Goal: Task Accomplishment & Management: Complete application form

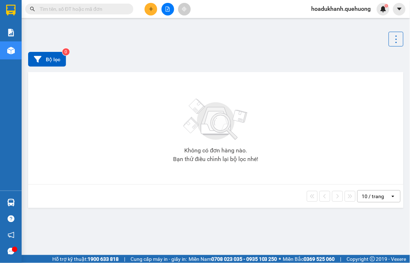
click at [55, 9] on input "text" at bounding box center [82, 9] width 85 height 8
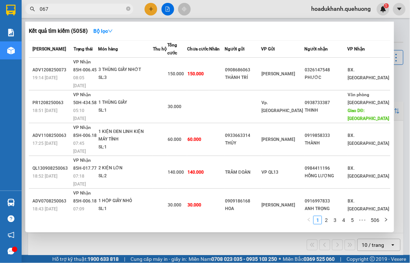
type input "0673"
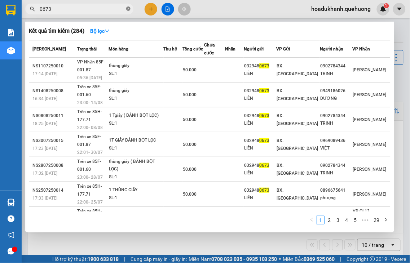
click at [127, 8] on icon "close-circle" at bounding box center [128, 8] width 4 height 4
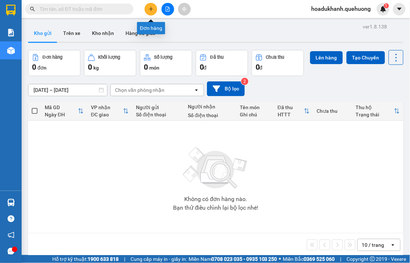
click at [152, 9] on icon "plus" at bounding box center [151, 8] width 5 height 5
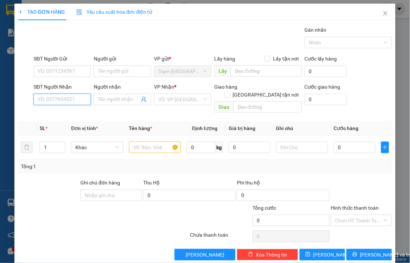
click at [72, 96] on input "SĐT Người Nhận" at bounding box center [62, 100] width 57 height 12
type input "0673"
drag, startPoint x: 55, startPoint y: 97, endPoint x: 12, endPoint y: 99, distance: 43.0
click at [16, 102] on div "TẠO ĐƠN HÀNG Yêu cầu xuất hóa đơn điện tử Transit Pickup Surcharge Ids Transit …" at bounding box center [204, 135] width 381 height 262
click at [70, 117] on div "0858063200 - BÉ BĂNG" at bounding box center [63, 114] width 53 height 8
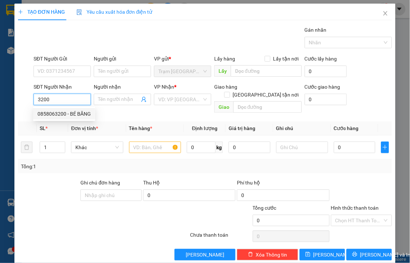
type input "0858063200"
type input "BÉ BĂNG"
checkbox input "true"
type input "ADV"
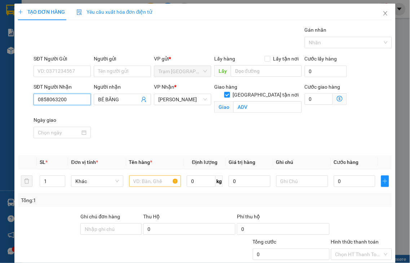
type input "140.000"
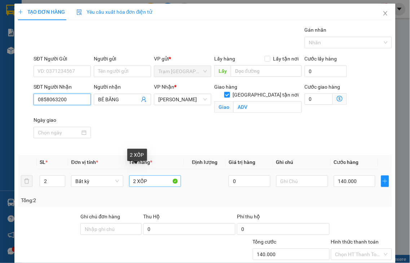
type input "0858063200"
drag, startPoint x: 134, startPoint y: 172, endPoint x: 98, endPoint y: 176, distance: 35.9
click at [114, 175] on tr "2 Bất kỳ 2 XỐP 0 140.000" at bounding box center [205, 181] width 374 height 24
click at [155, 176] on input "1 XỐP" at bounding box center [155, 182] width 52 height 12
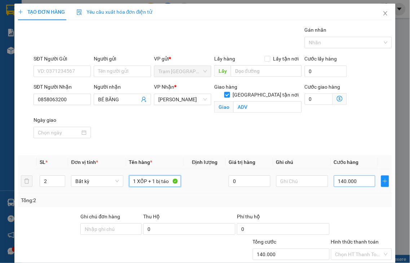
type input "1 XỐP + 1 bị táo"
click at [351, 176] on input "140.000" at bounding box center [354, 182] width 41 height 12
type input "1"
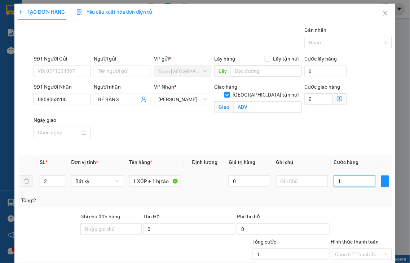
type input "11"
type input "110"
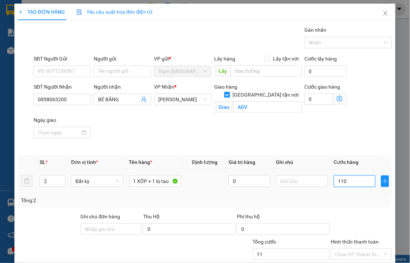
type input "110"
type input "110.000"
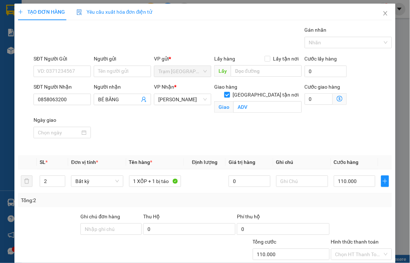
click at [343, 239] on label "Hình thức thanh toán" at bounding box center [355, 242] width 48 height 6
click at [343, 249] on input "Hình thức thanh toán" at bounding box center [359, 254] width 48 height 11
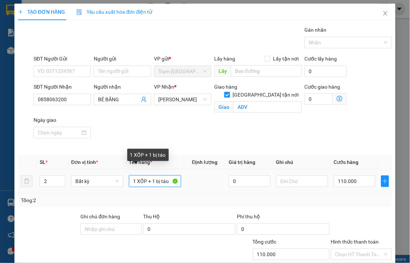
drag, startPoint x: 155, startPoint y: 172, endPoint x: 214, endPoint y: 164, distance: 59.2
click at [214, 169] on tr "2 Bất kỳ 1 XỐP + 1 bị táo 0 110.000" at bounding box center [205, 181] width 374 height 24
type input "1 XỐP + 1 BỊ TÁO"
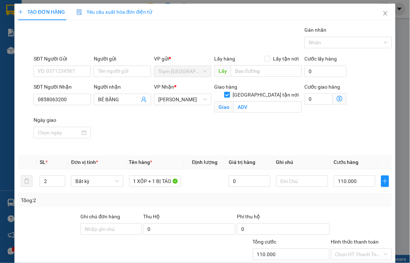
drag, startPoint x: 358, startPoint y: 233, endPoint x: 344, endPoint y: 225, distance: 15.7
click at [357, 239] on label "Hình thức thanh toán" at bounding box center [355, 242] width 48 height 6
click at [357, 249] on input "Hình thức thanh toán" at bounding box center [359, 254] width 48 height 11
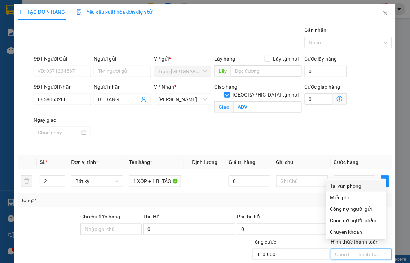
click at [348, 188] on div "Tại văn phòng" at bounding box center [356, 186] width 52 height 8
type input "0"
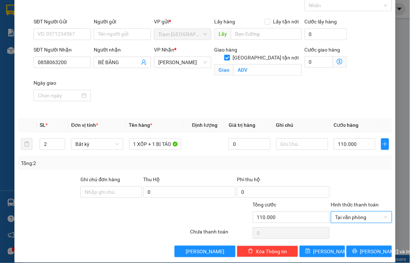
scroll to position [37, 0]
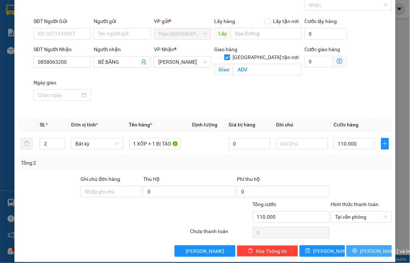
drag, startPoint x: 361, startPoint y: 245, endPoint x: 341, endPoint y: 174, distance: 73.7
click at [360, 247] on span "[PERSON_NAME] và In" at bounding box center [385, 251] width 50 height 8
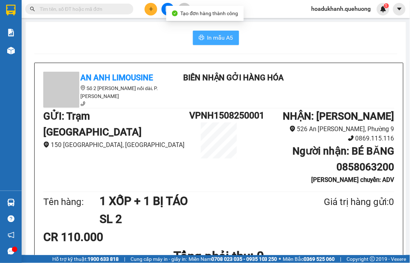
click at [197, 34] on button "In mẫu A5" at bounding box center [216, 38] width 46 height 14
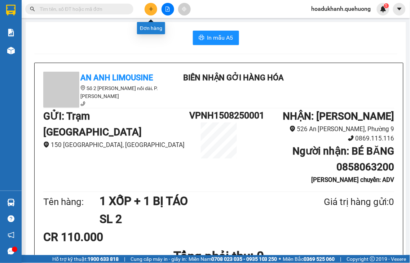
click at [150, 11] on icon "plus" at bounding box center [151, 8] width 5 height 5
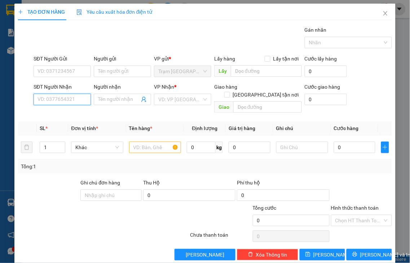
click at [59, 98] on input "SĐT Người Nhận" at bounding box center [62, 100] width 57 height 12
type input "3"
click at [73, 93] on div "SĐT Người Nhận" at bounding box center [62, 88] width 57 height 11
click at [72, 97] on input "639" at bounding box center [62, 100] width 57 height 12
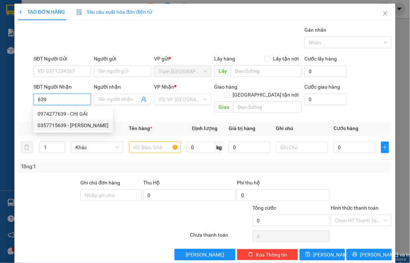
click at [72, 125] on div "0357715639 - NGUYỄN HOÀNG" at bounding box center [72, 125] width 71 height 8
type input "0357715639"
type input "NGUYỄN HOÀNG"
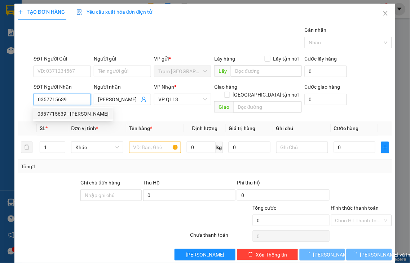
type input "40.000"
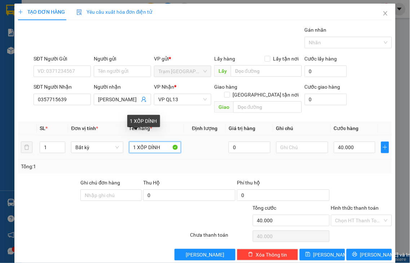
drag, startPoint x: 135, startPoint y: 138, endPoint x: 185, endPoint y: 132, distance: 50.5
click at [185, 136] on tr "1 Bất kỳ 1 XỐP DÍNH 0 40.000" at bounding box center [205, 148] width 374 height 24
type input "1 BỊ BÚN"
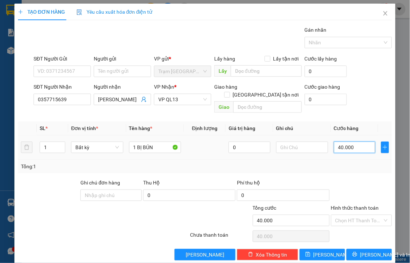
click at [349, 144] on input "40.000" at bounding box center [354, 148] width 41 height 12
type input "3"
type input "30"
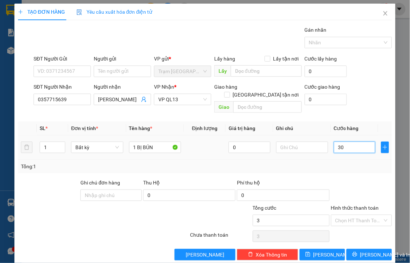
type input "30"
type input "30.000"
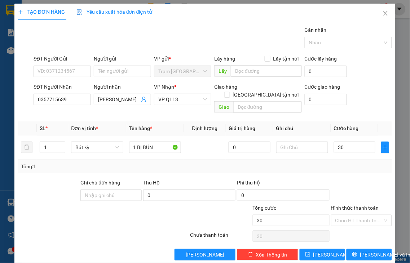
type input "30.000"
click at [362, 205] on label "Hình thức thanh toán" at bounding box center [355, 208] width 48 height 6
click at [362, 215] on input "Hình thức thanh toán" at bounding box center [359, 220] width 48 height 11
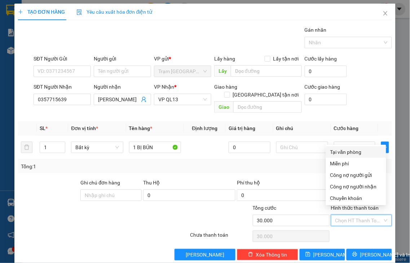
click at [351, 154] on div "Tại văn phòng" at bounding box center [356, 152] width 52 height 8
type input "0"
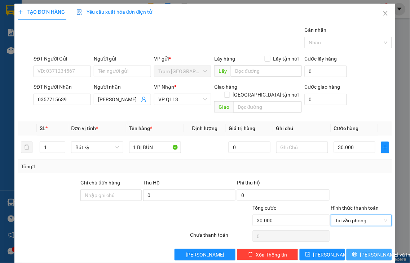
click at [360, 251] on span "[PERSON_NAME] và In" at bounding box center [385, 255] width 50 height 8
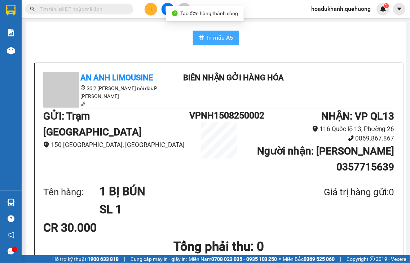
click at [215, 37] on span "In mẫu A5" at bounding box center [220, 37] width 26 height 9
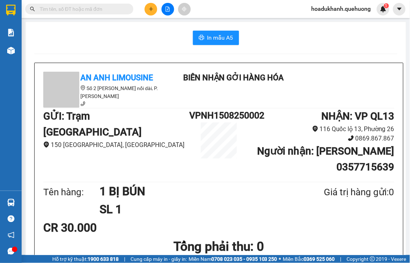
click at [148, 9] on button at bounding box center [151, 9] width 13 height 13
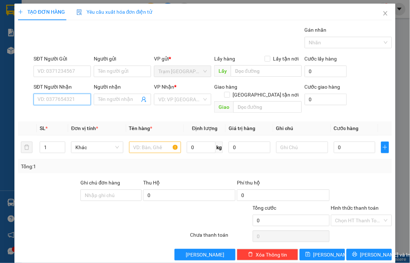
click at [63, 99] on input "SĐT Người Nhận" at bounding box center [62, 100] width 57 height 12
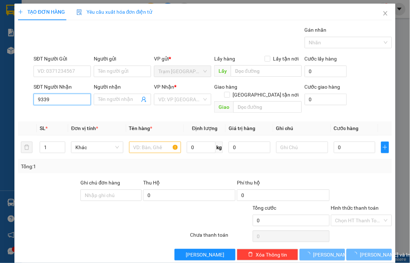
click at [71, 100] on input "9339" at bounding box center [62, 100] width 57 height 12
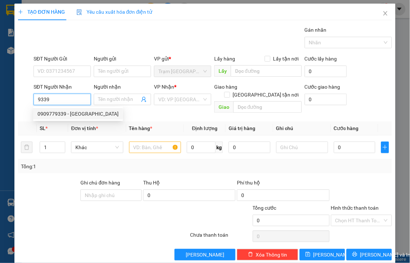
click at [76, 116] on div "0909779339 - [GEOGRAPHIC_DATA]" at bounding box center [77, 114] width 81 height 8
type input "0909779339"
type input "TÍ ĐÔ"
type input "70.000"
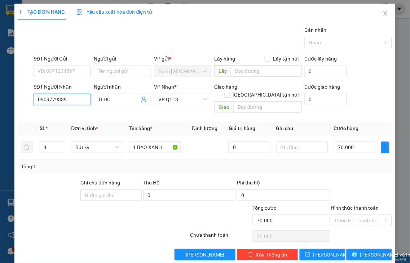
type input "0909779339"
drag, startPoint x: 360, startPoint y: 202, endPoint x: 362, endPoint y: 198, distance: 5.0
click at [360, 205] on label "Hình thức thanh toán" at bounding box center [355, 208] width 48 height 6
click at [360, 215] on input "Hình thức thanh toán" at bounding box center [359, 220] width 48 height 11
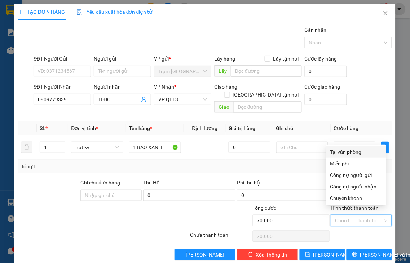
click at [349, 154] on div "Tại văn phòng" at bounding box center [356, 152] width 52 height 8
type input "0"
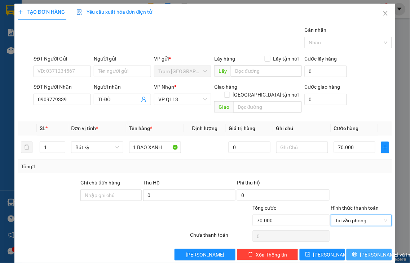
click at [371, 251] on span "[PERSON_NAME] và In" at bounding box center [385, 255] width 50 height 8
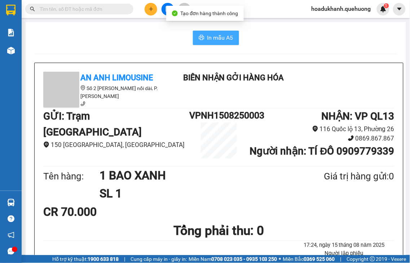
click at [228, 37] on span "In mẫu A5" at bounding box center [220, 37] width 26 height 9
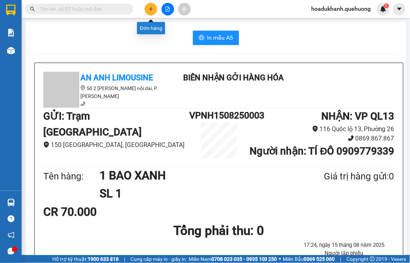
click at [148, 11] on button at bounding box center [151, 9] width 13 height 13
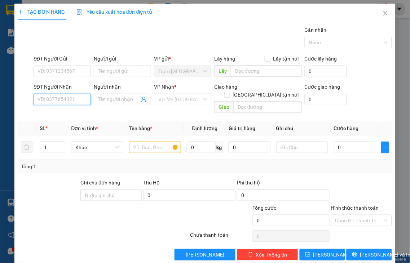
click at [58, 99] on input "SĐT Người Nhận" at bounding box center [62, 100] width 57 height 12
drag, startPoint x: 66, startPoint y: 114, endPoint x: 62, endPoint y: 117, distance: 4.6
click at [66, 114] on div "0793913252 - NHIỀU" at bounding box center [61, 114] width 48 height 8
type input "0793913252"
type input "NHIỀU"
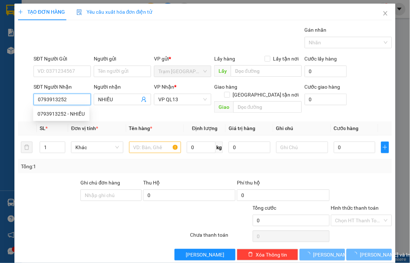
type input "120.000"
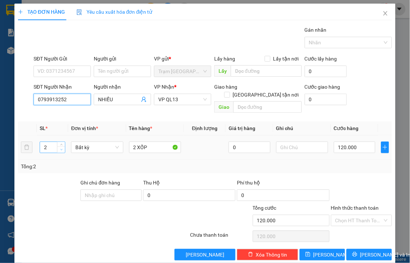
type input "0793913252"
click at [59, 148] on span "down" at bounding box center [61, 150] width 4 height 4
type input "1"
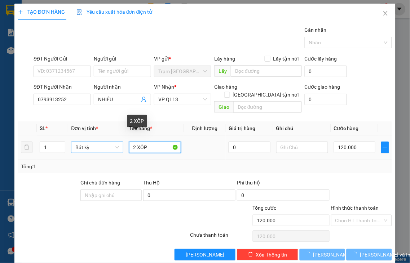
drag, startPoint x: 134, startPoint y: 138, endPoint x: 116, endPoint y: 139, distance: 18.1
click at [122, 141] on tr "1 Bất kỳ 2 XỐP 0 120.000" at bounding box center [205, 148] width 374 height 24
type input "1 XỐP"
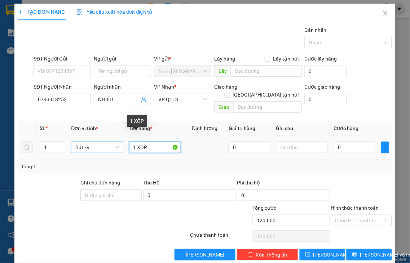
type input "0"
type input "1 XỐP"
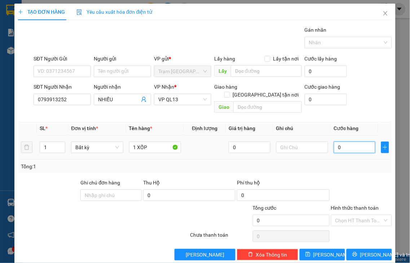
click at [338, 142] on input "0" at bounding box center [354, 148] width 41 height 12
type input "7"
type input "70"
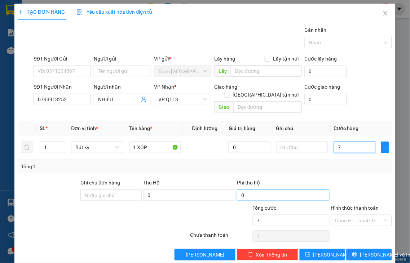
type input "70"
type input "70.000"
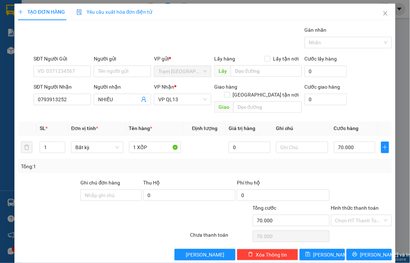
click at [352, 205] on label "Hình thức thanh toán" at bounding box center [355, 208] width 48 height 6
click at [352, 215] on input "Hình thức thanh toán" at bounding box center [359, 220] width 48 height 11
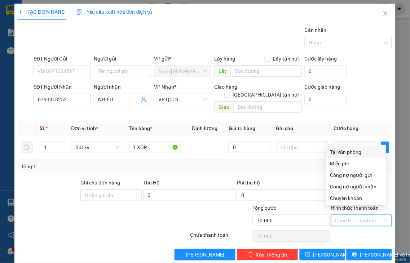
click at [342, 152] on div "Tại văn phòng" at bounding box center [356, 152] width 52 height 8
type input "0"
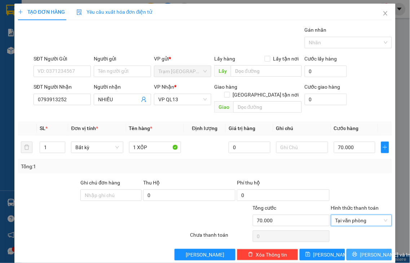
click at [362, 251] on span "[PERSON_NAME] và In" at bounding box center [385, 255] width 50 height 8
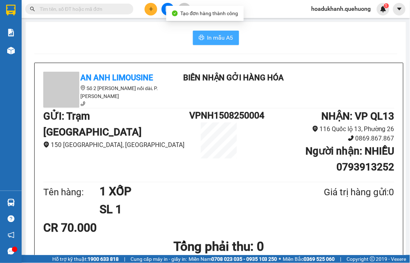
click at [220, 40] on span "In mẫu A5" at bounding box center [220, 37] width 26 height 9
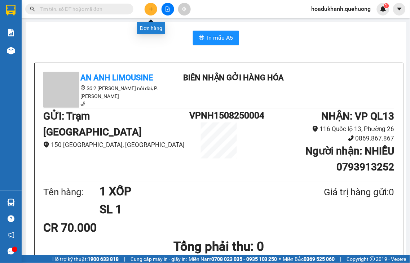
click at [151, 9] on icon "plus" at bounding box center [151, 8] width 5 height 5
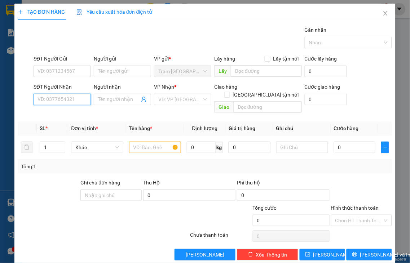
click at [66, 97] on input "SĐT Người Nhận" at bounding box center [62, 100] width 57 height 12
type input "0904384821"
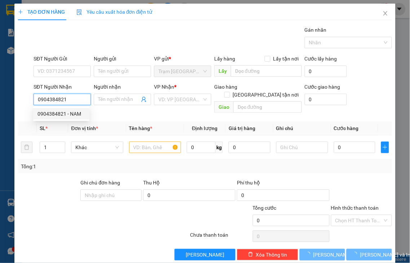
click at [68, 112] on div "0904384821 - NAM" at bounding box center [61, 114] width 48 height 8
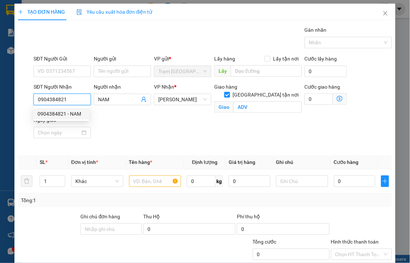
type input "NAM"
checkbox input "true"
type input "ADV"
type input "40.000"
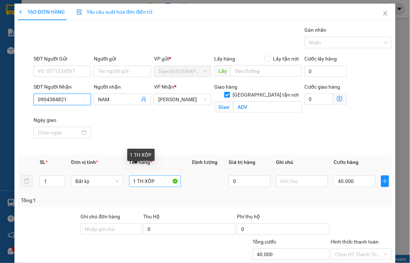
type input "0904384821"
click at [141, 176] on input "1 TH XỐP" at bounding box center [155, 182] width 52 height 12
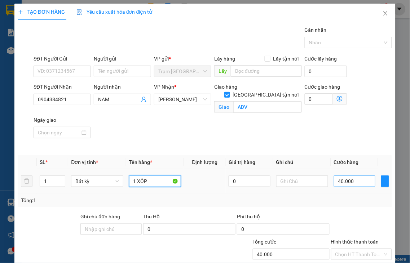
type input "1 XỐP"
click at [357, 176] on input "40.000" at bounding box center [354, 182] width 41 height 12
type input "5"
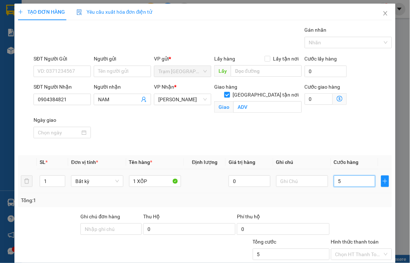
type input "50"
click at [364, 239] on label "Hình thức thanh toán" at bounding box center [355, 242] width 48 height 6
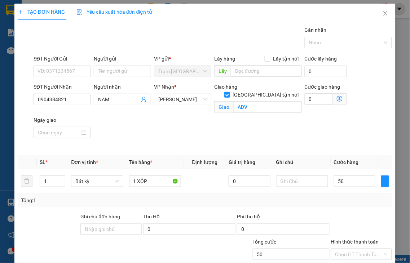
click at [364, 249] on input "Hình thức thanh toán" at bounding box center [359, 254] width 48 height 11
type input "50.000"
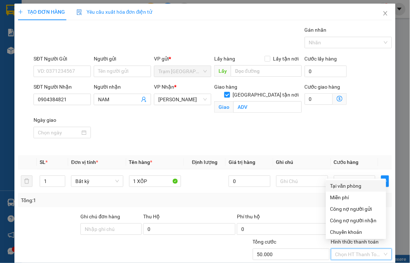
click at [347, 188] on div "Tại văn phòng" at bounding box center [356, 186] width 52 height 8
type input "0"
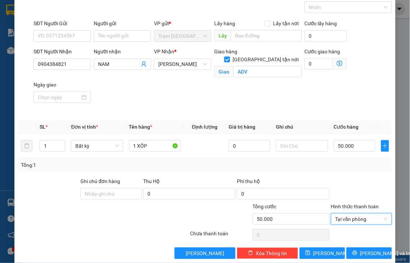
scroll to position [37, 0]
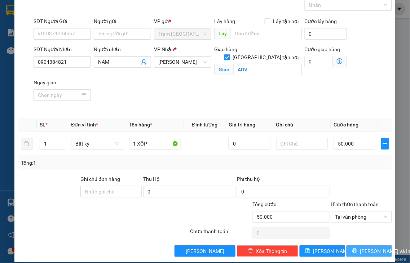
click at [370, 247] on span "[PERSON_NAME] và In" at bounding box center [385, 251] width 50 height 8
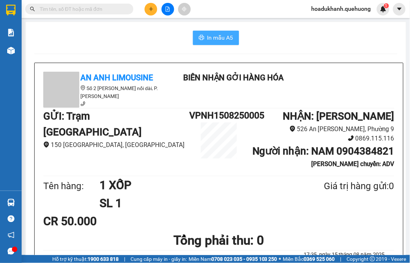
click at [207, 40] on span "In mẫu A5" at bounding box center [220, 37] width 26 height 9
click at [149, 11] on icon "plus" at bounding box center [151, 8] width 5 height 5
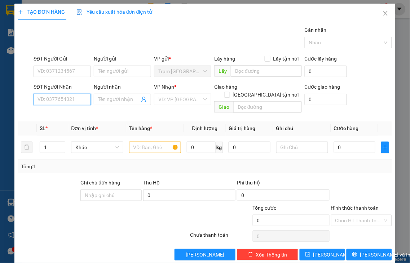
click at [44, 96] on input "SĐT Người Nhận" at bounding box center [62, 100] width 57 height 12
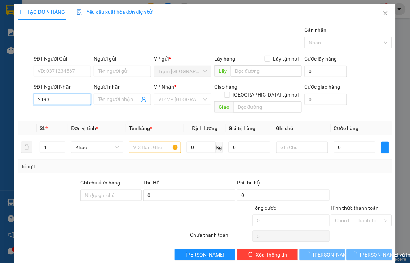
click at [67, 99] on input "2193" at bounding box center [62, 100] width 57 height 12
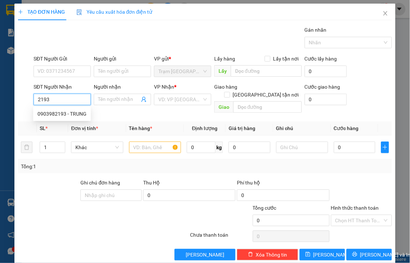
drag, startPoint x: 67, startPoint y: 99, endPoint x: 45, endPoint y: 99, distance: 22.3
click at [45, 99] on input "2193" at bounding box center [62, 100] width 57 height 12
click at [48, 114] on div "0903982193 - TRUNG" at bounding box center [61, 114] width 49 height 8
type input "0903982193"
type input "TRUNG"
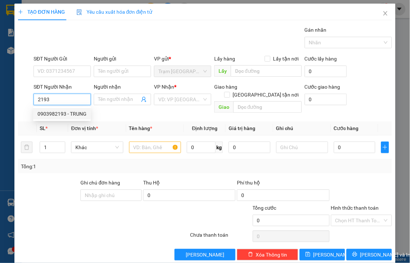
type input "ADV"
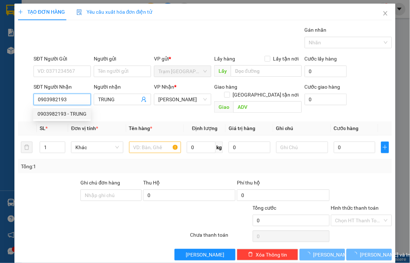
type input "50.000"
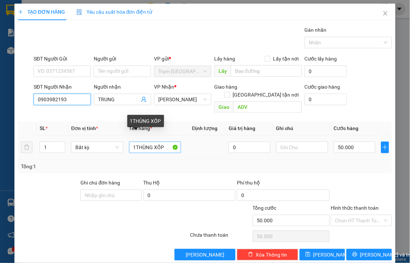
type input "0903982193"
drag, startPoint x: 135, startPoint y: 138, endPoint x: 150, endPoint y: 138, distance: 15.5
click at [150, 142] on input "1THÙNG XỐP" at bounding box center [155, 148] width 52 height 12
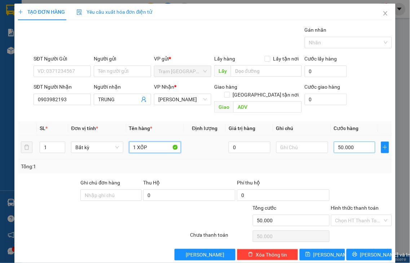
type input "1 XỐP"
drag, startPoint x: 361, startPoint y: 142, endPoint x: 355, endPoint y: 138, distance: 7.5
click at [360, 142] on input "50.000" at bounding box center [354, 148] width 41 height 12
type input "4"
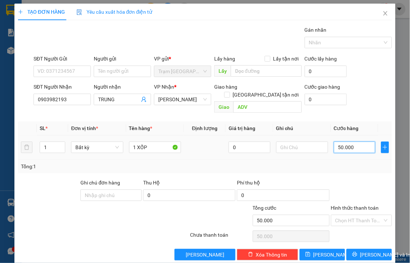
type input "4"
type input "40"
click at [352, 205] on label "Hình thức thanh toán" at bounding box center [355, 208] width 48 height 6
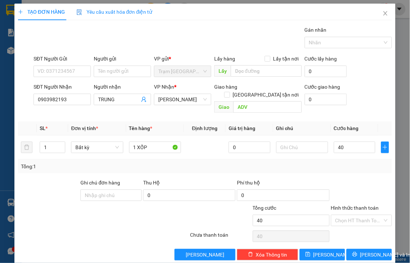
click at [352, 215] on input "Hình thức thanh toán" at bounding box center [359, 220] width 48 height 11
type input "40.000"
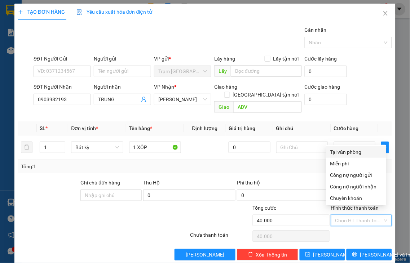
click at [347, 154] on div "Tại văn phòng" at bounding box center [356, 152] width 52 height 8
type input "0"
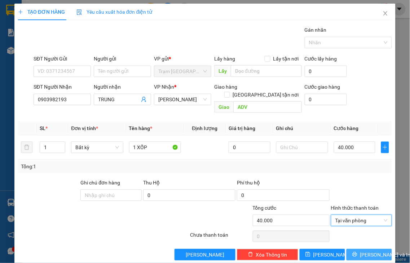
drag, startPoint x: 355, startPoint y: 245, endPoint x: 269, endPoint y: 172, distance: 113.1
click at [355, 249] on button "[PERSON_NAME] và In" at bounding box center [368, 255] width 45 height 12
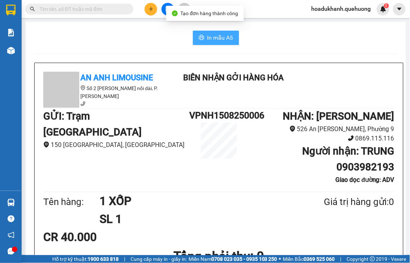
drag, startPoint x: 226, startPoint y: 37, endPoint x: 222, endPoint y: 44, distance: 8.0
click at [226, 37] on span "In mẫu A5" at bounding box center [220, 37] width 26 height 9
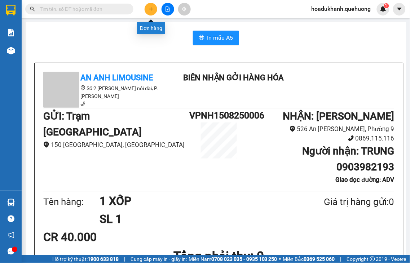
click at [152, 10] on icon "plus" at bounding box center [151, 8] width 5 height 5
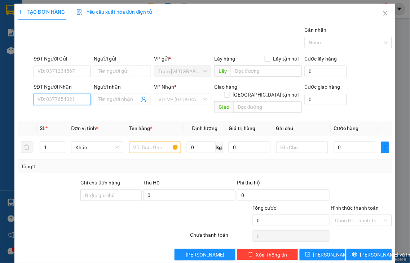
click at [76, 97] on input "SĐT Người Nhận" at bounding box center [62, 100] width 57 height 12
type input "0949076976"
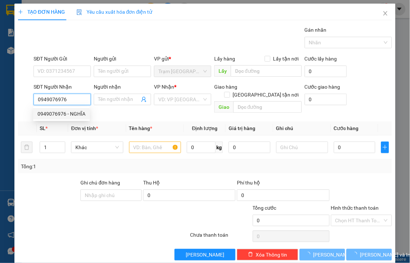
click at [74, 113] on div "0949076976 - NGHĨA" at bounding box center [61, 114] width 48 height 8
type input "NGHĨA"
type input "NHỜ SHIP"
type input "50.000"
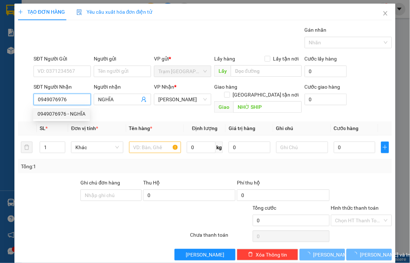
type input "50.000"
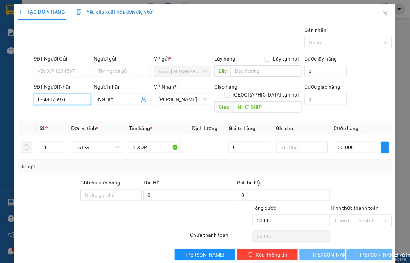
type input "0949076976"
click at [357, 205] on label "Hình thức thanh toán" at bounding box center [355, 208] width 48 height 6
click at [357, 215] on input "Hình thức thanh toán" at bounding box center [359, 220] width 48 height 11
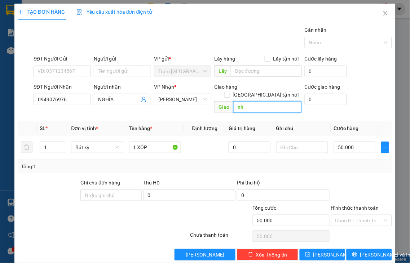
type input "n"
type input "N"
type input "S"
click at [350, 205] on label "Hình thức thanh toán" at bounding box center [355, 208] width 48 height 6
click at [350, 215] on input "Hình thức thanh toán" at bounding box center [359, 220] width 48 height 11
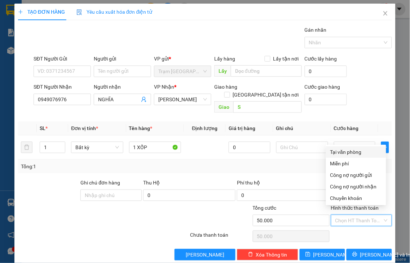
click at [345, 154] on div "Tại văn phòng" at bounding box center [356, 152] width 52 height 8
type input "0"
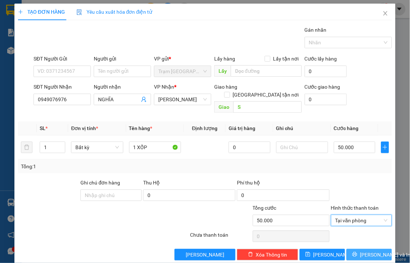
click at [360, 251] on span "[PERSON_NAME] và In" at bounding box center [385, 255] width 50 height 8
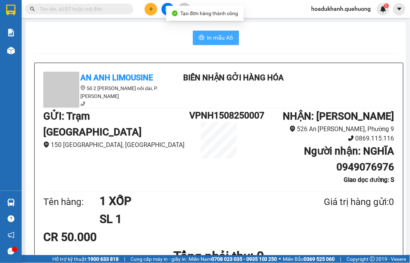
click at [224, 41] on span "In mẫu A5" at bounding box center [220, 37] width 26 height 9
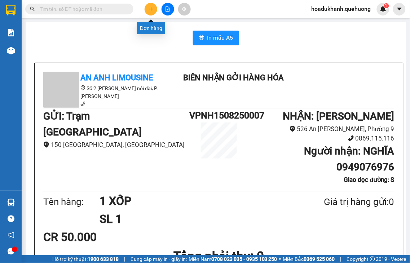
click at [152, 10] on icon "plus" at bounding box center [151, 8] width 5 height 5
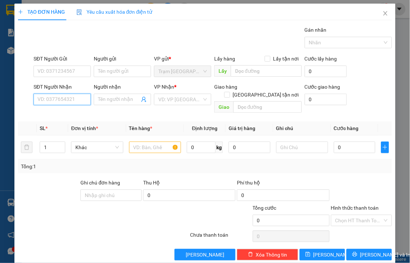
click at [63, 99] on input "SĐT Người Nhận" at bounding box center [62, 100] width 57 height 12
click at [59, 99] on input "SĐT Người Nhận" at bounding box center [62, 100] width 57 height 12
type input "0933008668"
click at [72, 113] on div "0933008668 - PHƯƠNG" at bounding box center [65, 114] width 56 height 8
type input "PHƯƠNG"
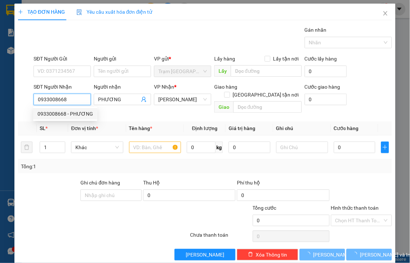
type input "40.000"
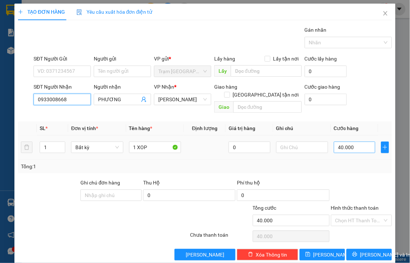
type input "0933008668"
click at [350, 142] on input "40.000" at bounding box center [354, 148] width 41 height 12
type input "5"
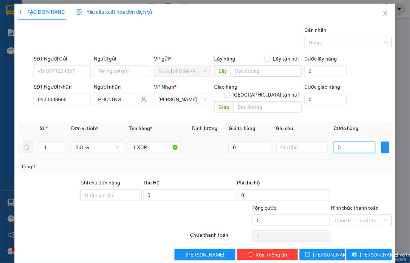
type input "50"
click at [363, 205] on label "Hình thức thanh toán" at bounding box center [355, 208] width 48 height 6
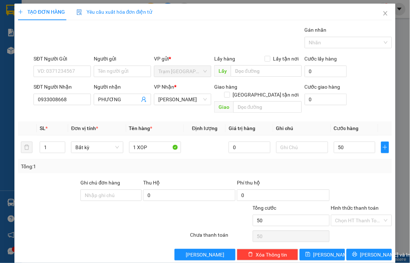
click at [363, 215] on input "Hình thức thanh toán" at bounding box center [359, 220] width 48 height 11
type input "50.000"
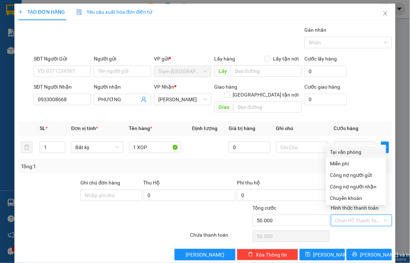
click at [355, 154] on div "Tại văn phòng" at bounding box center [356, 152] width 52 height 8
type input "0"
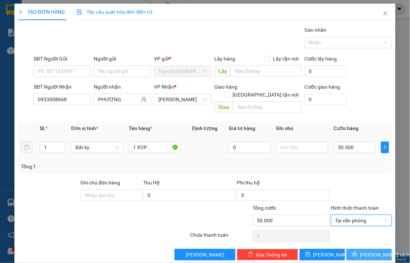
drag, startPoint x: 362, startPoint y: 246, endPoint x: 333, endPoint y: 133, distance: 116.2
click at [362, 251] on span "[PERSON_NAME] và In" at bounding box center [385, 255] width 50 height 8
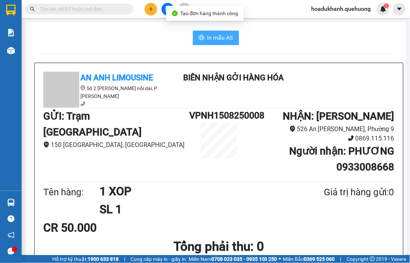
click at [207, 35] on span "In mẫu A5" at bounding box center [220, 37] width 26 height 9
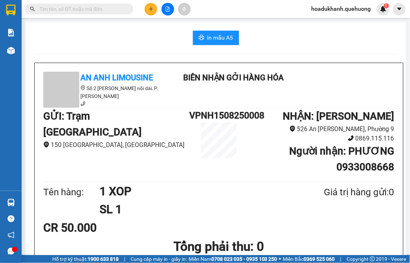
click at [152, 12] on button at bounding box center [151, 9] width 13 height 13
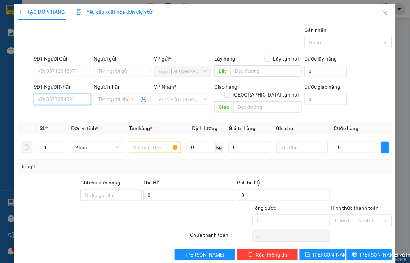
click at [69, 96] on input "SĐT Người Nhận" at bounding box center [62, 100] width 57 height 12
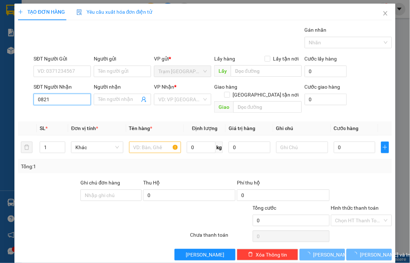
click at [69, 94] on input "0821" at bounding box center [62, 100] width 57 height 12
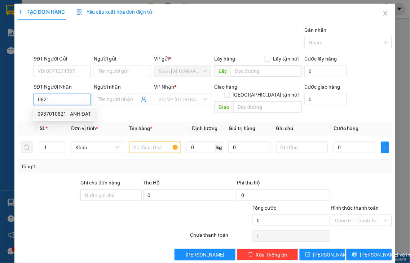
drag, startPoint x: 73, startPoint y: 114, endPoint x: 78, endPoint y: 114, distance: 4.7
click at [72, 114] on div "0937010821 - ANH ĐẠT" at bounding box center [63, 114] width 53 height 8
type input "0937010821"
type input "ANH ĐẠT"
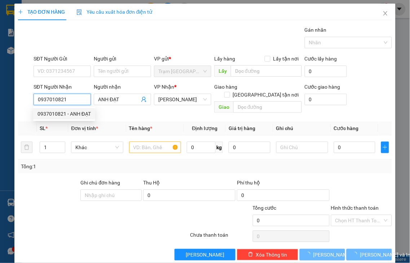
type input "50.000"
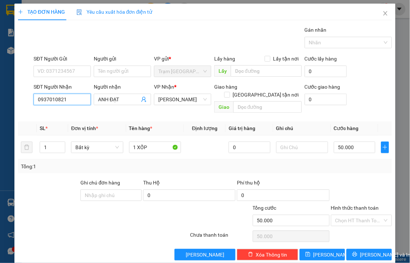
type input "0937010821"
click at [363, 205] on label "Hình thức thanh toán" at bounding box center [355, 208] width 48 height 6
click at [363, 215] on input "Hình thức thanh toán" at bounding box center [359, 220] width 48 height 11
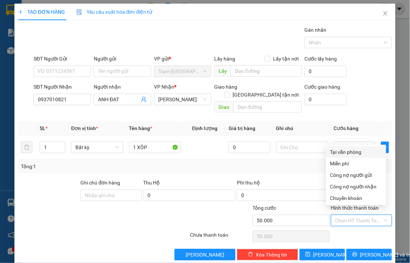
click at [357, 152] on div "Tại văn phòng" at bounding box center [356, 152] width 52 height 8
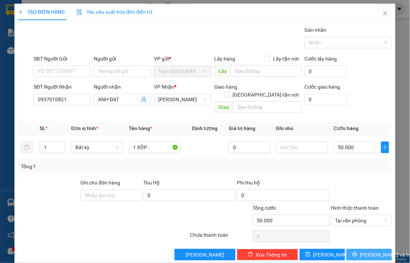
click at [362, 251] on span "[PERSON_NAME] và In" at bounding box center [385, 255] width 50 height 8
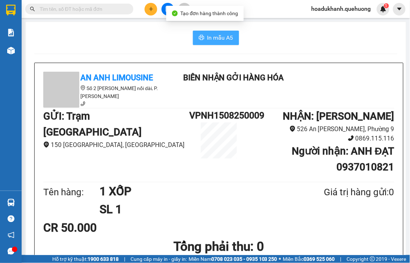
click at [215, 33] on span "In mẫu A5" at bounding box center [220, 37] width 26 height 9
click at [224, 40] on span "In mẫu A5" at bounding box center [220, 37] width 26 height 9
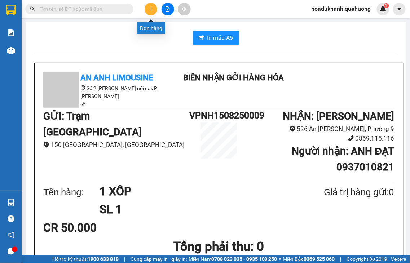
click at [148, 12] on button at bounding box center [151, 9] width 13 height 13
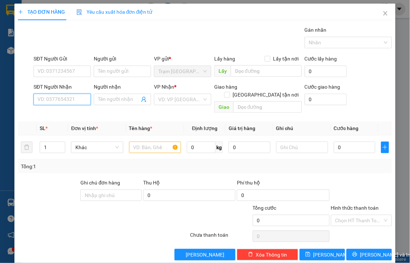
click at [64, 98] on input "SĐT Người Nhận" at bounding box center [62, 100] width 57 height 12
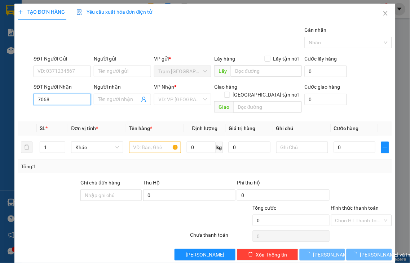
click at [77, 101] on input "7068" at bounding box center [62, 100] width 57 height 12
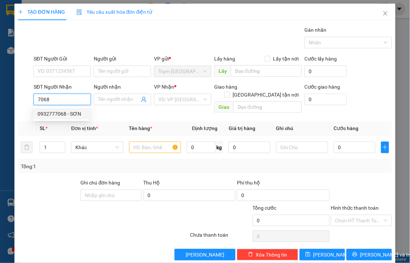
click at [74, 113] on div "0932777068 - SƠN" at bounding box center [61, 114] width 48 height 8
type input "0932777068"
type input "SƠN"
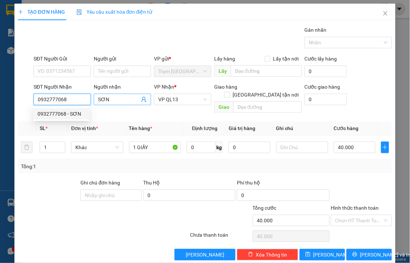
type input "40.000"
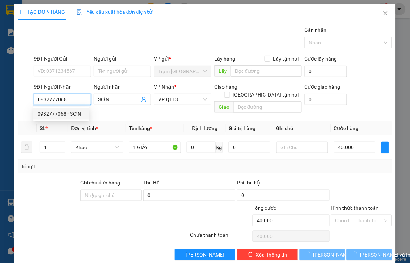
type input "0932777068"
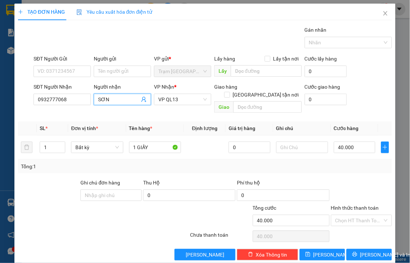
click at [74, 106] on div "SĐT Người Nhận 0932777068 0932777068 Người nhận SƠN VP Nhận * VP QL13 Giao hàng…" at bounding box center [212, 99] width 361 height 33
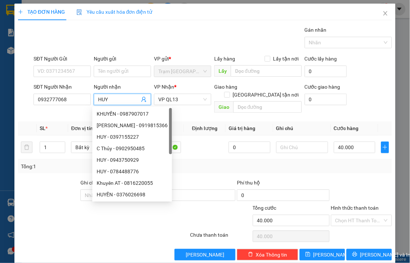
type input "HUY"
click at [356, 195] on div at bounding box center [361, 191] width 63 height 25
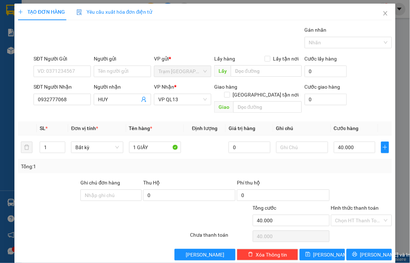
click at [358, 205] on label "Hình thức thanh toán" at bounding box center [355, 208] width 48 height 6
click at [358, 215] on input "Hình thức thanh toán" at bounding box center [359, 220] width 48 height 11
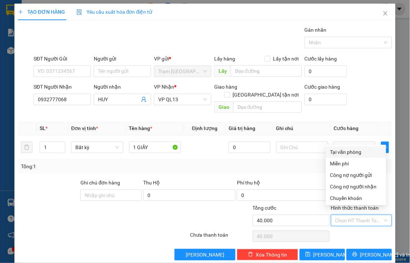
click at [347, 153] on div "Tại văn phòng" at bounding box center [356, 152] width 52 height 8
type input "0"
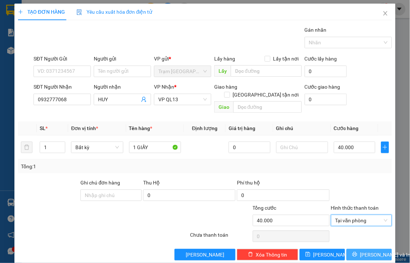
drag, startPoint x: 364, startPoint y: 247, endPoint x: 351, endPoint y: 205, distance: 43.1
click at [364, 251] on span "[PERSON_NAME] và In" at bounding box center [385, 255] width 50 height 8
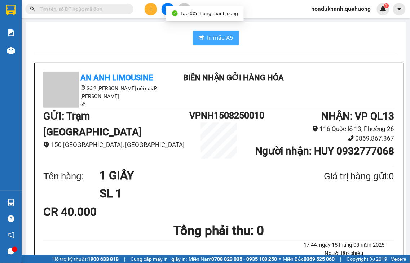
click at [207, 40] on span "In mẫu A5" at bounding box center [220, 37] width 26 height 9
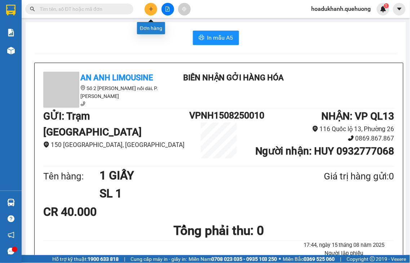
click at [150, 10] on icon "plus" at bounding box center [151, 8] width 5 height 5
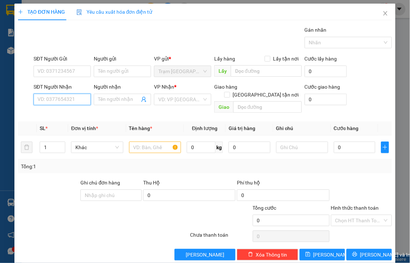
click at [75, 97] on input "SĐT Người Nhận" at bounding box center [62, 100] width 57 height 12
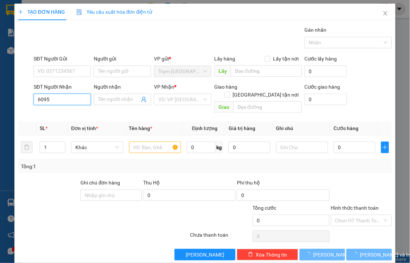
click at [82, 94] on input "6095" at bounding box center [62, 100] width 57 height 12
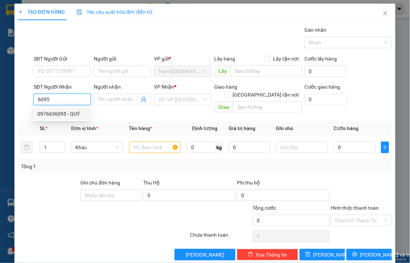
click at [74, 115] on div "0976636095 - QUÝ" at bounding box center [61, 114] width 48 height 8
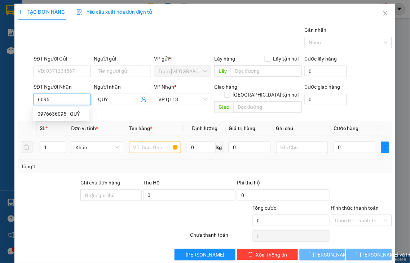
type input "0976636095"
type input "QUÝ"
type input "80.000"
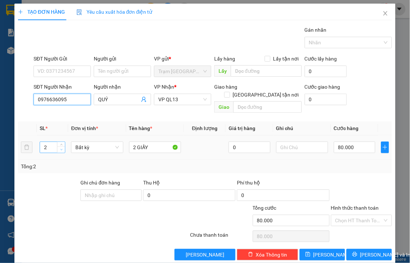
type input "0976636095"
click at [59, 148] on span "down" at bounding box center [61, 150] width 4 height 4
type input "1"
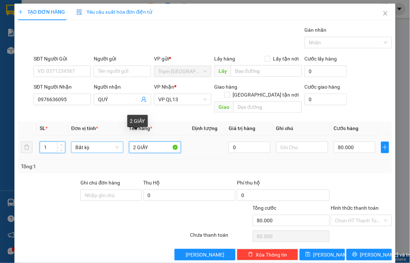
drag, startPoint x: 134, startPoint y: 136, endPoint x: 112, endPoint y: 143, distance: 22.7
click at [112, 143] on tr "1 Bất kỳ 2 GIẤY 0 80.000" at bounding box center [205, 148] width 374 height 24
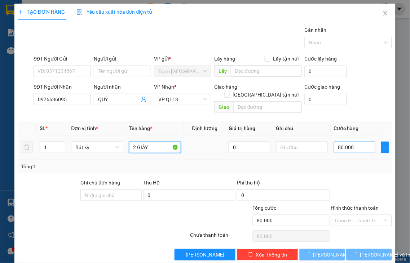
type input "1 GIẤY"
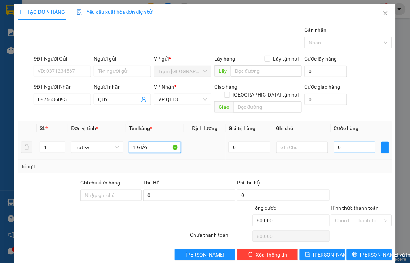
type input "0"
type input "1 GIẤY"
click at [351, 142] on input "0" at bounding box center [354, 148] width 41 height 12
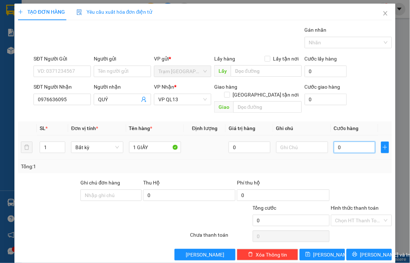
type input "4"
type input "40"
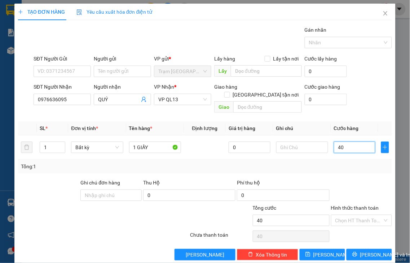
type input "40"
type input "40.000"
click at [351, 205] on label "Hình thức thanh toán" at bounding box center [355, 208] width 48 height 6
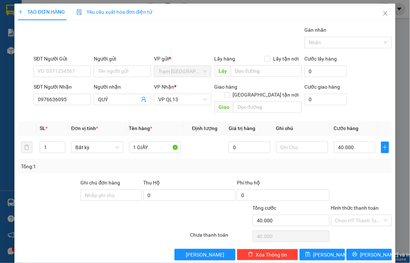
click at [351, 215] on input "Hình thức thanh toán" at bounding box center [359, 220] width 48 height 11
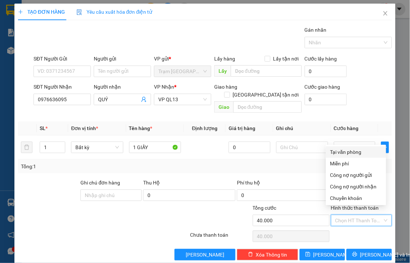
click at [348, 153] on div "Tại văn phòng" at bounding box center [356, 152] width 52 height 8
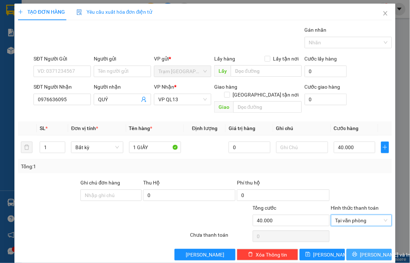
click at [365, 249] on button "[PERSON_NAME] và In" at bounding box center [368, 255] width 45 height 12
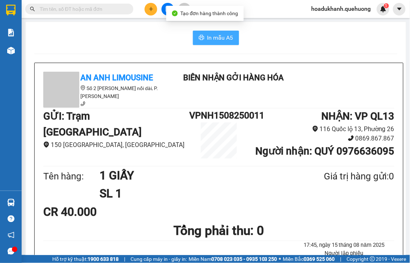
click at [226, 37] on span "In mẫu A5" at bounding box center [220, 37] width 26 height 9
click at [152, 12] on button at bounding box center [151, 9] width 13 height 13
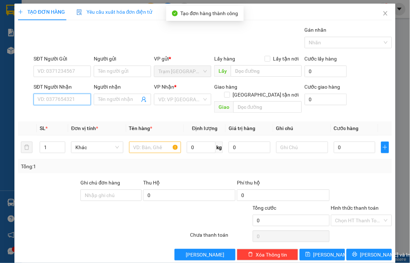
click at [79, 99] on input "SĐT Người Nhận" at bounding box center [62, 100] width 57 height 12
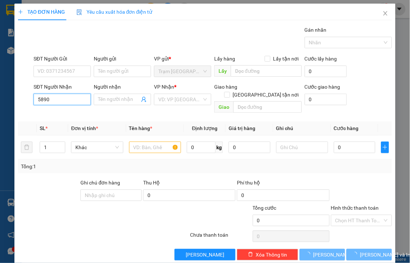
click at [77, 101] on input "5890" at bounding box center [62, 100] width 57 height 12
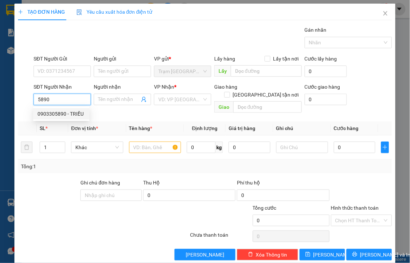
click at [75, 116] on div "0903305890 - TRIỀU" at bounding box center [61, 114] width 48 height 8
type input "0903305890"
type input "TRIỀU"
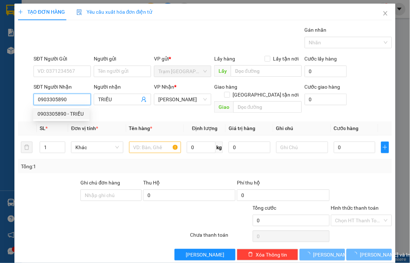
type input "40.000"
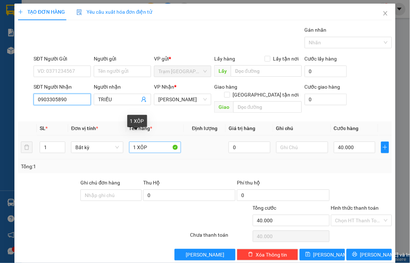
type input "0903305890"
drag, startPoint x: 134, startPoint y: 137, endPoint x: 226, endPoint y: 128, distance: 92.4
click at [226, 136] on tr "1 Bất kỳ 1 XÔP 0 40.000" at bounding box center [205, 148] width 374 height 24
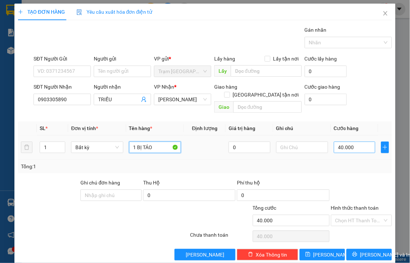
type input "1 BỊ TÁO"
click at [354, 142] on input "40.000" at bounding box center [354, 148] width 41 height 12
type input "3"
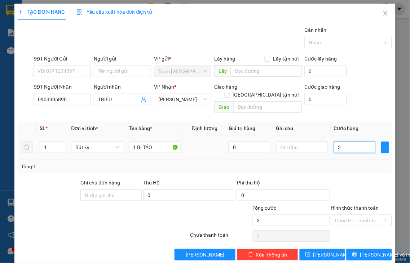
type input "30"
click at [358, 205] on label "Hình thức thanh toán" at bounding box center [355, 208] width 48 height 6
click at [358, 215] on input "Hình thức thanh toán" at bounding box center [359, 220] width 48 height 11
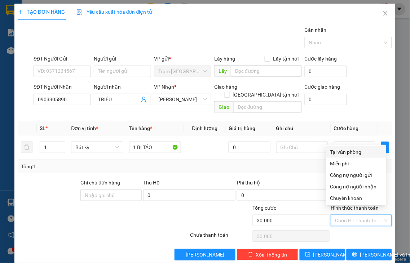
click at [355, 152] on div "Tại văn phòng" at bounding box center [356, 152] width 52 height 8
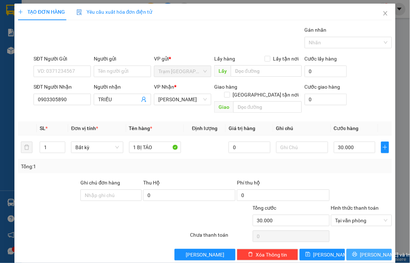
click at [360, 251] on span "[PERSON_NAME] và In" at bounding box center [385, 255] width 50 height 8
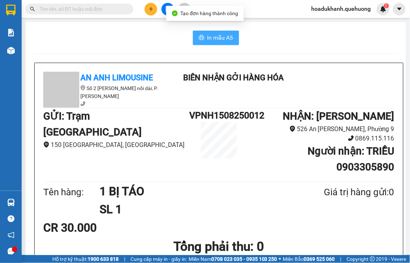
click at [199, 38] on icon "printer" at bounding box center [201, 37] width 5 height 5
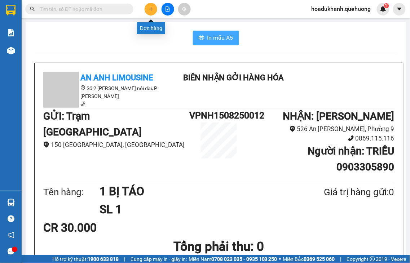
click at [152, 10] on icon "plus" at bounding box center [151, 8] width 5 height 5
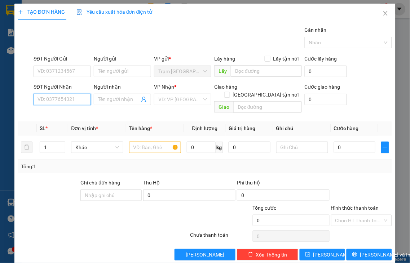
click at [76, 98] on input "SĐT Người Nhận" at bounding box center [62, 100] width 57 height 12
type input "0362325321"
click at [51, 113] on div "0362325321 - NGHĨA" at bounding box center [61, 114] width 48 height 8
type input "NGHĨA"
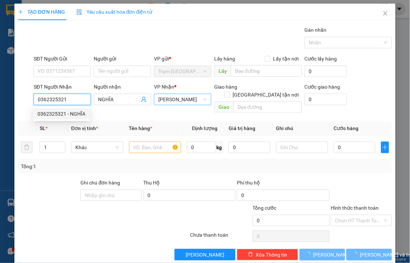
type input "40.000"
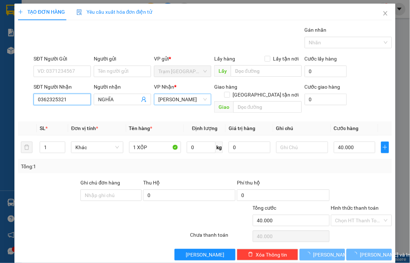
click at [192, 96] on span "[PERSON_NAME]" at bounding box center [182, 99] width 49 height 11
type input "0362325321"
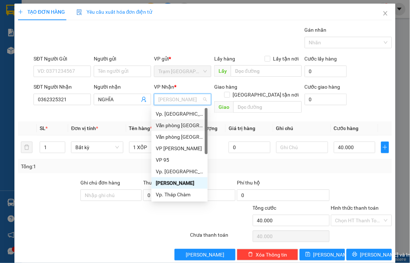
click at [192, 126] on div "Văn phòng [GEOGRAPHIC_DATA]" at bounding box center [180, 125] width 48 height 8
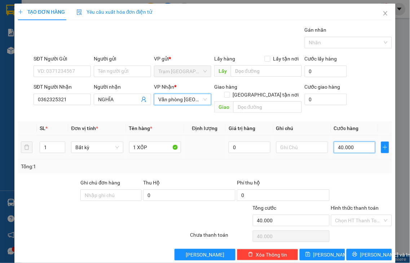
click at [356, 142] on input "40.000" at bounding box center [354, 148] width 41 height 12
type input "5"
type input "50"
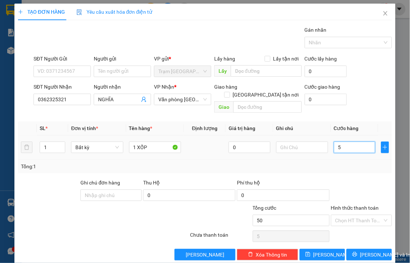
type input "50"
type input "50.000"
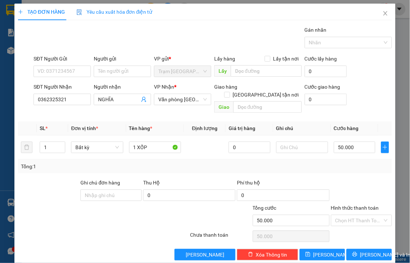
click at [358, 205] on label "Hình thức thanh toán" at bounding box center [355, 208] width 48 height 6
click at [358, 215] on input "Hình thức thanh toán" at bounding box center [359, 220] width 48 height 11
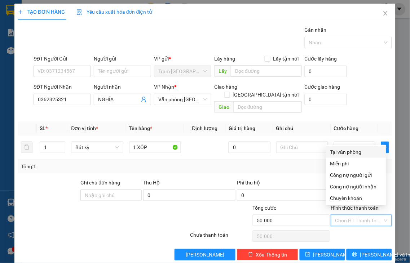
click at [352, 154] on div "Tại văn phòng" at bounding box center [356, 152] width 52 height 8
type input "0"
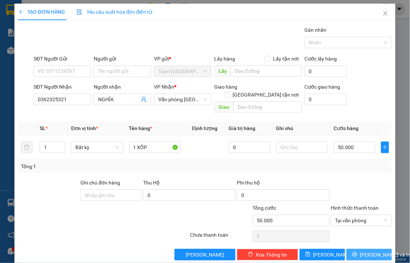
click at [362, 251] on span "[PERSON_NAME] và In" at bounding box center [385, 255] width 50 height 8
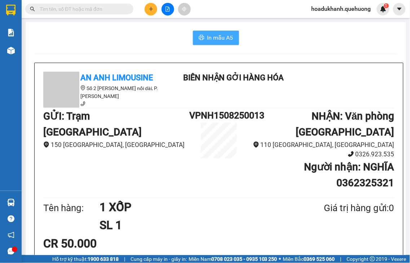
click at [226, 34] on span "In mẫu A5" at bounding box center [220, 37] width 26 height 9
click at [147, 9] on button at bounding box center [151, 9] width 13 height 13
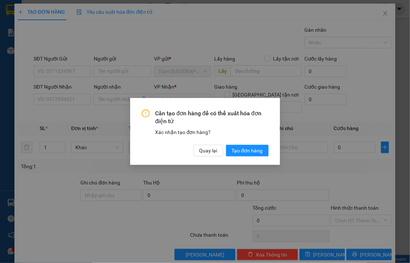
click at [72, 98] on div "Cần tạo đơn hàng để có thể xuất hóa đơn điện tử Xác nhận tạo đơn hàng? Quay lại…" at bounding box center [205, 131] width 410 height 263
drag, startPoint x: 211, startPoint y: 151, endPoint x: 150, endPoint y: 130, distance: 64.6
click at [206, 152] on span "Quay lại" at bounding box center [208, 151] width 18 height 8
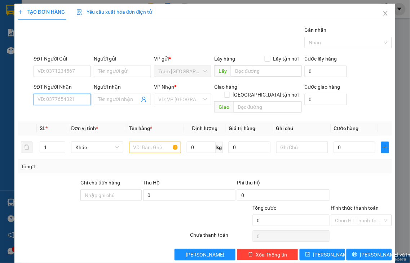
click at [68, 99] on input "SĐT Người Nhận" at bounding box center [62, 100] width 57 height 12
click at [83, 101] on input "0938229095" at bounding box center [62, 100] width 57 height 12
type input "093822909"
click at [76, 100] on input "093822909" at bounding box center [62, 100] width 57 height 12
drag, startPoint x: 56, startPoint y: 100, endPoint x: 4, endPoint y: 103, distance: 52.4
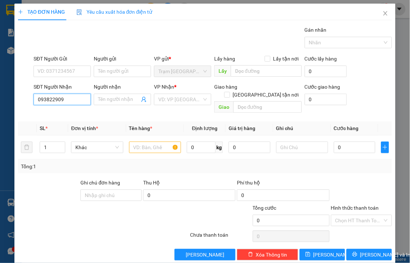
click at [5, 103] on div "TẠO ĐƠN HÀNG Yêu cầu xuất hóa đơn điện tử Transit Pickup Surcharge Ids Transit …" at bounding box center [205, 131] width 410 height 263
type input "0938229095"
click at [104, 101] on input "Người nhận" at bounding box center [118, 100] width 41 height 8
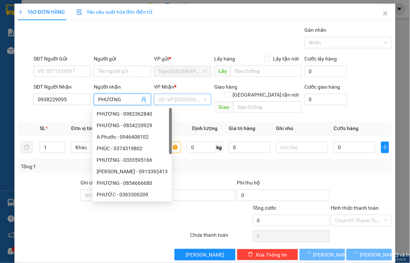
type input "PHƯƠNG"
click at [196, 100] on input "search" at bounding box center [180, 99] width 44 height 11
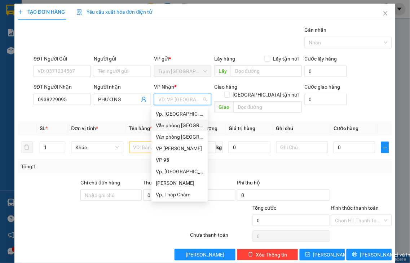
click at [189, 126] on div "Văn phòng [GEOGRAPHIC_DATA]" at bounding box center [180, 125] width 48 height 8
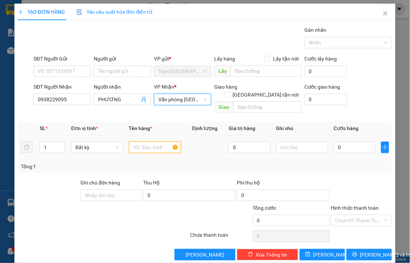
click at [149, 142] on input "text" at bounding box center [155, 148] width 52 height 12
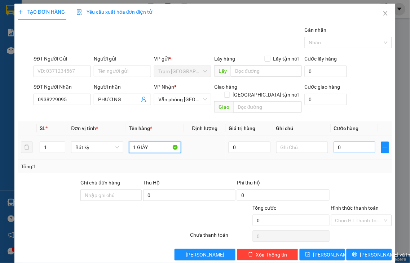
type input "1 GIẤY"
click at [338, 142] on input "0" at bounding box center [354, 148] width 41 height 12
type input "3"
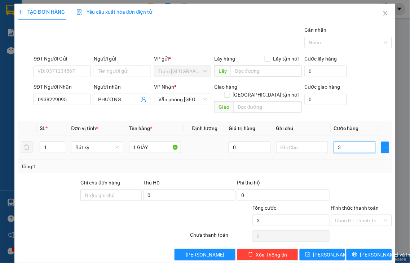
type input "30"
click at [359, 205] on label "Hình thức thanh toán" at bounding box center [355, 208] width 48 height 6
click at [359, 215] on input "Hình thức thanh toán" at bounding box center [359, 220] width 48 height 11
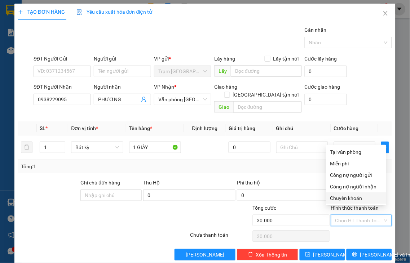
click at [355, 229] on div "Chọn HT Thanh Toán" at bounding box center [361, 236] width 63 height 14
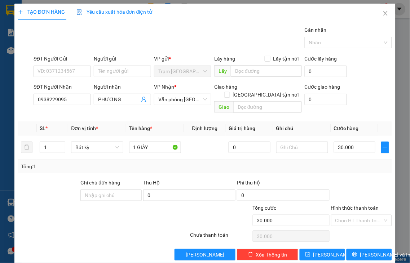
click at [350, 205] on label "Hình thức thanh toán" at bounding box center [355, 208] width 48 height 6
click at [350, 215] on input "Hình thức thanh toán" at bounding box center [359, 220] width 48 height 11
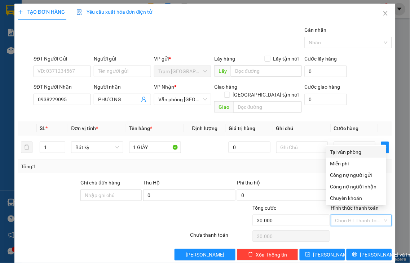
click at [350, 154] on div "Tại văn phòng" at bounding box center [356, 152] width 52 height 8
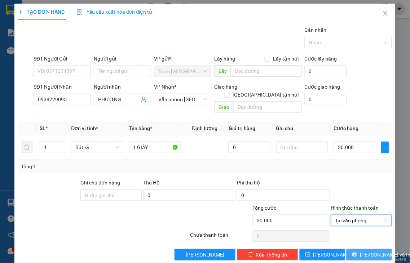
click at [362, 251] on span "[PERSON_NAME] và In" at bounding box center [385, 255] width 50 height 8
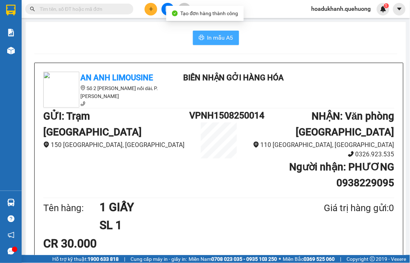
click at [219, 37] on span "In mẫu A5" at bounding box center [220, 37] width 26 height 9
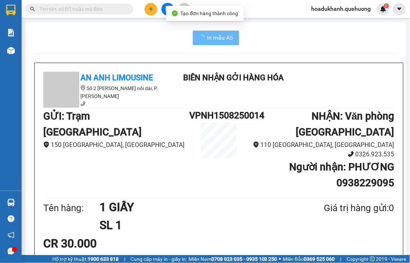
click at [149, 6] on button at bounding box center [151, 9] width 13 height 13
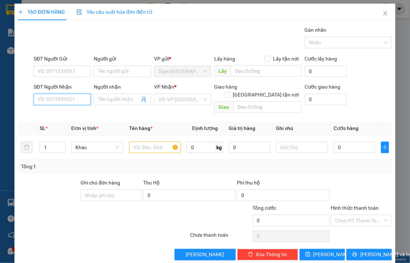
click at [83, 96] on input "SĐT Người Nhận" at bounding box center [62, 100] width 57 height 12
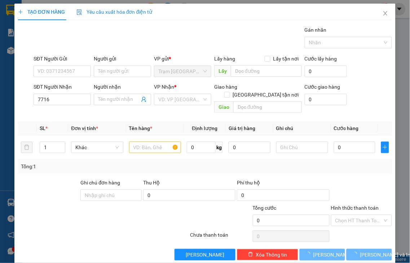
click at [78, 93] on div "SĐT Người Nhận" at bounding box center [62, 88] width 57 height 11
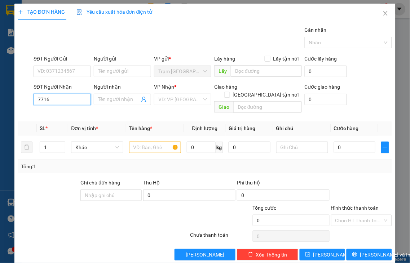
click at [77, 96] on input "7716" at bounding box center [62, 100] width 57 height 12
click at [67, 114] on div "0703817716 - OANH" at bounding box center [61, 114] width 48 height 8
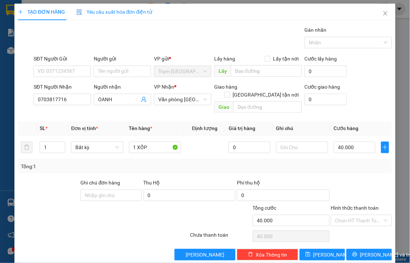
click at [357, 205] on label "Hình thức thanh toán" at bounding box center [355, 208] width 48 height 6
click at [357, 215] on input "Hình thức thanh toán" at bounding box center [359, 220] width 48 height 11
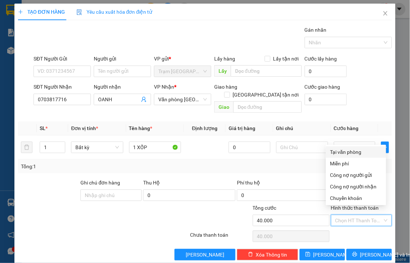
click at [345, 152] on div "Tại văn phòng" at bounding box center [356, 152] width 52 height 8
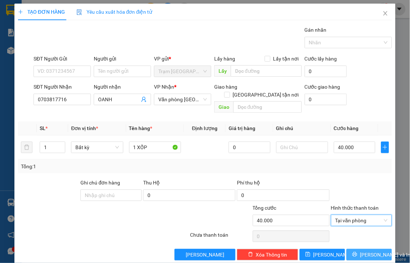
click at [356, 249] on button "[PERSON_NAME] và In" at bounding box center [368, 255] width 45 height 12
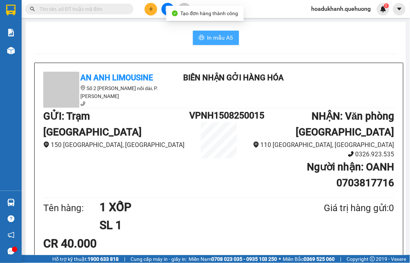
click at [224, 41] on span "In mẫu A5" at bounding box center [220, 37] width 26 height 9
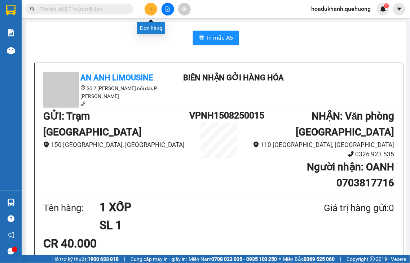
click at [149, 9] on icon "plus" at bounding box center [151, 8] width 5 height 5
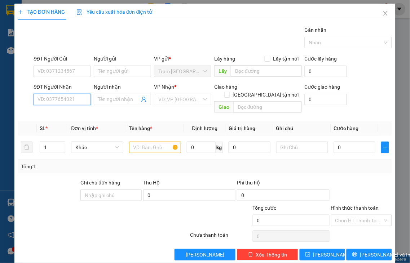
click at [73, 102] on input "SĐT Người Nhận" at bounding box center [62, 100] width 57 height 12
click at [79, 117] on div "0931851968 - TÂM" at bounding box center [61, 114] width 48 height 8
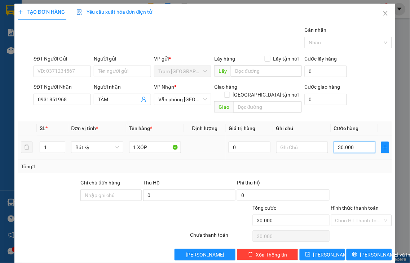
click at [362, 143] on input "30.000" at bounding box center [354, 148] width 41 height 12
drag, startPoint x: 360, startPoint y: 142, endPoint x: 316, endPoint y: 147, distance: 45.0
click at [316, 147] on tr "1 Bất kỳ 1 XỐP 0 30" at bounding box center [205, 148] width 374 height 24
click at [354, 205] on label "Hình thức thanh toán" at bounding box center [355, 208] width 48 height 6
click at [354, 215] on input "Hình thức thanh toán" at bounding box center [359, 220] width 48 height 11
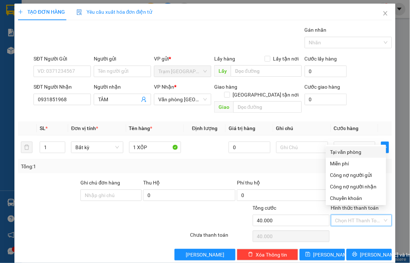
click at [354, 153] on div "Tại văn phòng" at bounding box center [356, 152] width 52 height 8
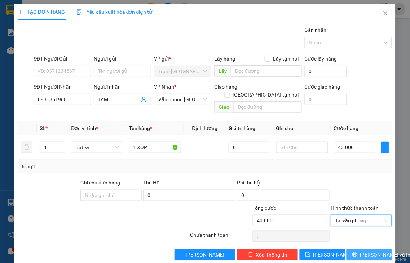
click at [360, 251] on span "[PERSON_NAME] và In" at bounding box center [385, 255] width 50 height 8
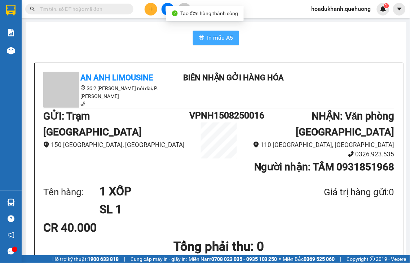
click at [225, 37] on span "In mẫu A5" at bounding box center [220, 37] width 26 height 9
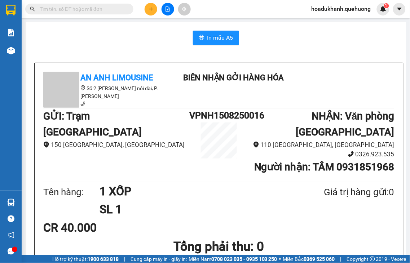
click at [151, 10] on icon "plus" at bounding box center [151, 9] width 0 height 4
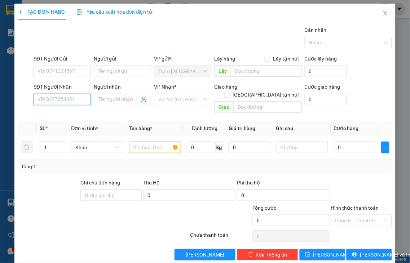
click at [85, 100] on input "SĐT Người Nhận" at bounding box center [62, 100] width 57 height 12
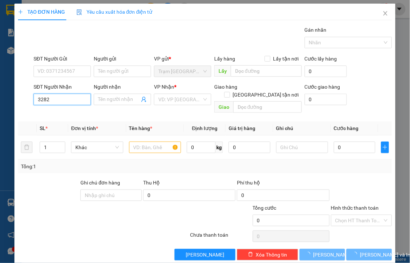
click at [84, 100] on input "3282" at bounding box center [62, 100] width 57 height 12
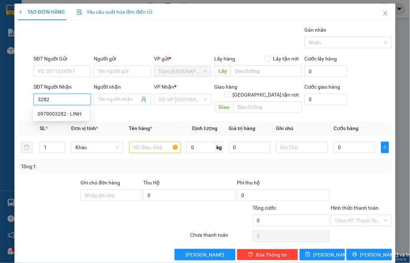
click at [82, 99] on input "3282" at bounding box center [62, 100] width 57 height 12
click at [76, 114] on div "0979003282 - LINH" at bounding box center [61, 114] width 48 height 8
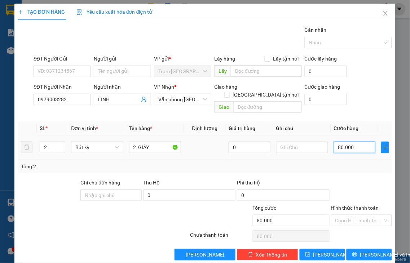
click at [351, 142] on input "80.000" at bounding box center [354, 148] width 41 height 12
click at [347, 205] on label "Hình thức thanh toán" at bounding box center [355, 208] width 48 height 6
click at [347, 215] on input "Hình thức thanh toán" at bounding box center [359, 220] width 48 height 11
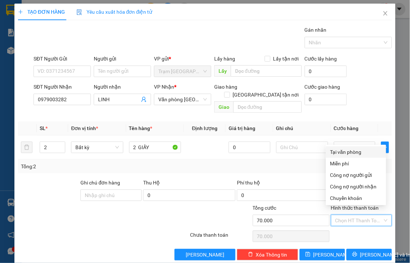
click at [340, 156] on div "Tại văn phòng" at bounding box center [356, 152] width 52 height 8
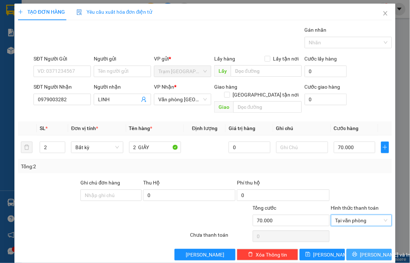
drag, startPoint x: 352, startPoint y: 246, endPoint x: 350, endPoint y: 243, distance: 4.4
click at [352, 252] on icon "printer" at bounding box center [354, 254] width 5 height 5
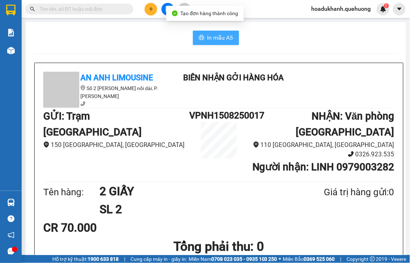
click at [222, 37] on span "In mẫu A5" at bounding box center [220, 37] width 26 height 9
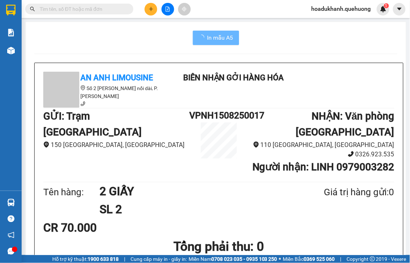
click at [149, 9] on icon "plus" at bounding box center [151, 9] width 4 height 0
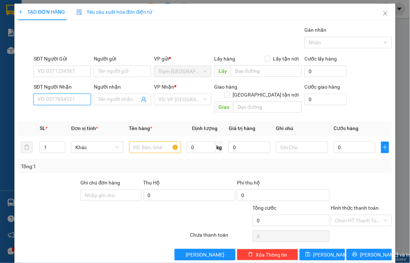
click at [80, 98] on input "SĐT Người Nhận" at bounding box center [62, 100] width 57 height 12
click at [80, 98] on input "0561" at bounding box center [62, 100] width 57 height 12
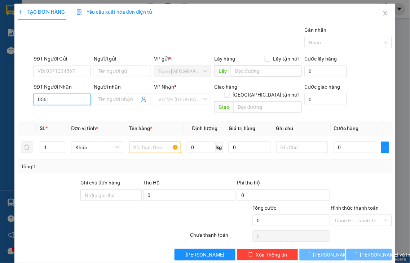
click at [80, 98] on input "0561" at bounding box center [62, 100] width 57 height 12
click at [104, 96] on input "Người nhận" at bounding box center [118, 100] width 41 height 8
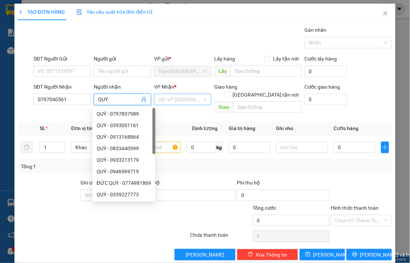
click at [174, 104] on input "search" at bounding box center [180, 99] width 44 height 11
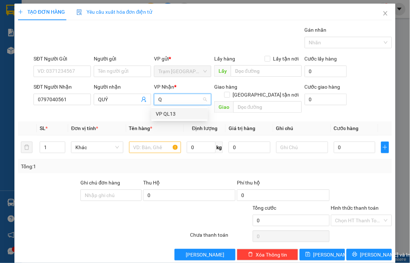
click at [169, 115] on div "VP QL13" at bounding box center [180, 114] width 48 height 8
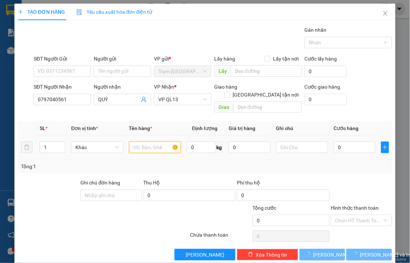
click at [142, 142] on input "text" at bounding box center [155, 148] width 52 height 12
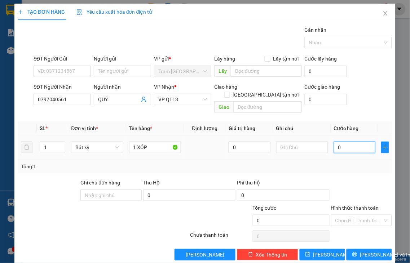
click at [357, 142] on input "0" at bounding box center [354, 148] width 41 height 12
click at [367, 205] on label "Hình thức thanh toán" at bounding box center [355, 208] width 48 height 6
click at [367, 215] on input "Hình thức thanh toán" at bounding box center [359, 220] width 48 height 11
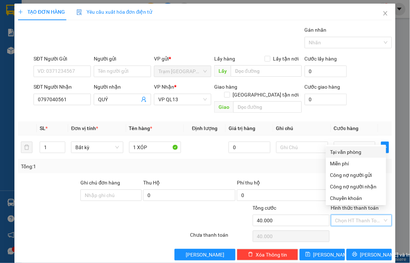
click at [353, 155] on div "Tại văn phòng" at bounding box center [356, 152] width 52 height 8
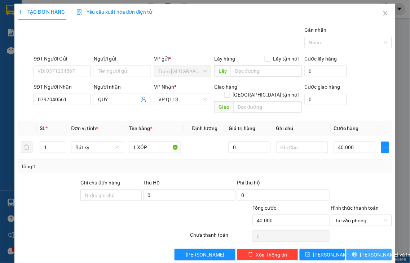
click at [360, 251] on span "[PERSON_NAME] và In" at bounding box center [385, 255] width 50 height 8
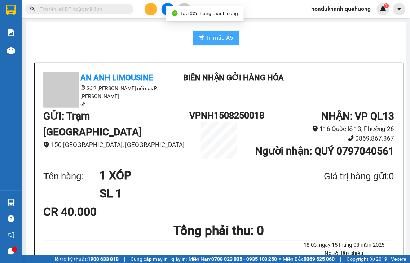
click at [211, 41] on span "In mẫu A5" at bounding box center [220, 37] width 26 height 9
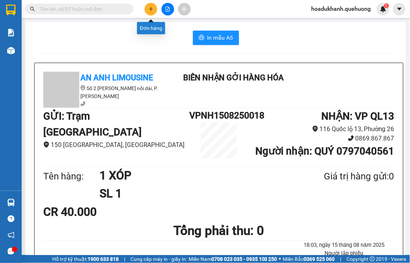
click at [151, 10] on icon "plus" at bounding box center [151, 8] width 5 height 5
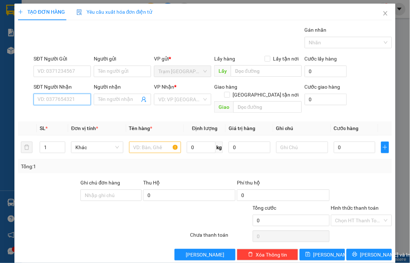
click at [66, 101] on input "SĐT Người Nhận" at bounding box center [62, 100] width 57 height 12
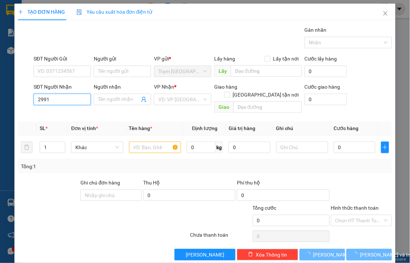
click at [70, 98] on input "2991" at bounding box center [62, 100] width 57 height 12
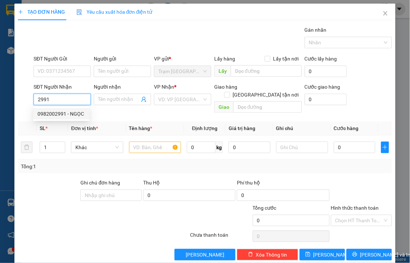
click at [69, 111] on div "0982002991 - NGỌC" at bounding box center [61, 114] width 48 height 8
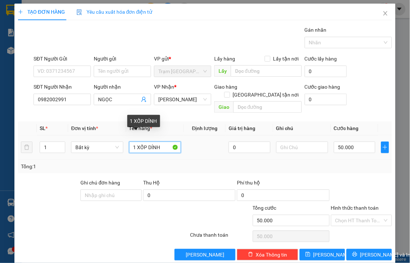
drag, startPoint x: 146, startPoint y: 139, endPoint x: 176, endPoint y: 135, distance: 29.8
click at [176, 142] on input "1 XỐP DÍNH" at bounding box center [155, 148] width 52 height 12
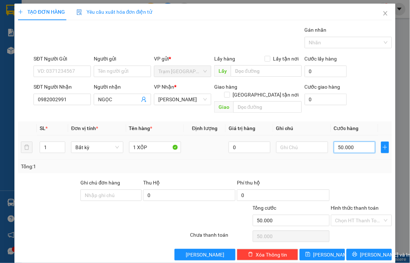
drag, startPoint x: 363, startPoint y: 141, endPoint x: 362, endPoint y: 135, distance: 5.9
click at [363, 142] on input "50.000" at bounding box center [354, 148] width 41 height 12
click at [358, 205] on label "Hình thức thanh toán" at bounding box center [355, 208] width 48 height 6
click at [358, 215] on input "Hình thức thanh toán" at bounding box center [359, 220] width 48 height 11
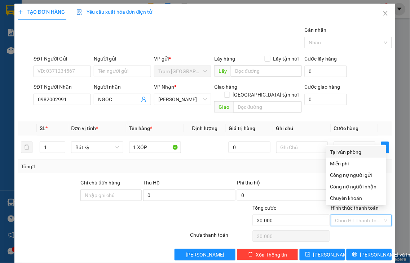
click at [337, 153] on div "Tại văn phòng" at bounding box center [356, 152] width 52 height 8
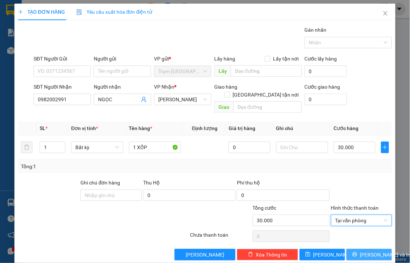
click at [360, 251] on span "[PERSON_NAME] và In" at bounding box center [385, 255] width 50 height 8
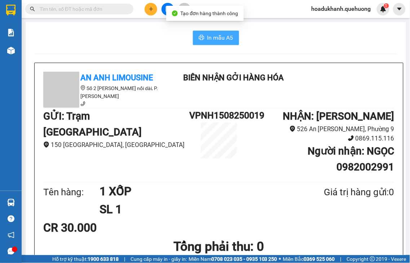
click at [207, 34] on span "In mẫu A5" at bounding box center [220, 37] width 26 height 9
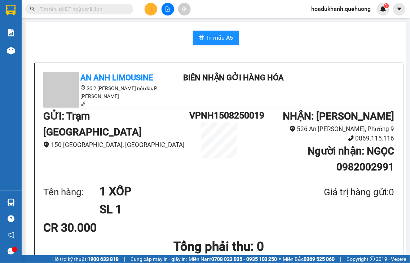
click at [156, 9] on button at bounding box center [151, 9] width 13 height 13
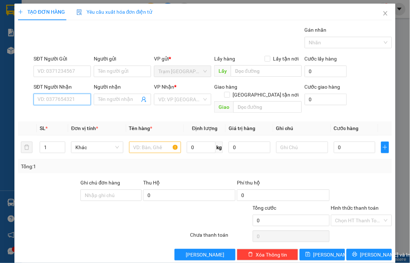
click at [70, 99] on input "SĐT Người Nhận" at bounding box center [62, 100] width 57 height 12
click at [72, 98] on input "0909329022" at bounding box center [62, 100] width 57 height 12
click at [106, 99] on input "Người nhận" at bounding box center [118, 100] width 41 height 8
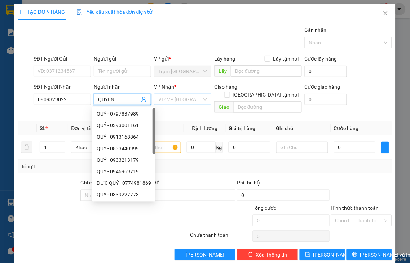
click at [168, 99] on input "search" at bounding box center [180, 99] width 44 height 11
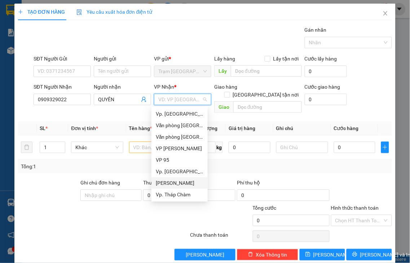
click at [173, 182] on div "[PERSON_NAME]" at bounding box center [180, 183] width 48 height 8
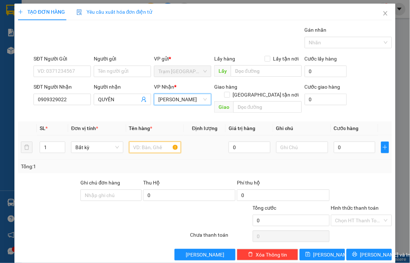
click at [134, 142] on input "text" at bounding box center [155, 148] width 52 height 12
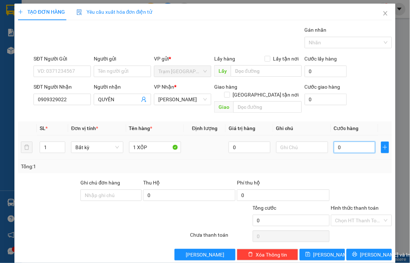
click at [346, 142] on input "0" at bounding box center [354, 148] width 41 height 12
click at [358, 205] on label "Hình thức thanh toán" at bounding box center [355, 208] width 48 height 6
click at [358, 215] on input "Hình thức thanh toán" at bounding box center [359, 220] width 48 height 11
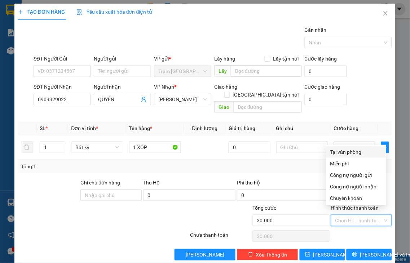
click at [344, 153] on div "Tại văn phòng" at bounding box center [356, 152] width 52 height 8
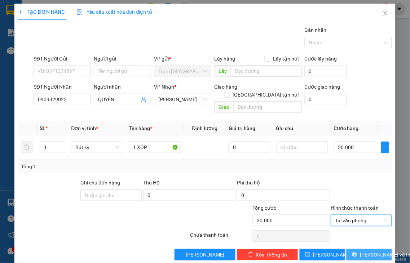
click at [362, 251] on span "[PERSON_NAME] và In" at bounding box center [385, 255] width 50 height 8
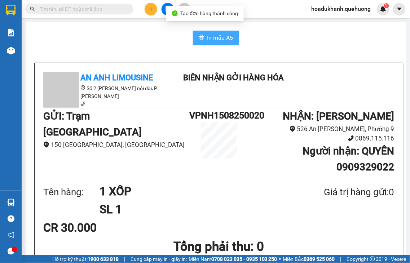
click at [213, 37] on span "In mẫu A5" at bounding box center [220, 37] width 26 height 9
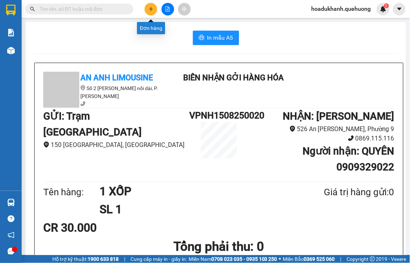
click at [150, 12] on button at bounding box center [151, 9] width 13 height 13
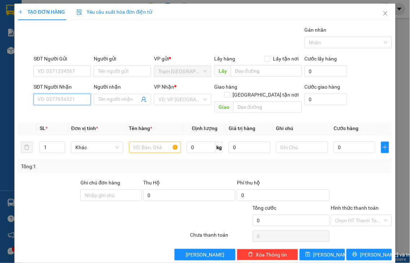
click at [76, 102] on input "SĐT Người Nhận" at bounding box center [62, 100] width 57 height 12
click at [84, 98] on input "0696" at bounding box center [62, 100] width 57 height 12
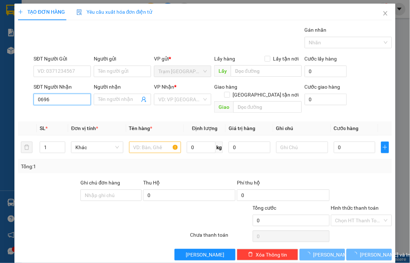
click at [81, 100] on input "0696" at bounding box center [62, 100] width 57 height 12
click at [74, 116] on div "0908220696 - QUANG" at bounding box center [62, 114] width 50 height 8
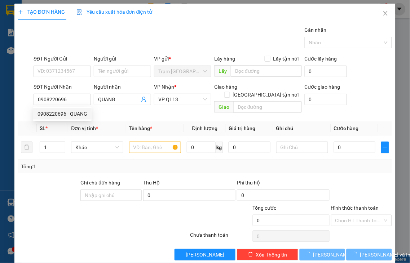
click at [74, 121] on th "Đơn vị tính *" at bounding box center [97, 128] width 58 height 14
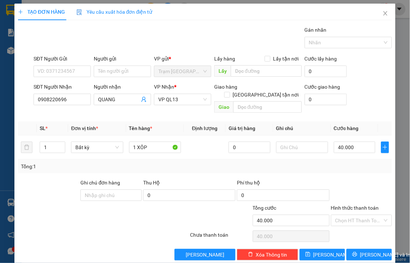
click at [357, 204] on div "Hình thức thanh toán" at bounding box center [361, 209] width 61 height 11
click at [356, 205] on label "Hình thức thanh toán" at bounding box center [355, 208] width 48 height 6
click at [356, 215] on input "Hình thức thanh toán" at bounding box center [359, 220] width 48 height 11
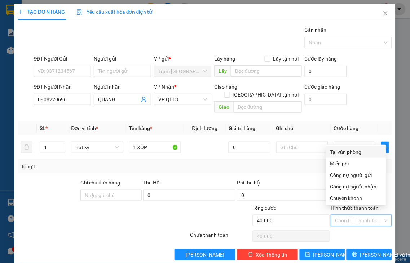
click at [351, 153] on div "Tại văn phòng" at bounding box center [356, 152] width 52 height 8
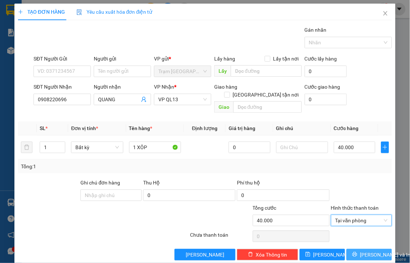
click at [360, 251] on span "[PERSON_NAME] và In" at bounding box center [385, 255] width 50 height 8
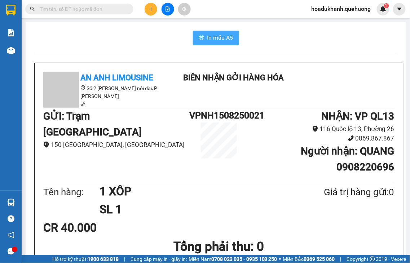
click at [216, 37] on span "In mẫu A5" at bounding box center [220, 37] width 26 height 9
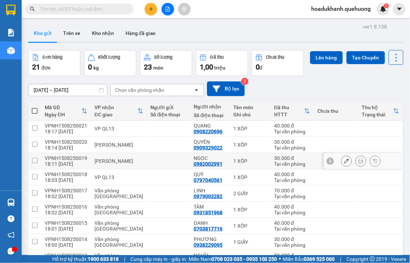
click at [341, 168] on button at bounding box center [346, 161] width 10 height 13
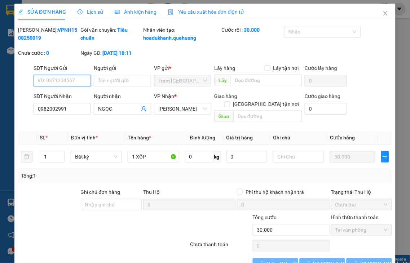
type input "0982002991"
type input "NGỌC"
type input "30.000"
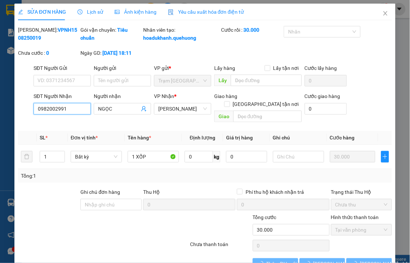
drag, startPoint x: 72, startPoint y: 116, endPoint x: 34, endPoint y: 124, distance: 39.0
click at [34, 118] on div "SĐT Người Nhận 0982002991 0982002991" at bounding box center [62, 104] width 57 height 25
click at [62, 115] on input "3290" at bounding box center [62, 109] width 57 height 12
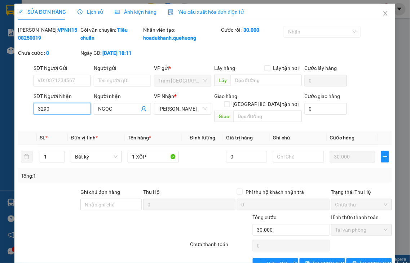
click at [62, 115] on input "3290" at bounding box center [62, 109] width 57 height 12
drag, startPoint x: 62, startPoint y: 115, endPoint x: 6, endPoint y: 117, distance: 55.9
click at [8, 117] on div "SỬA ĐƠN HÀNG Lịch sử Ảnh kiện hàng Yêu cầu xuất hóa đơn điện tử Total Paid Fee …" at bounding box center [205, 131] width 410 height 263
type input "0366803209"
drag, startPoint x: 115, startPoint y: 114, endPoint x: 65, endPoint y: 123, distance: 50.2
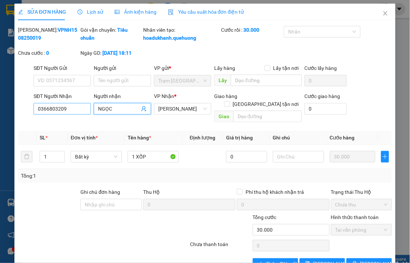
click at [66, 121] on div "SĐT Người Nhận 0366803209 Người nhận NGỌC NGỌC VP Nhận * An Dương Vương Giao hà…" at bounding box center [212, 108] width 361 height 33
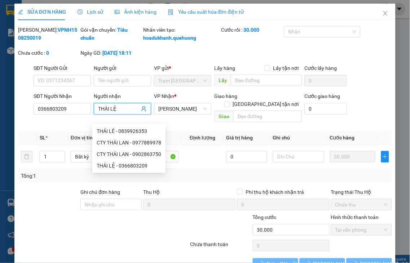
type input "THÁI LỆ"
click at [191, 189] on div "Thu Hộ" at bounding box center [189, 192] width 92 height 8
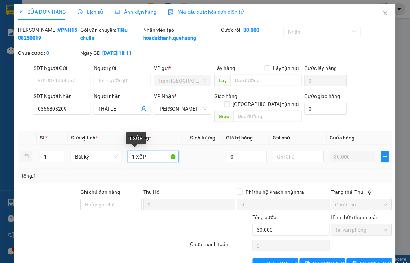
drag, startPoint x: 134, startPoint y: 155, endPoint x: 179, endPoint y: 148, distance: 45.6
click at [179, 148] on tr "1 Bất kỳ 1 XỐP 0 30.000" at bounding box center [205, 157] width 374 height 24
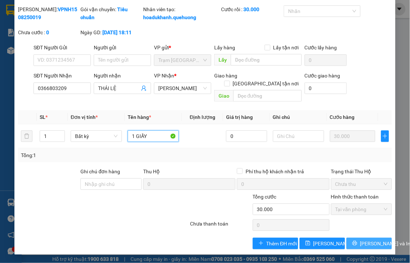
type input "1 GIẤY"
click at [363, 242] on span "[PERSON_NAME] và In" at bounding box center [385, 244] width 50 height 8
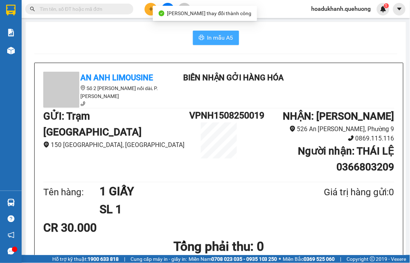
click at [208, 37] on span "In mẫu A5" at bounding box center [220, 37] width 26 height 9
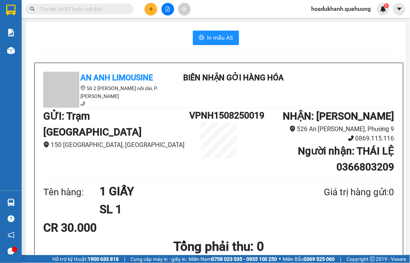
click at [153, 13] on button at bounding box center [151, 9] width 13 height 13
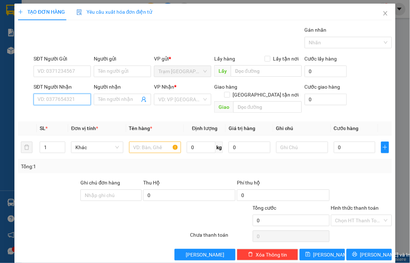
click at [76, 99] on input "SĐT Người Nhận" at bounding box center [62, 100] width 57 height 12
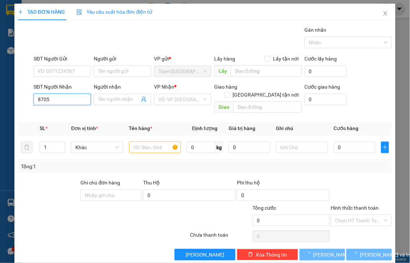
click at [76, 99] on input "8705" at bounding box center [62, 100] width 57 height 12
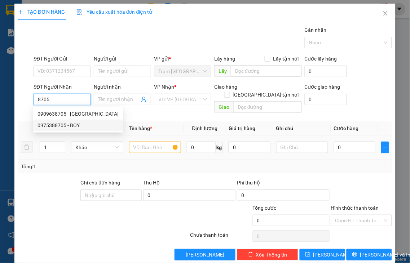
drag, startPoint x: 66, startPoint y: 125, endPoint x: 71, endPoint y: 130, distance: 6.6
click at [66, 127] on div "0975388705 - BOY" at bounding box center [77, 125] width 81 height 8
type input "0975388705"
type input "BOY"
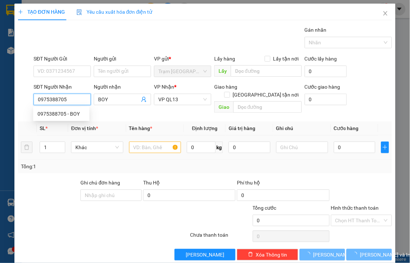
type input "50.000"
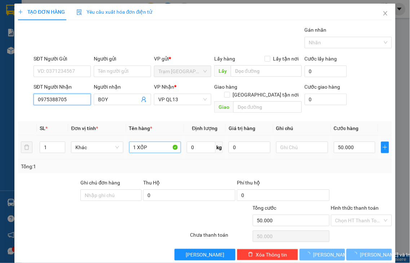
type input "0975388705"
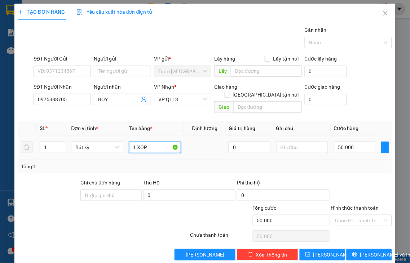
click at [150, 142] on input "1 XỐP" at bounding box center [155, 148] width 52 height 12
type input "1 XỐP DÍNH"
click at [358, 142] on input "50.000" at bounding box center [354, 148] width 41 height 12
type input "6"
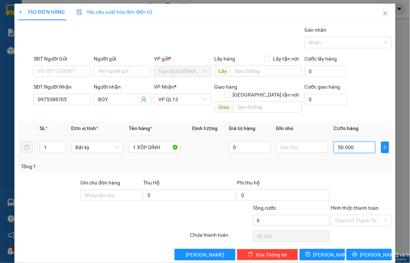
type input "6"
type input "60"
type input "60.000"
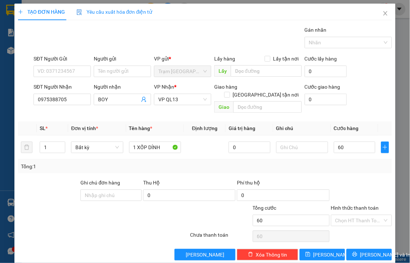
type input "60.000"
click at [362, 205] on label "Hình thức thanh toán" at bounding box center [355, 208] width 48 height 6
click at [362, 215] on input "Hình thức thanh toán" at bounding box center [359, 220] width 48 height 11
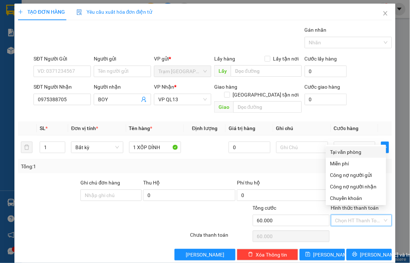
click at [351, 152] on div "Tại văn phòng" at bounding box center [356, 152] width 52 height 8
type input "0"
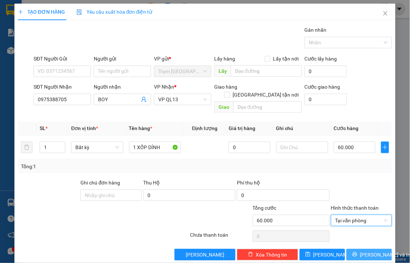
click at [360, 252] on button "[PERSON_NAME] và In" at bounding box center [368, 255] width 45 height 12
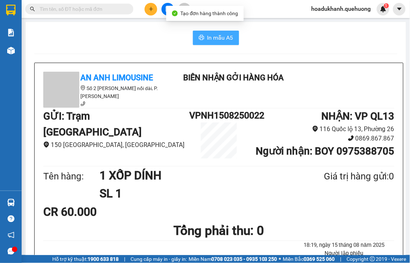
click at [218, 41] on span "In mẫu A5" at bounding box center [220, 37] width 26 height 9
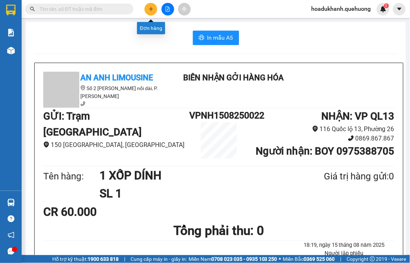
click at [152, 10] on icon "plus" at bounding box center [151, 8] width 5 height 5
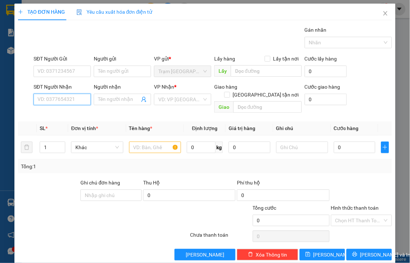
click at [84, 100] on input "SĐT Người Nhận" at bounding box center [62, 100] width 57 height 12
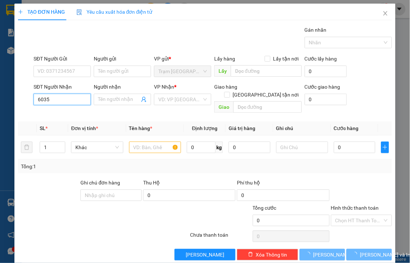
click at [84, 99] on input "6035" at bounding box center [62, 100] width 57 height 12
click at [84, 98] on input "6035" at bounding box center [62, 100] width 57 height 12
click at [62, 96] on input "6095" at bounding box center [62, 100] width 57 height 12
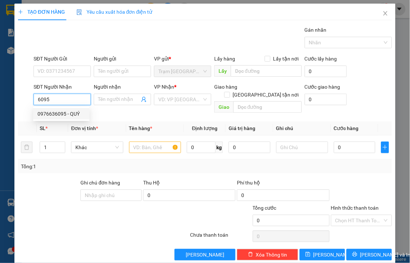
click at [67, 117] on div "0976636095 - QUÝ" at bounding box center [61, 114] width 48 height 8
type input "0976636095"
type input "QUÝ"
type input "40.000"
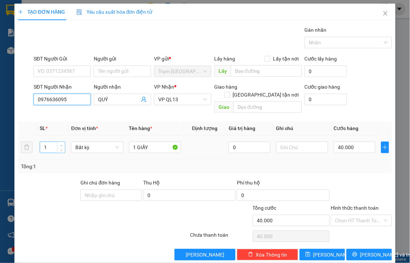
type input "0976636095"
type input "2"
click at [61, 143] on span "up" at bounding box center [61, 145] width 4 height 4
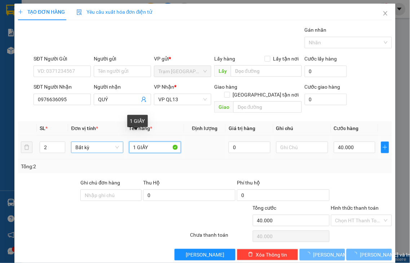
drag, startPoint x: 134, startPoint y: 138, endPoint x: 112, endPoint y: 143, distance: 22.2
click at [112, 143] on tr "2 Bất kỳ 1 GIẤY 0 40.000" at bounding box center [205, 148] width 374 height 24
type input "2 GIẤY"
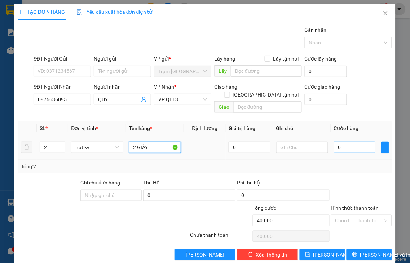
type input "0"
type input "2 GIẤY"
click at [353, 142] on input "0" at bounding box center [354, 148] width 41 height 12
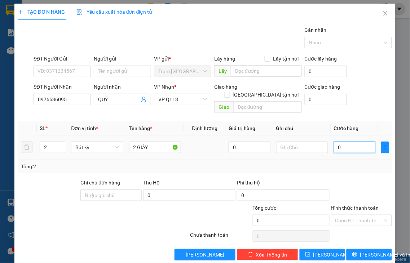
type input "8"
type input "80"
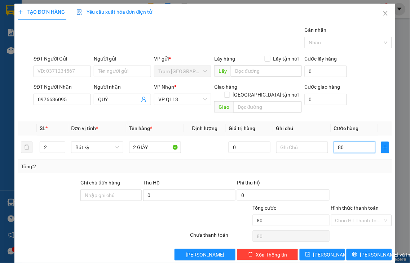
type input "80"
type input "80.000"
click at [350, 205] on label "Hình thức thanh toán" at bounding box center [355, 208] width 48 height 6
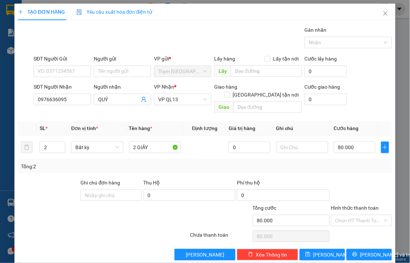
click at [350, 215] on input "Hình thức thanh toán" at bounding box center [359, 220] width 48 height 11
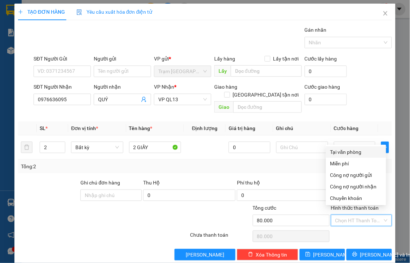
click at [342, 154] on div "Tại văn phòng" at bounding box center [356, 152] width 52 height 8
type input "0"
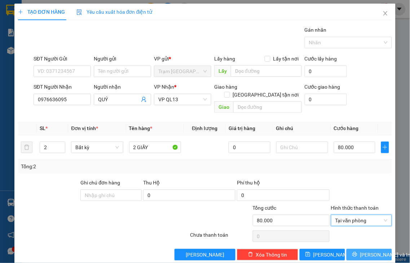
drag, startPoint x: 358, startPoint y: 249, endPoint x: 353, endPoint y: 237, distance: 12.9
click at [360, 251] on span "[PERSON_NAME] và In" at bounding box center [385, 255] width 50 height 8
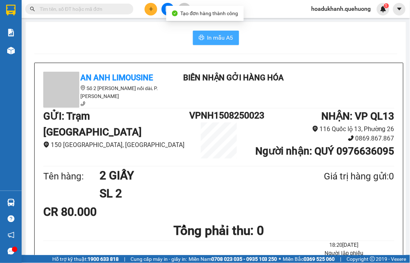
click at [215, 35] on span "In mẫu A5" at bounding box center [220, 37] width 26 height 9
click at [214, 34] on span "In mẫu A5" at bounding box center [220, 37] width 26 height 9
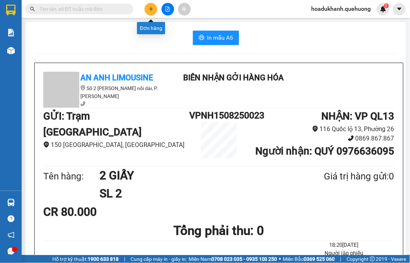
click at [148, 6] on button at bounding box center [151, 9] width 13 height 13
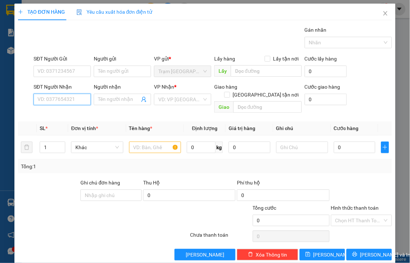
drag, startPoint x: 70, startPoint y: 99, endPoint x: 71, endPoint y: 92, distance: 7.4
click at [71, 93] on div "SĐT Người Nhận VD: 0377654321" at bounding box center [62, 95] width 57 height 25
click at [72, 97] on input "1076" at bounding box center [62, 100] width 57 height 12
click at [70, 112] on div "0973861076 - LOAN" at bounding box center [61, 114] width 48 height 8
type input "0973861076"
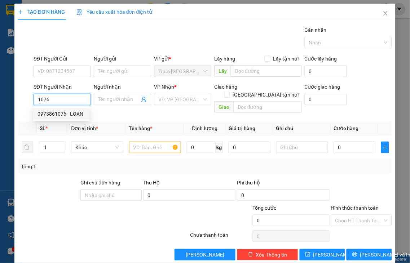
type input "LOAN"
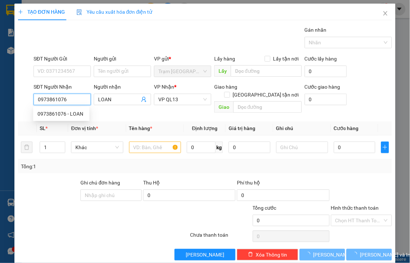
type input "40.000"
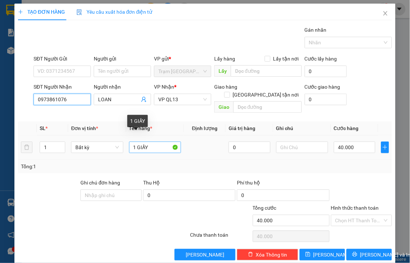
type input "0973861076"
drag, startPoint x: 136, startPoint y: 135, endPoint x: 181, endPoint y: 135, distance: 45.1
click at [181, 136] on tr "1 Bất kỳ 1 GIẤY 0 40.000" at bounding box center [205, 148] width 374 height 24
type input "1 XỐP"
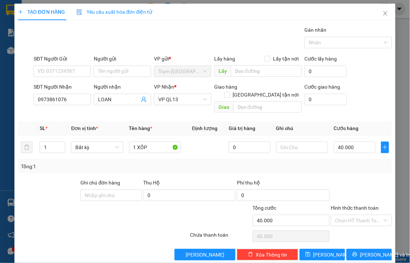
click at [359, 205] on label "Hình thức thanh toán" at bounding box center [355, 208] width 48 height 6
click at [359, 215] on input "Hình thức thanh toán" at bounding box center [359, 220] width 48 height 11
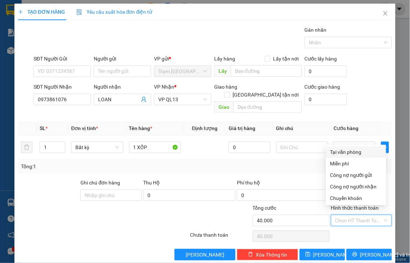
click at [353, 152] on div "Tại văn phòng" at bounding box center [356, 152] width 52 height 8
type input "0"
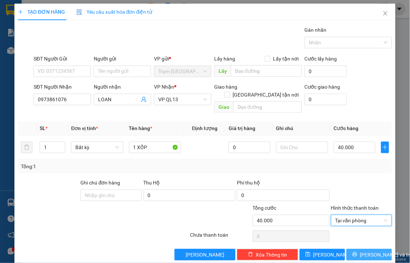
click at [355, 249] on button "[PERSON_NAME] và In" at bounding box center [368, 255] width 45 height 12
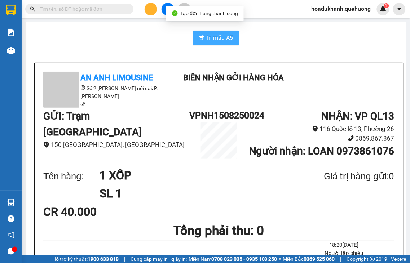
click at [223, 40] on span "In mẫu A5" at bounding box center [220, 37] width 26 height 9
click at [149, 8] on icon "plus" at bounding box center [151, 8] width 5 height 5
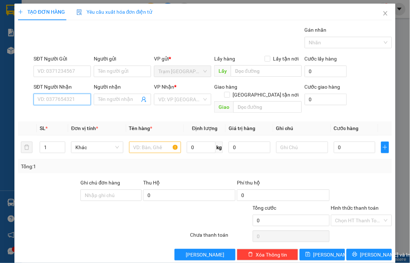
click at [68, 102] on input "SĐT Người Nhận" at bounding box center [62, 100] width 57 height 12
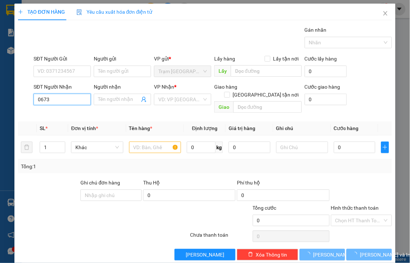
click at [69, 102] on input "0673" at bounding box center [62, 100] width 57 height 12
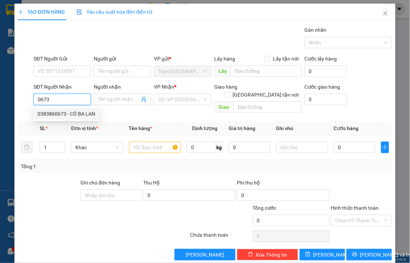
click at [66, 112] on div "0383860673 - CÔ BA LAN" at bounding box center [66, 114] width 58 height 8
type input "0383860673"
type input "CÔ BA LAN"
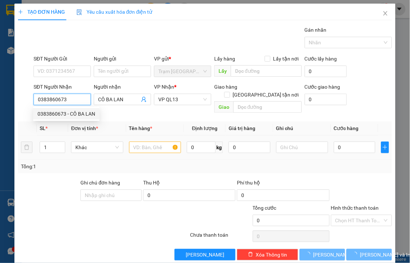
type input "40.000"
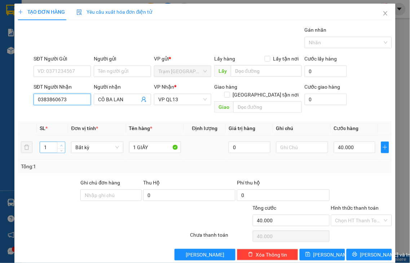
type input "0383860673"
click at [61, 145] on icon "up" at bounding box center [61, 146] width 3 height 3
type input "5"
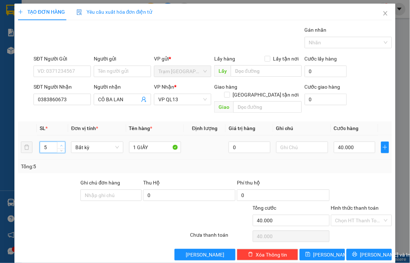
click at [61, 145] on icon "up" at bounding box center [61, 146] width 3 height 3
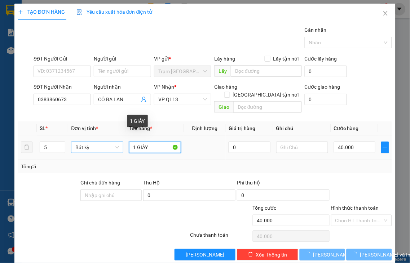
drag, startPoint x: 130, startPoint y: 139, endPoint x: 107, endPoint y: 142, distance: 23.3
click at [109, 142] on tr "5 Bất kỳ 1 GIẤY 0 40.000" at bounding box center [205, 148] width 374 height 24
type input "3 GIẤY"
click at [154, 142] on input "3 GIẤY" at bounding box center [155, 148] width 52 height 12
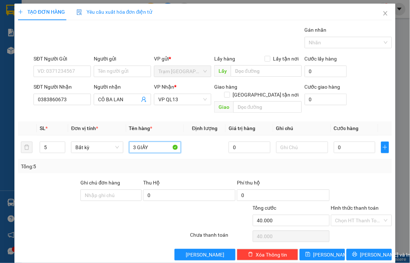
type input "0"
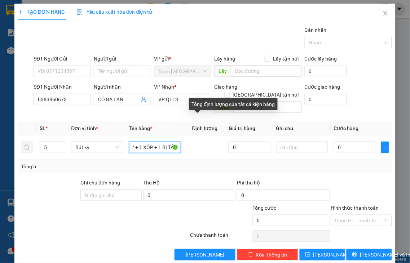
scroll to position [0, 18]
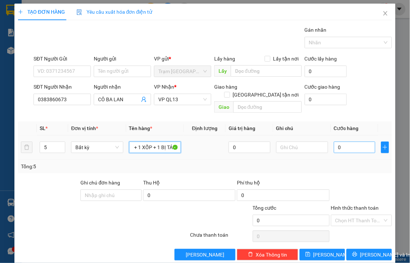
type input "3 GIẤY + 1 XỐP + 1 BỊ TÁO"
click at [349, 142] on input "0" at bounding box center [354, 148] width 41 height 12
type input "1"
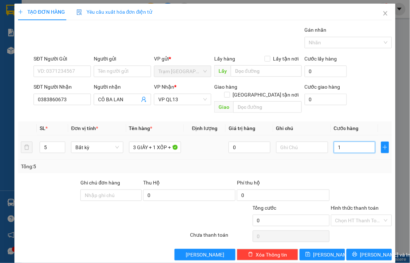
type input "1"
type input "18"
type input "180"
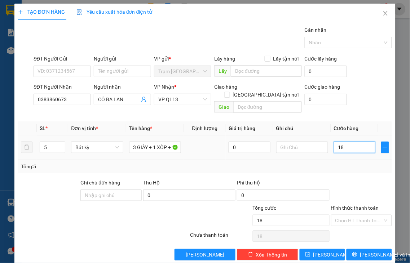
type input "180"
type input "180.000"
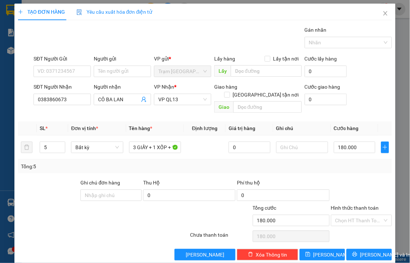
click at [360, 205] on label "Hình thức thanh toán" at bounding box center [355, 208] width 48 height 6
click at [360, 215] on input "Hình thức thanh toán" at bounding box center [359, 220] width 48 height 11
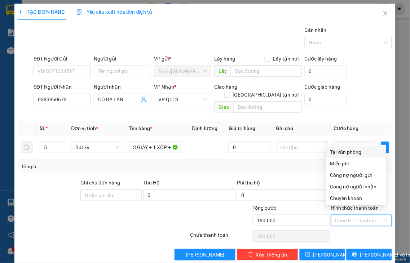
click at [345, 152] on div "Tại văn phòng" at bounding box center [356, 152] width 52 height 8
type input "0"
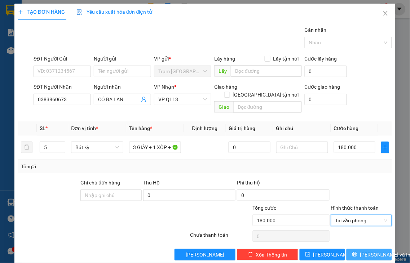
drag, startPoint x: 355, startPoint y: 246, endPoint x: 410, endPoint y: 19, distance: 232.7
click at [355, 249] on button "[PERSON_NAME] và In" at bounding box center [368, 255] width 45 height 12
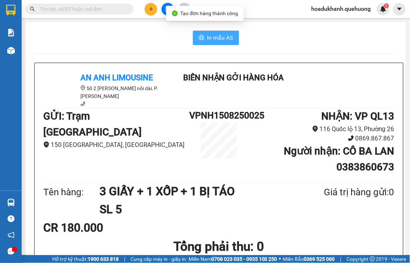
click at [208, 41] on span "In mẫu A5" at bounding box center [220, 37] width 26 height 9
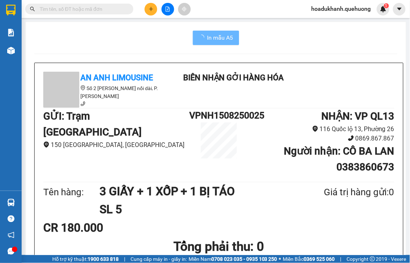
click at [151, 12] on button at bounding box center [151, 9] width 13 height 13
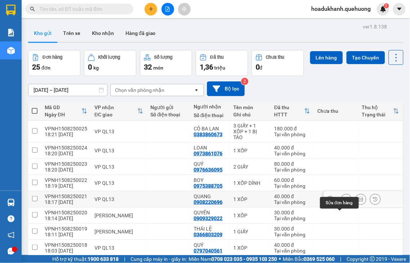
click at [344, 202] on icon at bounding box center [346, 199] width 5 height 5
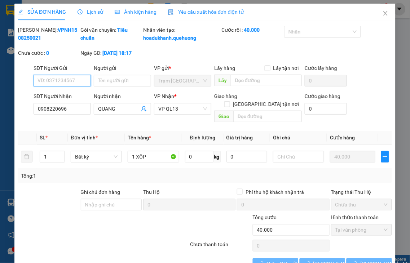
type input "0908220696"
type input "QUANG"
type input "40.000"
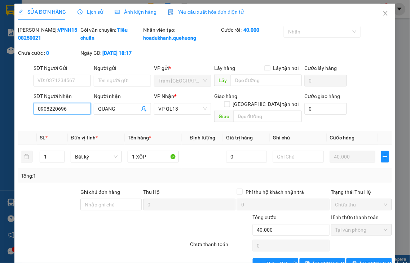
drag, startPoint x: 20, startPoint y: 119, endPoint x: 0, endPoint y: 127, distance: 21.8
click at [0, 127] on div "SỬA ĐƠN HÀNG Lịch sử Ảnh kiện hàng Yêu cầu xuất hóa đơn điện tử Total Paid Fee …" at bounding box center [205, 131] width 410 height 263
click at [382, 13] on icon "close" at bounding box center [385, 13] width 6 height 6
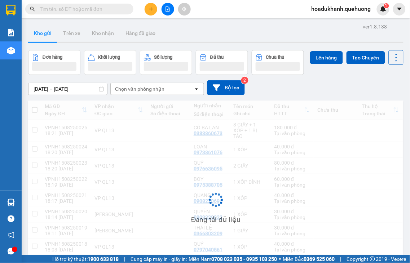
click at [378, 14] on div "hoadukhanh.quehuong 1" at bounding box center [348, 9] width 84 height 13
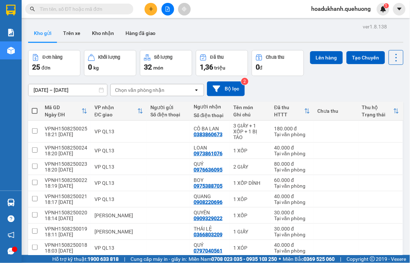
click at [62, 12] on input "text" at bounding box center [82, 9] width 85 height 8
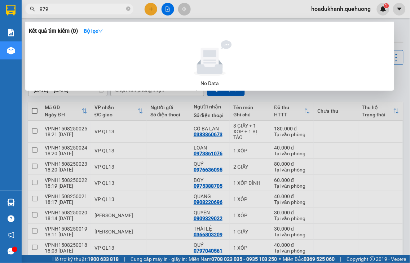
type input "9795"
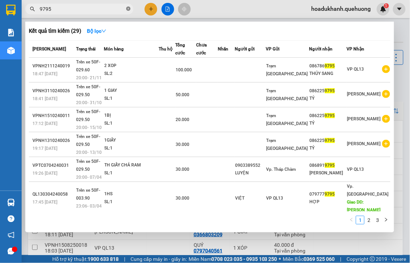
click at [128, 6] on icon "close-circle" at bounding box center [128, 8] width 4 height 4
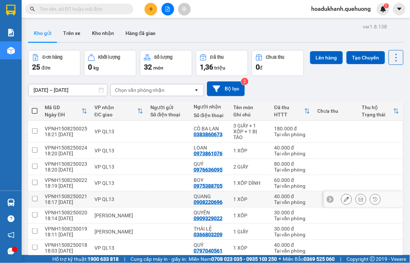
click at [344, 202] on icon at bounding box center [346, 199] width 5 height 5
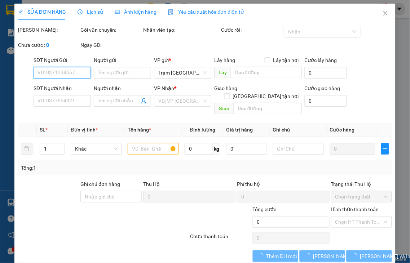
type input "0908220696"
type input "QUANG"
type input "40.000"
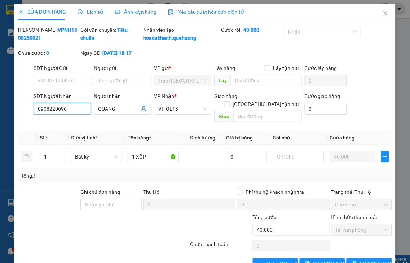
drag, startPoint x: 56, startPoint y: 113, endPoint x: 2, endPoint y: 113, distance: 53.7
click at [2, 113] on div "SỬA ĐƠN HÀNG Lịch sử Ảnh kiện hàng Yêu cầu xuất hóa đơn điện tử Total Paid Fee …" at bounding box center [205, 131] width 410 height 263
type input "0862259795"
drag, startPoint x: 92, startPoint y: 116, endPoint x: 77, endPoint y: 116, distance: 15.2
click at [77, 116] on div "SĐT Người Nhận 0862259795 Người nhận QUANG QUANG VP Nhận * VP QL13 Giao hàng Gi…" at bounding box center [212, 108] width 361 height 33
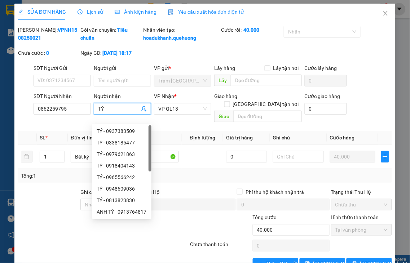
drag, startPoint x: 143, startPoint y: 116, endPoint x: 118, endPoint y: 116, distance: 24.5
click at [121, 116] on div "SĐT Người Nhận 0862259795 Người nhận TÝ VP Nhận * VP QL13 Giao hàng Giao tận nơ…" at bounding box center [212, 108] width 361 height 33
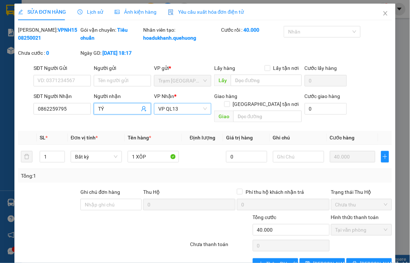
drag, startPoint x: 195, startPoint y: 118, endPoint x: 156, endPoint y: 118, distance: 38.6
click at [158, 114] on span "VP QL13" at bounding box center [182, 108] width 49 height 11
type input "TÝ"
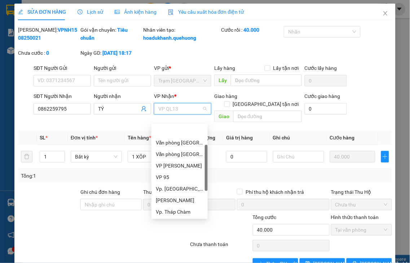
scroll to position [23, 0]
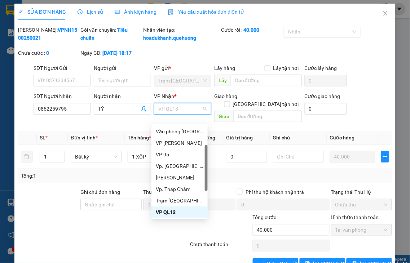
click at [195, 114] on span "VP QL13" at bounding box center [182, 108] width 49 height 11
click at [175, 181] on div "[PERSON_NAME]" at bounding box center [180, 178] width 48 height 8
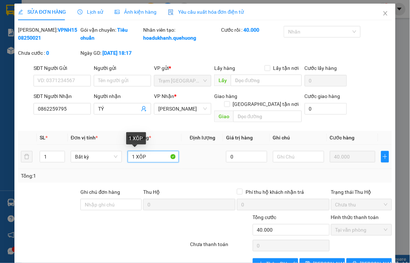
drag, startPoint x: 134, startPoint y: 156, endPoint x: 163, endPoint y: 155, distance: 28.9
click at [163, 155] on input "1 XÔP" at bounding box center [153, 157] width 51 height 12
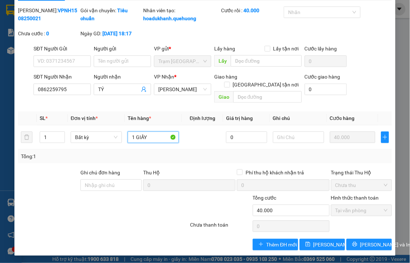
scroll to position [21, 0]
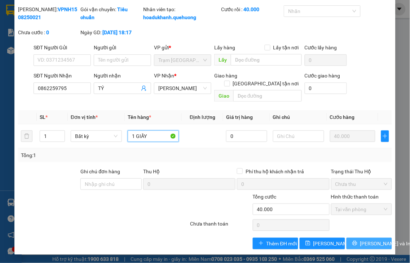
type input "1 GIẤY"
click at [365, 244] on span "[PERSON_NAME] và In" at bounding box center [385, 244] width 50 height 8
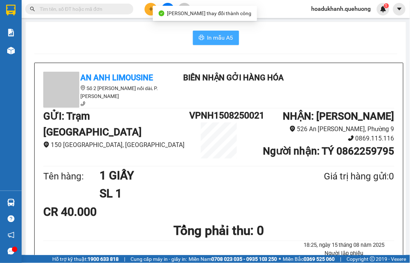
click at [217, 39] on span "In mẫu A5" at bounding box center [220, 37] width 26 height 9
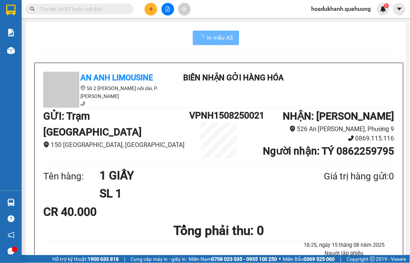
click at [149, 10] on icon "plus" at bounding box center [151, 8] width 5 height 5
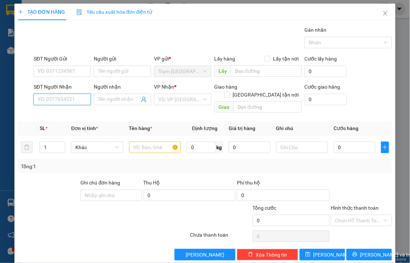
click at [76, 98] on input "SĐT Người Nhận" at bounding box center [62, 100] width 57 height 12
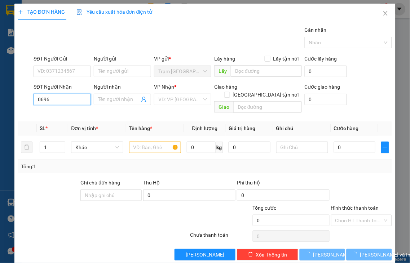
click at [76, 98] on input "0696" at bounding box center [62, 100] width 57 height 12
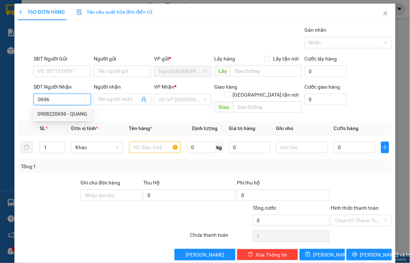
click at [71, 115] on div "0908220696 - QUANG" at bounding box center [62, 114] width 50 height 8
type input "0908220696"
type input "QUANG"
type input "40.000"
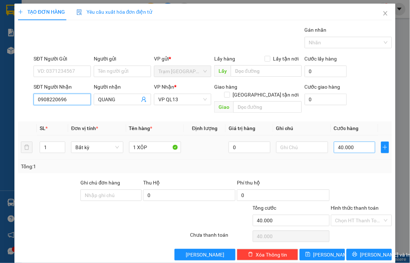
type input "0908220696"
click at [351, 142] on input "40.000" at bounding box center [354, 148] width 41 height 12
type input "5"
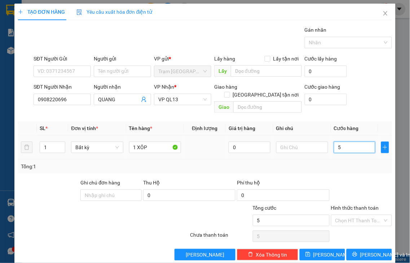
type input "50"
click at [351, 205] on label "Hình thức thanh toán" at bounding box center [355, 208] width 48 height 6
click at [351, 215] on input "Hình thức thanh toán" at bounding box center [359, 220] width 48 height 11
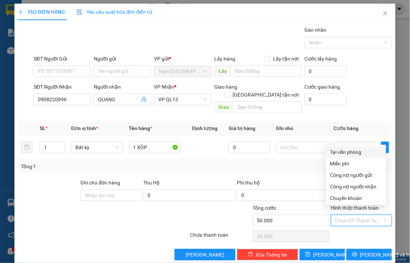
click at [350, 150] on div "Tại văn phòng" at bounding box center [356, 152] width 52 height 8
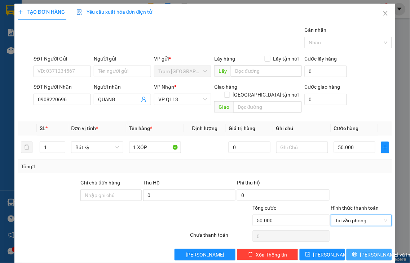
click at [356, 249] on button "[PERSON_NAME] và In" at bounding box center [368, 255] width 45 height 12
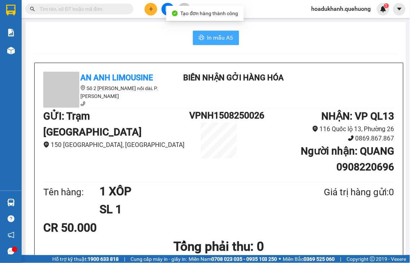
click at [221, 41] on span "In mẫu A5" at bounding box center [220, 37] width 26 height 9
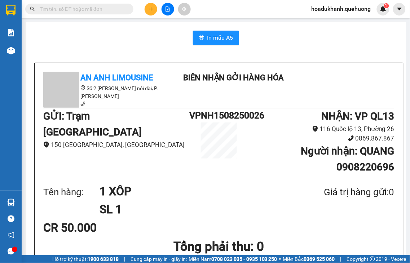
click at [93, 9] on input "text" at bounding box center [82, 9] width 85 height 8
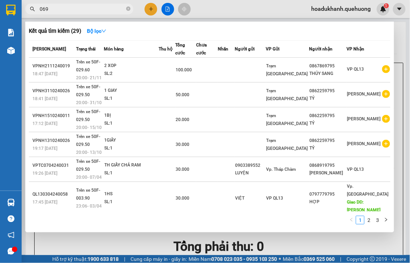
type input "0696"
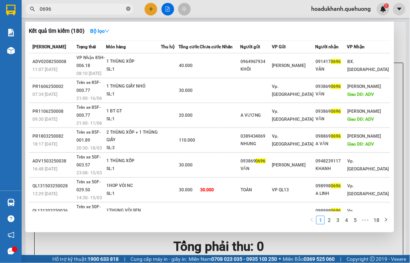
click at [128, 9] on icon "close-circle" at bounding box center [128, 8] width 4 height 4
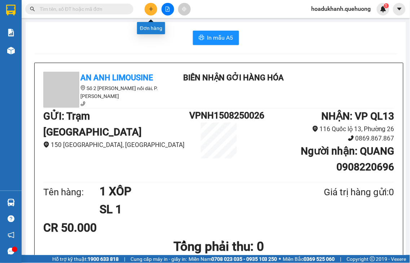
click at [150, 9] on icon "plus" at bounding box center [151, 9] width 4 height 0
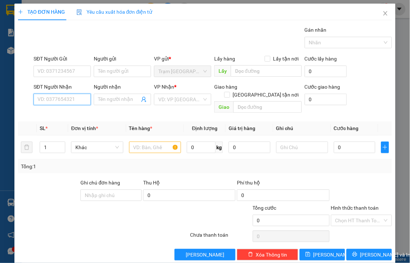
click at [76, 99] on input "SĐT Người Nhận" at bounding box center [62, 100] width 57 height 12
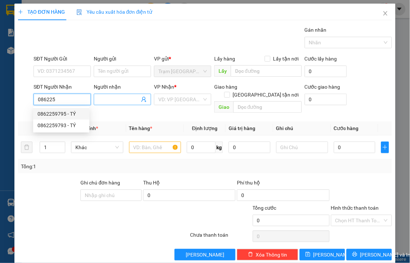
drag, startPoint x: 72, startPoint y: 114, endPoint x: 97, endPoint y: 105, distance: 26.0
click at [72, 114] on div "0862259795 - TÝ" at bounding box center [61, 114] width 48 height 8
type input "0862259795"
type input "TÝ"
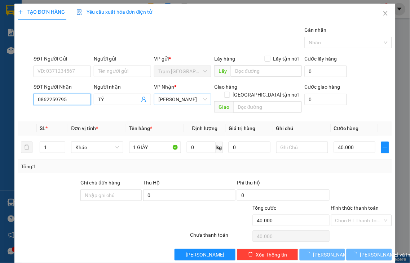
type input "40.000"
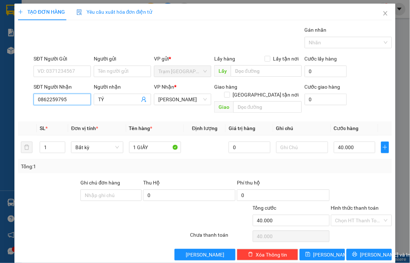
type input "0862259795"
click at [347, 205] on label "Hình thức thanh toán" at bounding box center [355, 208] width 48 height 6
click at [347, 215] on input "Hình thức thanh toán" at bounding box center [359, 220] width 48 height 11
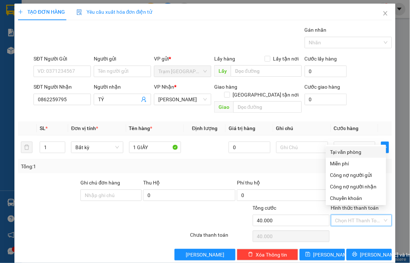
click at [352, 152] on div "Tại văn phòng" at bounding box center [356, 152] width 52 height 8
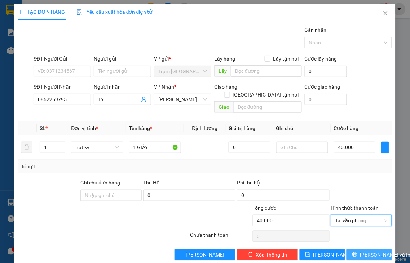
drag, startPoint x: 359, startPoint y: 245, endPoint x: 345, endPoint y: 164, distance: 82.6
click at [360, 251] on span "[PERSON_NAME] và In" at bounding box center [385, 255] width 50 height 8
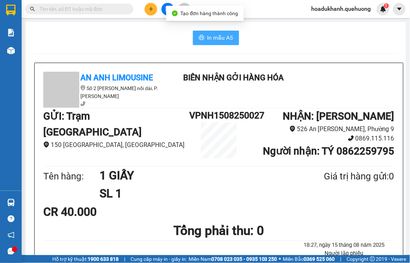
click at [208, 41] on span "In mẫu A5" at bounding box center [220, 37] width 26 height 9
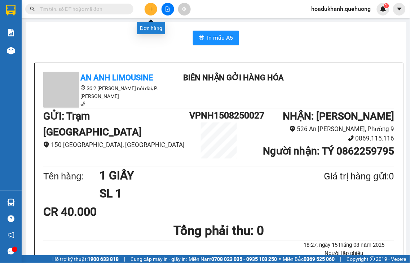
click at [152, 12] on button at bounding box center [151, 9] width 13 height 13
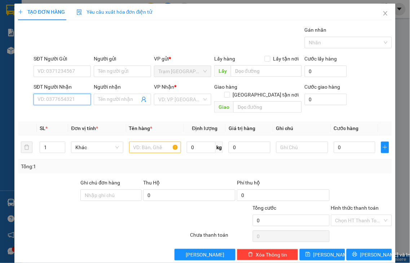
click at [64, 101] on input "SĐT Người Nhận" at bounding box center [62, 100] width 57 height 12
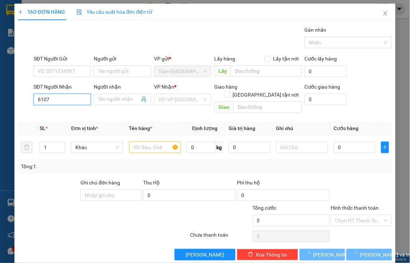
click at [62, 100] on input "6107" at bounding box center [62, 100] width 57 height 12
click at [63, 100] on input "6107" at bounding box center [62, 100] width 57 height 12
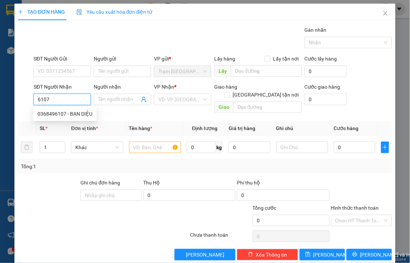
click at [63, 100] on input "6107" at bounding box center [62, 100] width 57 height 12
click at [61, 116] on div "0368496107 - BẠN DIỆU" at bounding box center [64, 114] width 55 height 8
type input "0368496107"
type input "BẠN DIỆU"
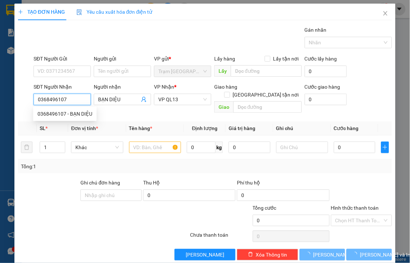
type input "20.000"
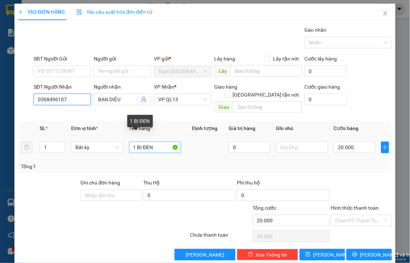
type input "0368496107"
drag, startPoint x: 134, startPoint y: 137, endPoint x: 197, endPoint y: 134, distance: 63.1
click at [197, 136] on tr "1 Bất kỳ 1 BỊ ĐEN 0 20.000" at bounding box center [205, 148] width 374 height 24
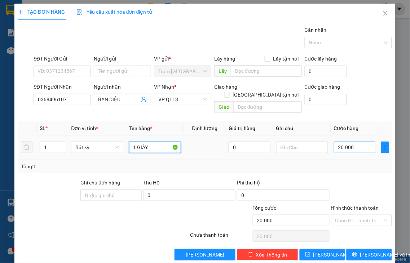
type input "1 GIẤY"
click at [347, 142] on input "20.000" at bounding box center [354, 148] width 41 height 12
type input "3"
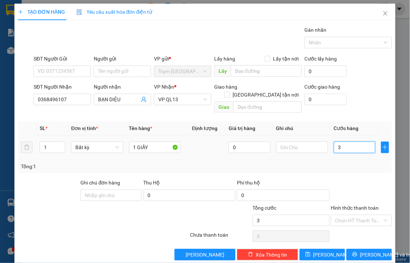
type input "30"
type input "30.000"
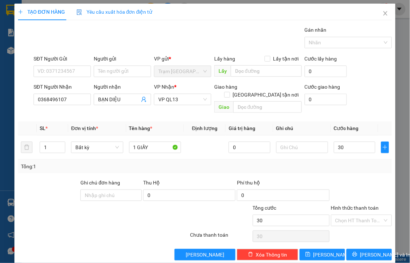
type input "30.000"
click at [352, 205] on label "Hình thức thanh toán" at bounding box center [355, 208] width 48 height 6
click at [352, 215] on input "Hình thức thanh toán" at bounding box center [359, 220] width 48 height 11
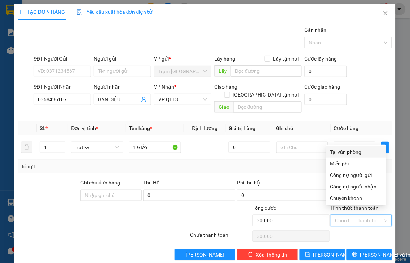
click at [349, 153] on div "Tại văn phòng" at bounding box center [356, 152] width 52 height 8
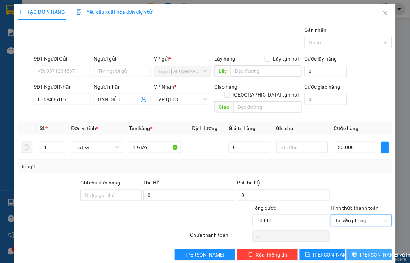
click at [353, 252] on icon "printer" at bounding box center [354, 254] width 5 height 5
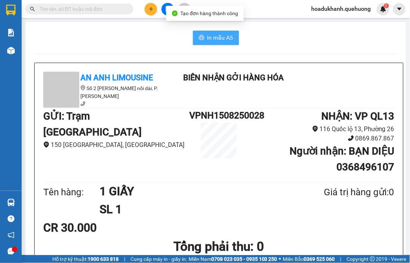
click at [216, 40] on span "In mẫu A5" at bounding box center [220, 37] width 26 height 9
click at [149, 12] on button at bounding box center [151, 9] width 13 height 13
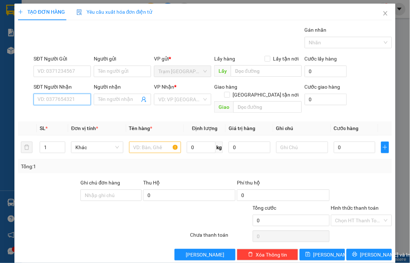
click at [62, 97] on input "SĐT Người Nhận" at bounding box center [62, 100] width 57 height 12
click at [79, 100] on input "0368829415" at bounding box center [62, 100] width 57 height 12
type input "0368829415"
click at [95, 96] on span at bounding box center [122, 100] width 57 height 12
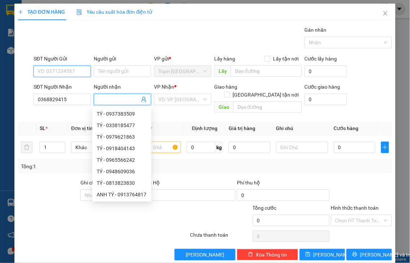
click at [45, 71] on input "SĐT Người Gửi" at bounding box center [62, 72] width 57 height 12
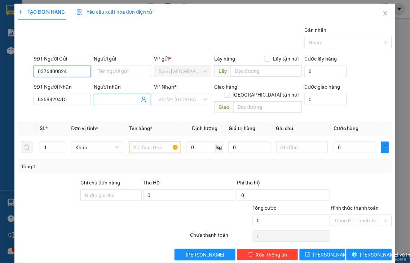
type input "0376400824"
click at [124, 97] on input "Người nhận" at bounding box center [118, 100] width 41 height 8
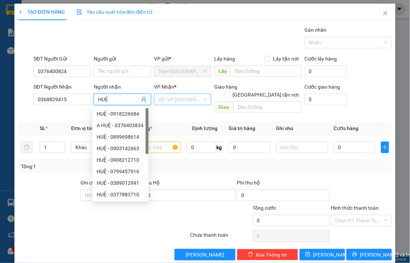
type input "HUỆ"
click at [173, 98] on input "search" at bounding box center [180, 99] width 44 height 11
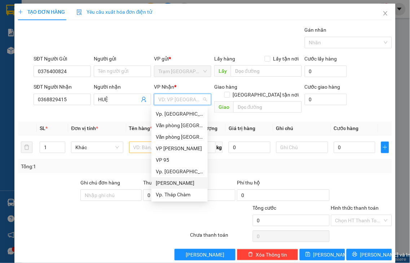
click at [181, 183] on div "[PERSON_NAME]" at bounding box center [180, 183] width 48 height 8
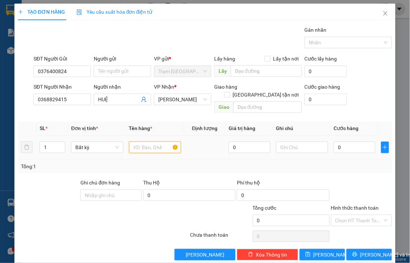
click at [148, 142] on input "text" at bounding box center [155, 148] width 52 height 12
type input "1 XỐP"
click at [350, 142] on input "0" at bounding box center [354, 148] width 41 height 12
type input "50"
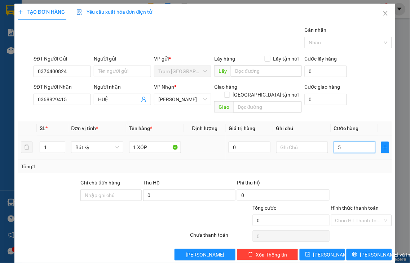
type input "50"
click at [353, 205] on label "Hình thức thanh toán" at bounding box center [355, 208] width 48 height 6
click at [353, 215] on input "Hình thức thanh toán" at bounding box center [359, 220] width 48 height 11
type input "50.000"
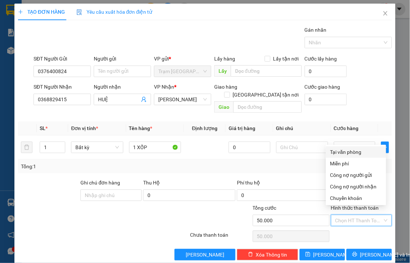
click at [351, 152] on div "Tại văn phòng" at bounding box center [356, 152] width 52 height 8
type input "0"
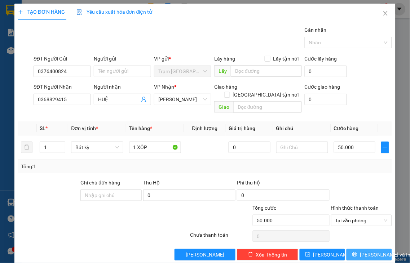
click at [361, 251] on span "[PERSON_NAME] và In" at bounding box center [385, 255] width 50 height 8
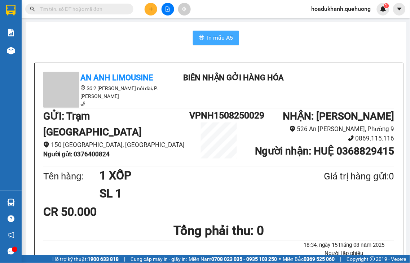
click at [216, 38] on span "In mẫu A5" at bounding box center [220, 37] width 26 height 9
click at [150, 8] on icon "plus" at bounding box center [151, 8] width 5 height 5
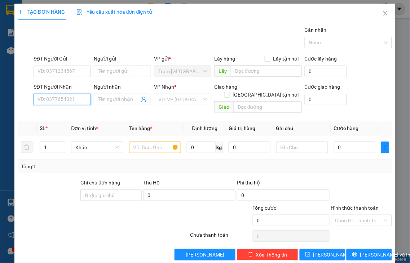
click at [43, 96] on input "SĐT Người Nhận" at bounding box center [62, 100] width 57 height 12
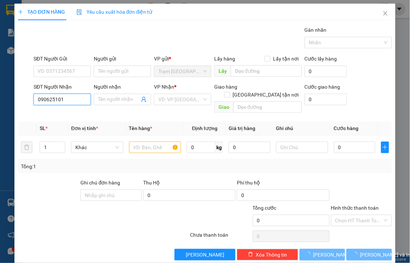
type input "0906251018"
click at [73, 113] on div "0906251018 - HÀ" at bounding box center [77, 114] width 81 height 8
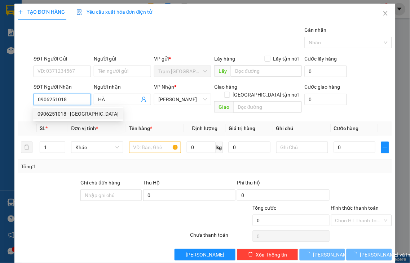
type input "HÀ"
type input "70.000"
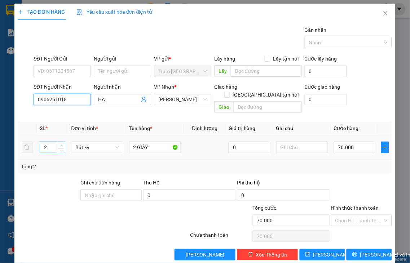
type input "0906251018"
click at [59, 143] on span "up" at bounding box center [61, 145] width 4 height 4
type input "3"
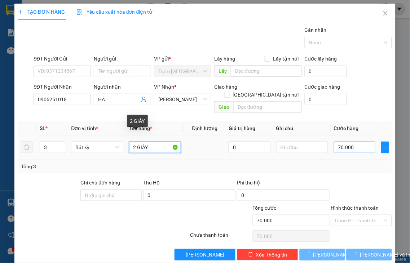
drag, startPoint x: 134, startPoint y: 136, endPoint x: 348, endPoint y: 139, distance: 214.5
click at [126, 145] on td "2 GIẤY" at bounding box center [155, 148] width 58 height 24
type input "3 GIẤY"
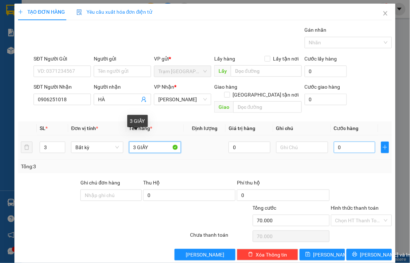
type input "0"
type input "3 GIẤY"
type input "8"
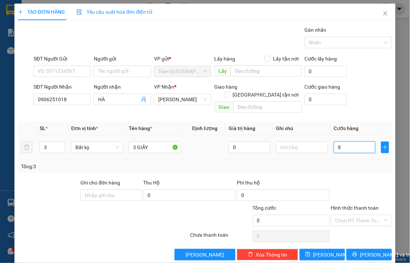
type input "8"
type input "80"
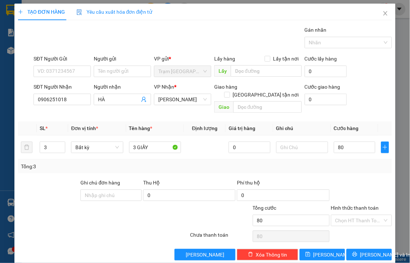
click at [359, 205] on label "Hình thức thanh toán" at bounding box center [355, 208] width 48 height 6
click at [359, 215] on input "Hình thức thanh toán" at bounding box center [359, 220] width 48 height 11
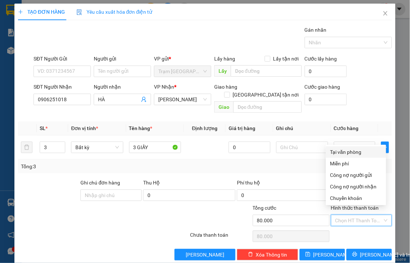
click at [348, 152] on div "Tại văn phòng" at bounding box center [356, 152] width 52 height 8
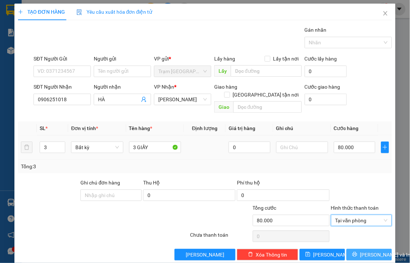
drag, startPoint x: 364, startPoint y: 246, endPoint x: 268, endPoint y: 128, distance: 152.5
click at [363, 251] on span "[PERSON_NAME] và In" at bounding box center [385, 255] width 50 height 8
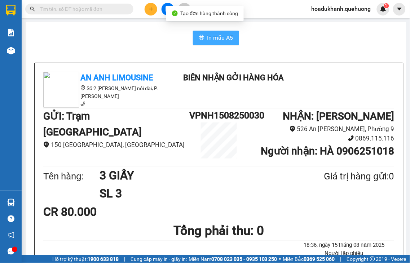
click at [202, 37] on button "In mẫu A5" at bounding box center [216, 38] width 46 height 14
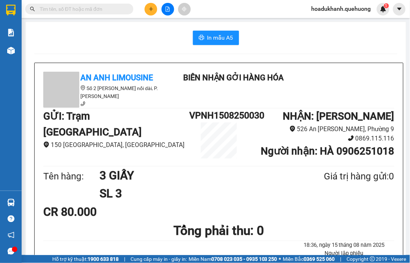
click at [150, 9] on icon "plus" at bounding box center [151, 9] width 4 height 0
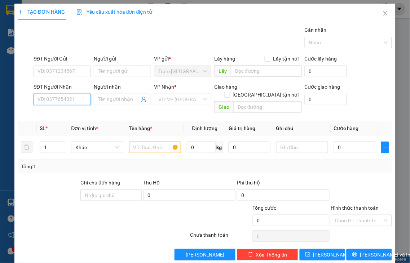
click at [78, 99] on input "SĐT Người Nhận" at bounding box center [62, 100] width 57 height 12
click at [69, 114] on div "0369306307 - CÔNG" at bounding box center [61, 114] width 48 height 8
type input "0369306307"
type input "CÔNG"
type input "ADV"
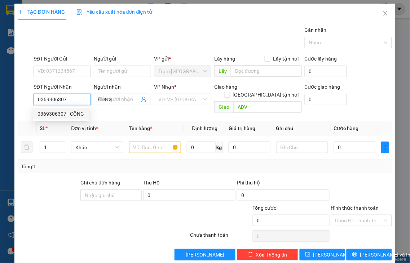
type input "40.000"
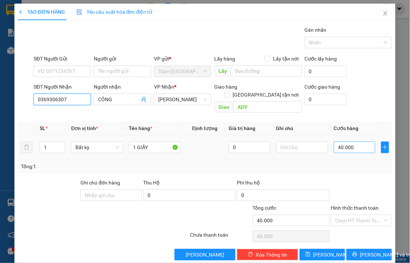
type input "0369306307"
click at [352, 205] on label "Hình thức thanh toán" at bounding box center [355, 208] width 48 height 6
click at [352, 215] on input "Hình thức thanh toán" at bounding box center [359, 220] width 48 height 11
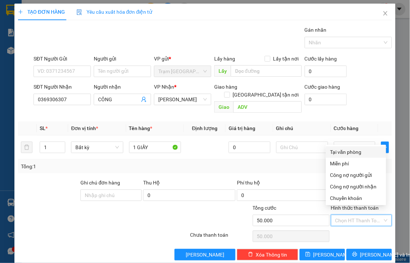
click at [351, 152] on div "Tại văn phòng" at bounding box center [356, 152] width 52 height 8
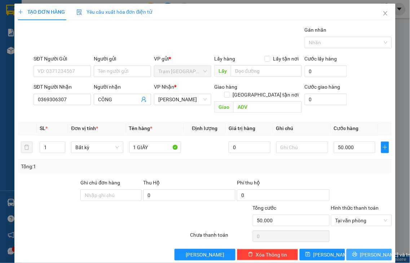
drag, startPoint x: 365, startPoint y: 246, endPoint x: 361, endPoint y: 202, distance: 43.8
click at [365, 251] on span "[PERSON_NAME] và In" at bounding box center [385, 255] width 50 height 8
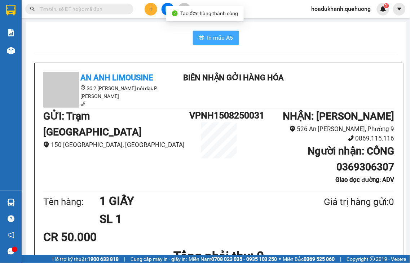
click at [224, 39] on span "In mẫu A5" at bounding box center [220, 37] width 26 height 9
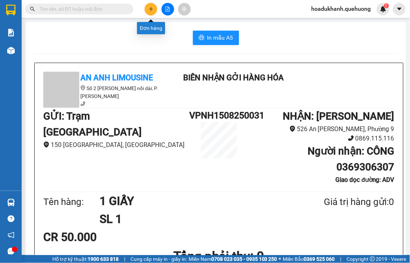
click at [148, 10] on button at bounding box center [151, 9] width 13 height 13
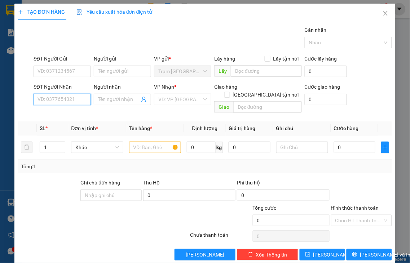
click at [64, 99] on input "SĐT Người Nhận" at bounding box center [62, 100] width 57 height 12
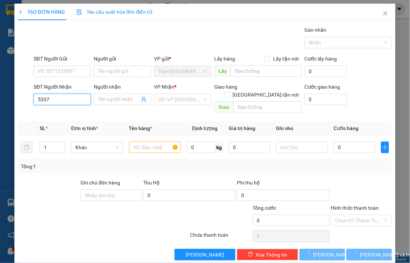
click at [65, 100] on input "5337" at bounding box center [62, 100] width 57 height 12
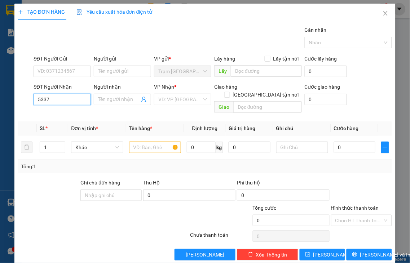
click at [65, 100] on input "5337" at bounding box center [62, 100] width 57 height 12
click at [53, 102] on input "7245" at bounding box center [62, 100] width 57 height 12
click at [59, 116] on div "0949887245 - NGUYÊN" at bounding box center [63, 114] width 52 height 8
type input "0949887245"
type input "NGUYÊN"
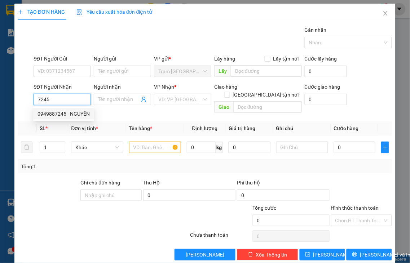
type input "ADV"
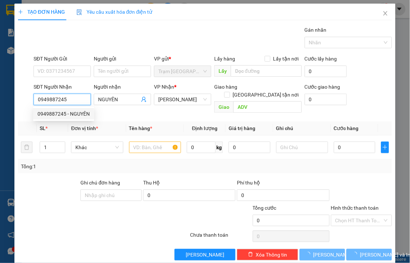
type input "30.000"
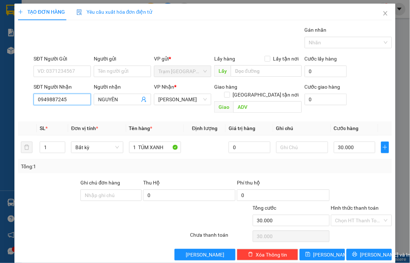
type input "0949887245"
click at [362, 205] on label "Hình thức thanh toán" at bounding box center [355, 208] width 48 height 6
click at [362, 215] on input "Hình thức thanh toán" at bounding box center [359, 220] width 48 height 11
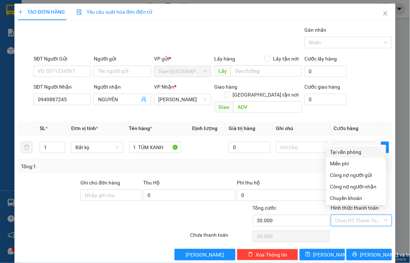
click at [347, 152] on div "Tại văn phòng" at bounding box center [356, 152] width 52 height 8
type input "0"
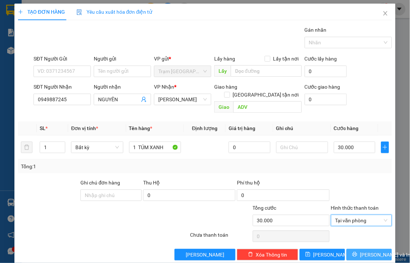
click at [363, 251] on span "[PERSON_NAME] và In" at bounding box center [385, 255] width 50 height 8
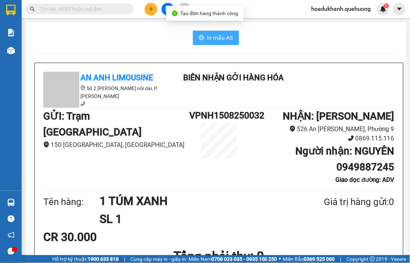
click at [207, 32] on button "In mẫu A5" at bounding box center [216, 38] width 46 height 14
click at [147, 13] on button at bounding box center [151, 9] width 13 height 13
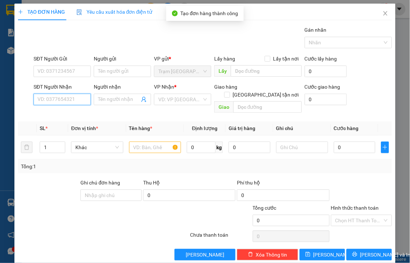
click at [70, 97] on input "SĐT Người Nhận" at bounding box center [62, 100] width 57 height 12
click at [73, 100] on input "0827735337" at bounding box center [62, 100] width 57 height 12
type input "0827735337"
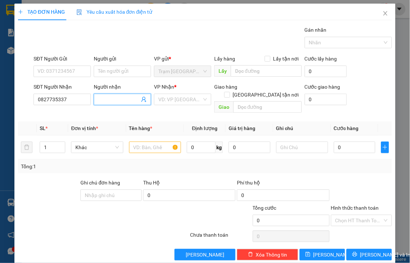
click at [109, 99] on input "Người nhận" at bounding box center [118, 100] width 41 height 8
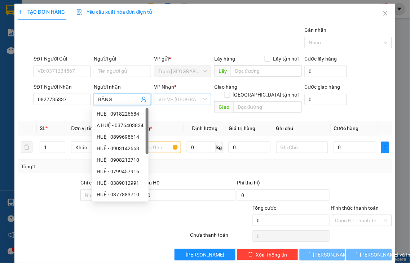
type input "BẰNG"
click at [182, 98] on input "search" at bounding box center [180, 99] width 44 height 11
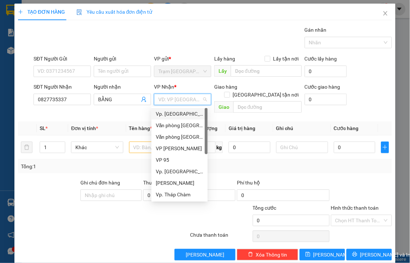
type input "Q"
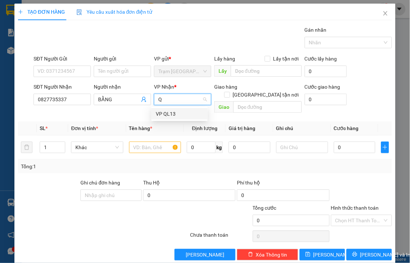
click at [174, 112] on div "VP QL13" at bounding box center [180, 114] width 48 height 8
type input "2"
click at [59, 143] on span "up" at bounding box center [61, 145] width 4 height 4
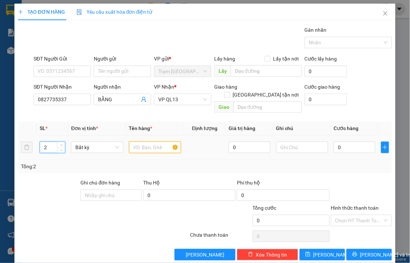
click at [144, 143] on input "text" at bounding box center [155, 148] width 52 height 12
click at [148, 142] on input "2 XÔP S" at bounding box center [155, 148] width 52 height 12
type input "2 XỐP"
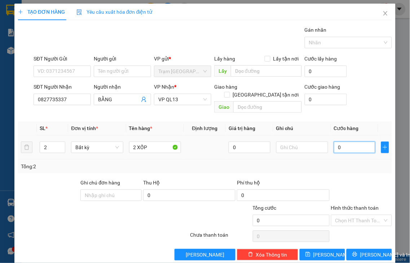
click at [338, 142] on input "0" at bounding box center [354, 148] width 41 height 12
type input "9"
type input "90"
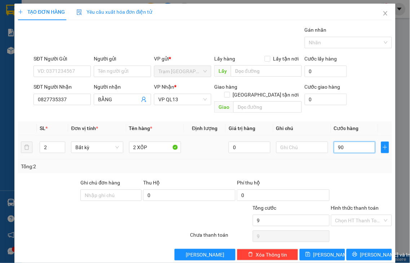
type input "90"
type input "90.000"
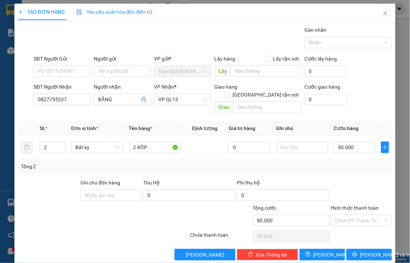
click at [347, 205] on label "Hình thức thanh toán" at bounding box center [355, 208] width 48 height 6
click at [347, 215] on input "Hình thức thanh toán" at bounding box center [359, 220] width 48 height 11
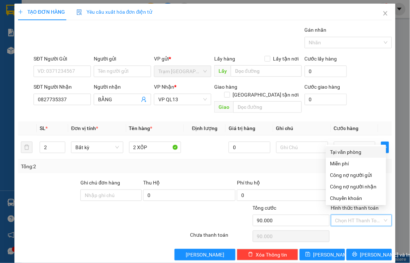
click at [354, 153] on div "Tại văn phòng" at bounding box center [356, 152] width 52 height 8
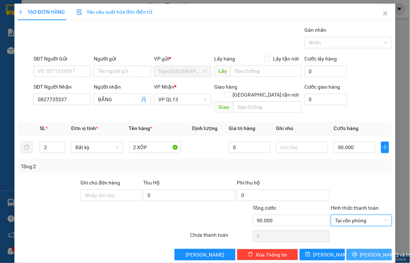
click at [363, 251] on span "[PERSON_NAME] và In" at bounding box center [385, 255] width 50 height 8
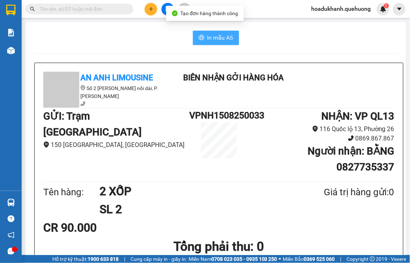
click at [223, 34] on span "In mẫu A5" at bounding box center [220, 37] width 26 height 9
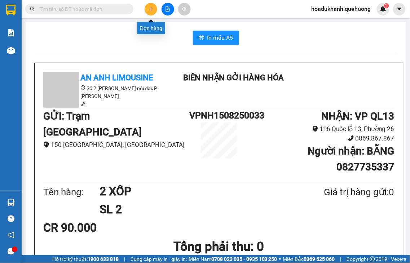
click at [151, 9] on icon "plus" at bounding box center [151, 9] width 0 height 4
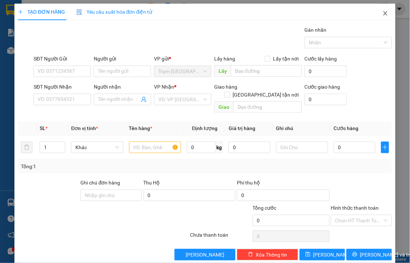
click at [384, 16] on icon "close" at bounding box center [386, 13] width 4 height 4
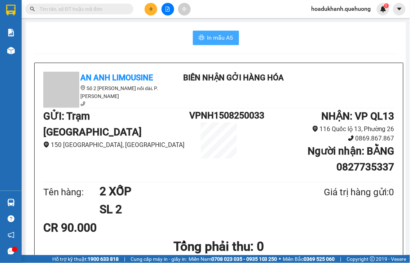
click at [211, 40] on span "In mẫu A5" at bounding box center [220, 37] width 26 height 9
click at [151, 8] on icon "plus" at bounding box center [151, 8] width 5 height 5
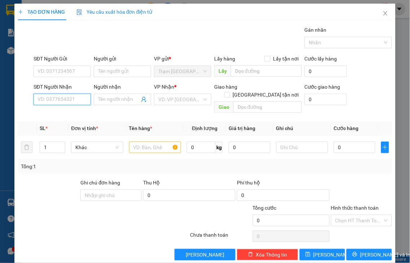
click at [84, 101] on input "SĐT Người Nhận" at bounding box center [62, 100] width 57 height 12
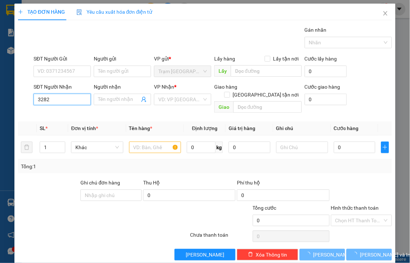
click at [84, 101] on input "3282" at bounding box center [62, 100] width 57 height 12
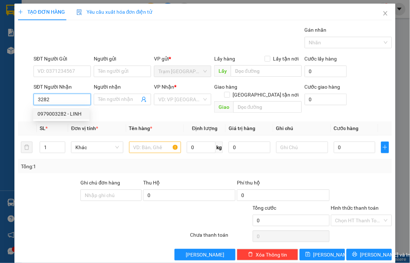
click at [73, 115] on div "0979003282 - LINH" at bounding box center [61, 114] width 48 height 8
type input "0979003282"
type input "LINH"
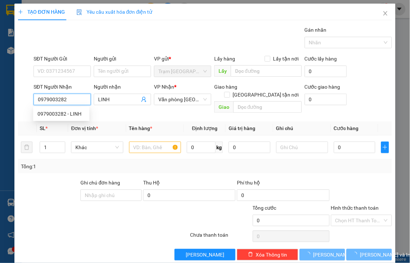
type input "70.000"
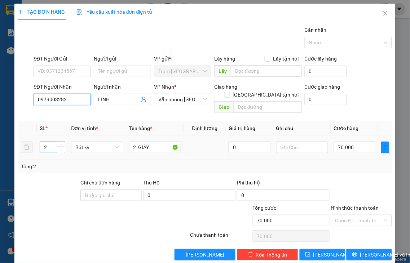
type input "0979003282"
click at [58, 146] on span "Decrease Value" at bounding box center [61, 149] width 8 height 6
type input "1"
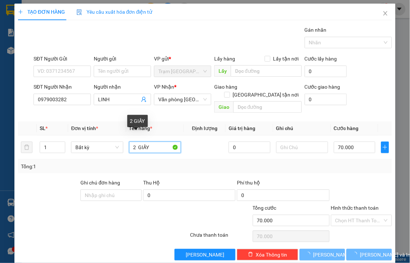
drag, startPoint x: 129, startPoint y: 140, endPoint x: 230, endPoint y: 125, distance: 101.6
click at [230, 125] on table "SL * Đơn vị tính * Tên hàng * Định lượng Giá trị hàng Ghi chú Cước hàng 1 Bất k…" at bounding box center [205, 140] width 374 height 38
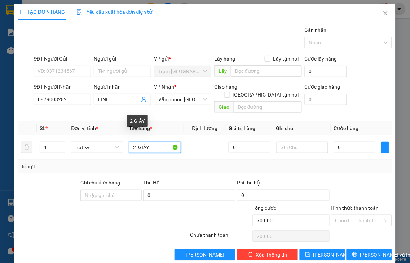
type input "0"
type input "1 XỐP"
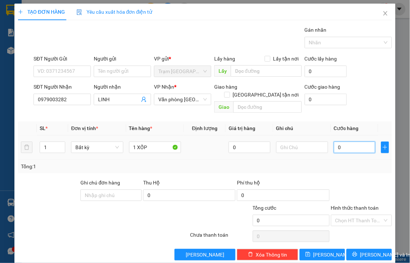
click at [347, 142] on input "0" at bounding box center [354, 148] width 41 height 12
type input "5"
type input "50"
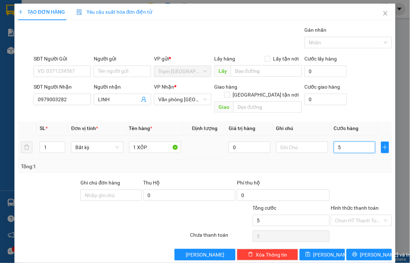
type input "50"
type input "50.000"
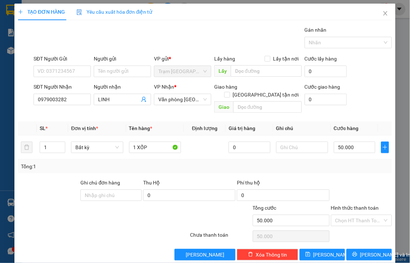
click at [354, 205] on label "Hình thức thanh toán" at bounding box center [355, 208] width 48 height 6
click at [354, 215] on input "Hình thức thanh toán" at bounding box center [359, 220] width 48 height 11
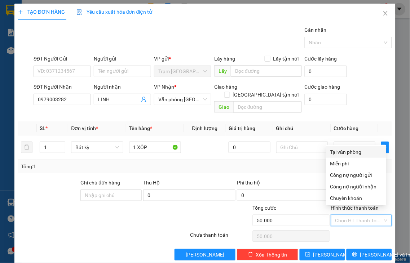
click at [352, 154] on div "Tại văn phòng" at bounding box center [356, 152] width 52 height 8
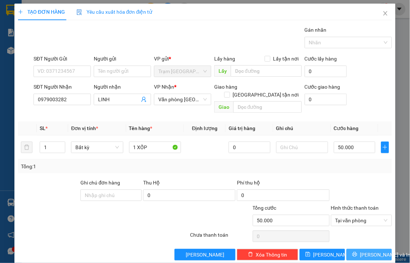
drag, startPoint x: 357, startPoint y: 247, endPoint x: 365, endPoint y: 242, distance: 9.8
click at [360, 251] on span "[PERSON_NAME] và In" at bounding box center [385, 255] width 50 height 8
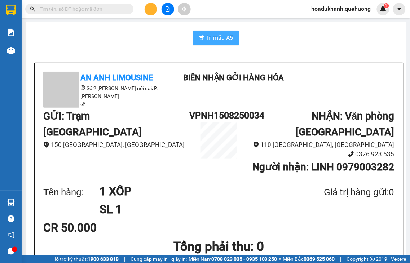
click at [210, 39] on span "In mẫu A5" at bounding box center [220, 37] width 26 height 9
click at [151, 9] on icon "plus" at bounding box center [151, 8] width 5 height 5
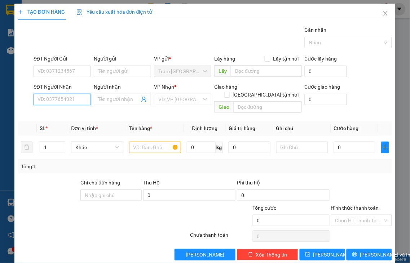
click at [76, 98] on input "SĐT Người Nhận" at bounding box center [62, 100] width 57 height 12
type input "0917401380"
click at [74, 116] on div "0917401380 - THANH" at bounding box center [61, 114] width 49 height 8
type input "THANH"
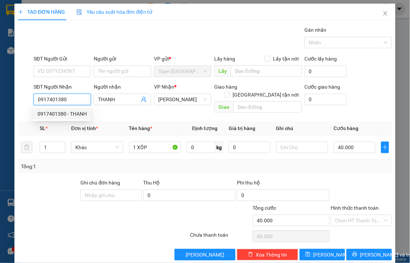
type input "40.000"
type input "0917401380"
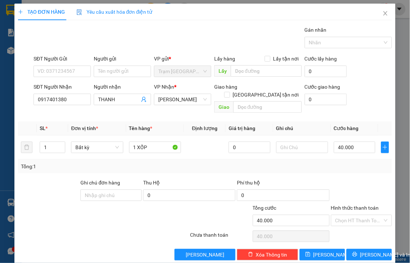
click at [356, 205] on label "Hình thức thanh toán" at bounding box center [355, 208] width 48 height 6
click at [356, 215] on input "Hình thức thanh toán" at bounding box center [359, 220] width 48 height 11
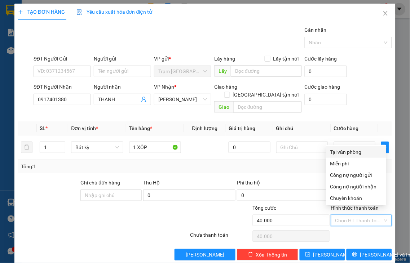
click at [349, 154] on div "Tại văn phòng" at bounding box center [356, 152] width 52 height 8
type input "0"
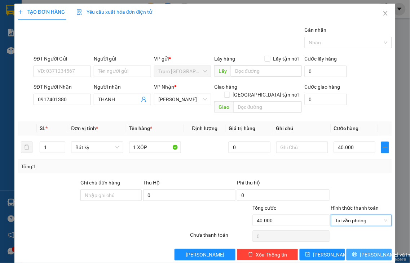
click at [360, 251] on span "[PERSON_NAME] và In" at bounding box center [385, 255] width 50 height 8
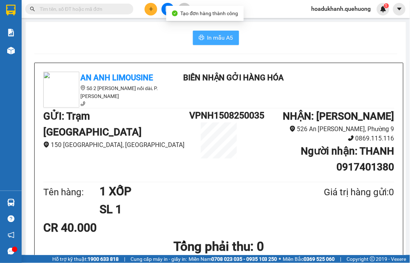
click at [207, 37] on span "In mẫu A5" at bounding box center [220, 37] width 26 height 9
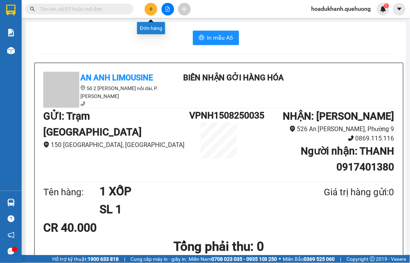
click at [151, 9] on icon "plus" at bounding box center [151, 9] width 4 height 0
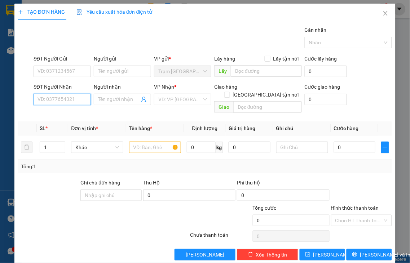
click at [68, 101] on input "SĐT Người Nhận" at bounding box center [62, 100] width 57 height 12
click at [68, 101] on input "2343" at bounding box center [62, 100] width 57 height 12
click at [67, 117] on div "0966642343 - DIỆU" at bounding box center [61, 114] width 48 height 8
type input "0966642343"
type input "DIỆU"
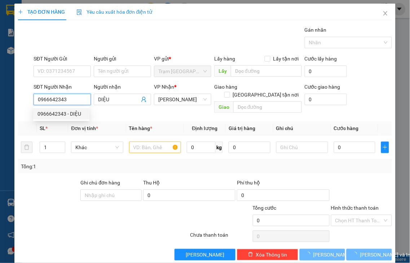
type input "40.000"
type input "0966642343"
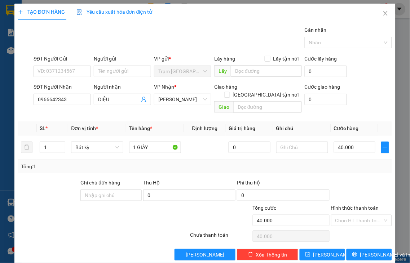
click at [362, 205] on label "Hình thức thanh toán" at bounding box center [355, 208] width 48 height 6
click at [362, 215] on input "Hình thức thanh toán" at bounding box center [359, 220] width 48 height 11
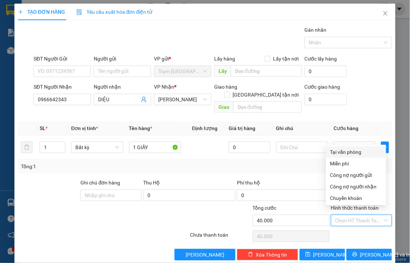
click at [345, 154] on div "Tại văn phòng" at bounding box center [356, 152] width 52 height 8
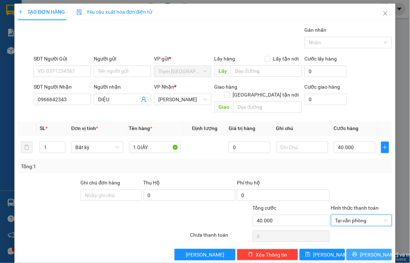
click at [361, 251] on span "[PERSON_NAME] và In" at bounding box center [385, 255] width 50 height 8
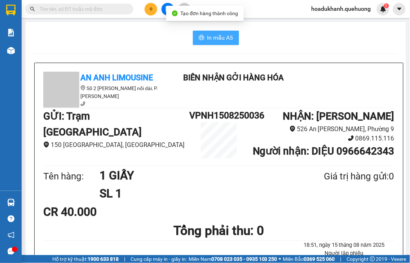
click at [199, 38] on icon "printer" at bounding box center [202, 38] width 6 height 6
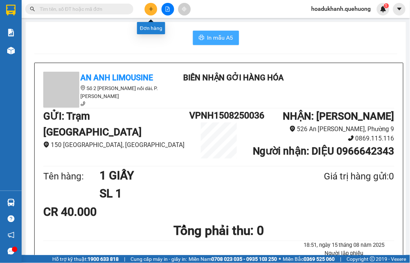
click at [148, 8] on button at bounding box center [151, 9] width 13 height 13
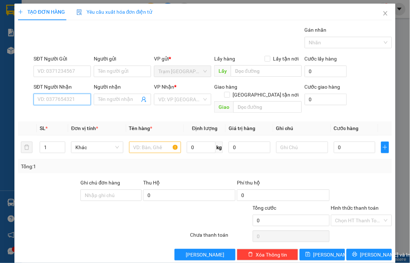
click at [80, 99] on input "SĐT Người Nhận" at bounding box center [62, 100] width 57 height 12
click at [80, 99] on input "4854" at bounding box center [62, 100] width 57 height 12
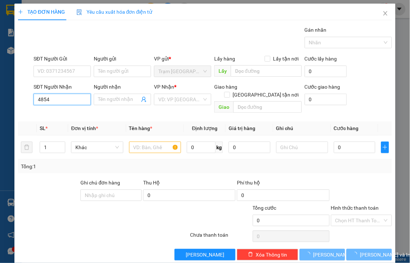
click at [80, 99] on input "4854" at bounding box center [62, 100] width 57 height 12
type input "0904254854"
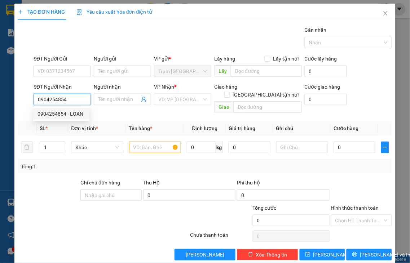
click at [52, 113] on div "0904254854 - LOAN" at bounding box center [61, 114] width 48 height 8
type input "LOAN"
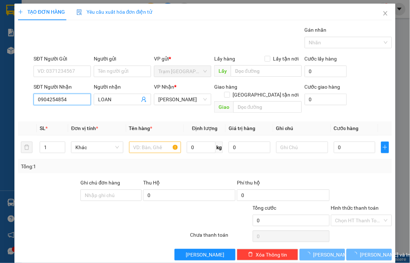
type input "50.000"
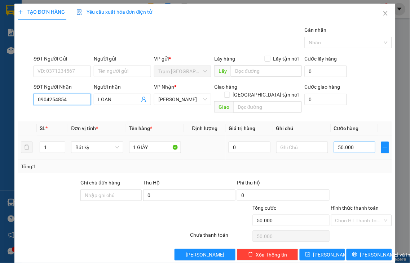
type input "0904254854"
click at [352, 142] on input "50.000" at bounding box center [354, 148] width 41 height 12
type input "3"
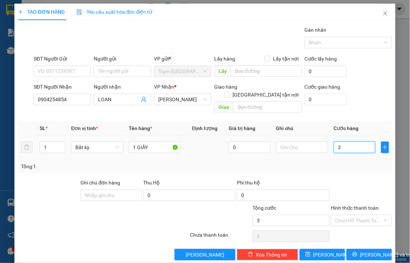
type input "30"
click at [356, 205] on label "Hình thức thanh toán" at bounding box center [355, 208] width 48 height 6
click at [356, 215] on input "Hình thức thanh toán" at bounding box center [359, 220] width 48 height 11
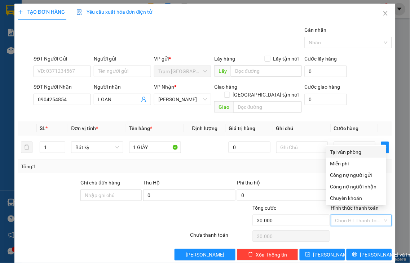
click at [352, 153] on div "Tại văn phòng" at bounding box center [356, 152] width 52 height 8
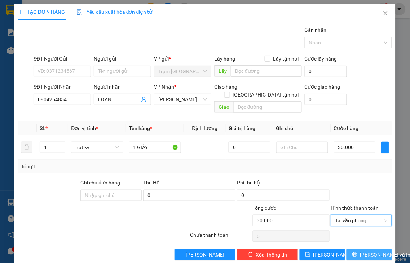
drag, startPoint x: 363, startPoint y: 249, endPoint x: 312, endPoint y: 166, distance: 97.2
click at [362, 251] on span "[PERSON_NAME] và In" at bounding box center [385, 255] width 50 height 8
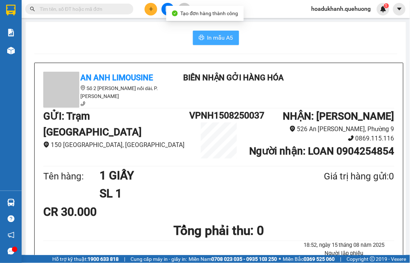
click at [218, 43] on button "In mẫu A5" at bounding box center [216, 38] width 46 height 14
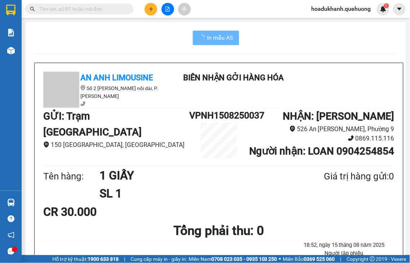
click at [149, 10] on icon "plus" at bounding box center [151, 8] width 5 height 5
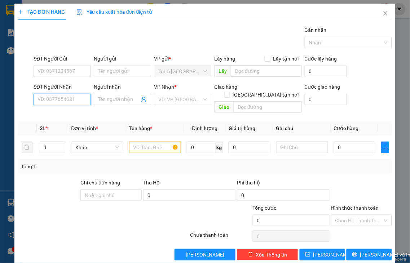
click at [71, 99] on input "SĐT Người Nhận" at bounding box center [62, 100] width 57 height 12
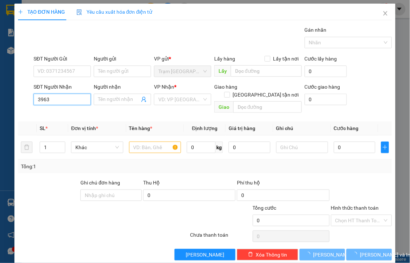
click at [71, 99] on input "3963" at bounding box center [62, 100] width 57 height 12
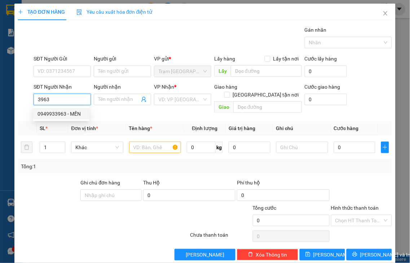
click at [70, 118] on div "0949933963 - MẾN" at bounding box center [61, 114] width 56 height 12
type input "0949933963"
type input "MẾN"
type input "210.000"
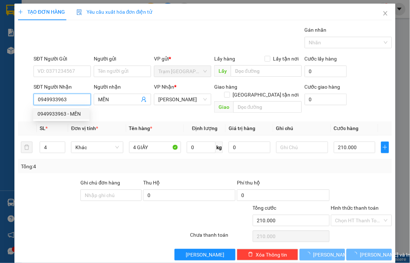
type input "0949933963"
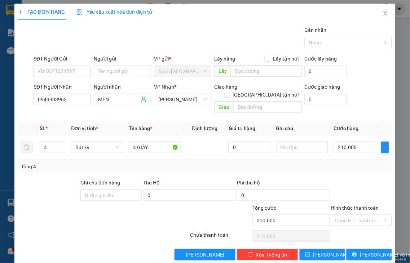
click at [359, 205] on label "Hình thức thanh toán" at bounding box center [355, 208] width 48 height 6
click at [359, 215] on input "Hình thức thanh toán" at bounding box center [359, 220] width 48 height 11
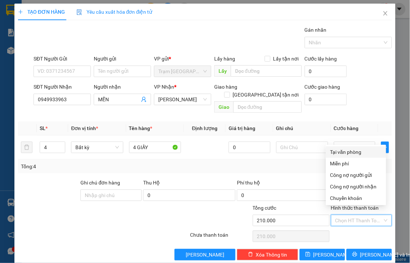
click at [354, 153] on div "Tại văn phòng" at bounding box center [356, 152] width 52 height 8
type input "0"
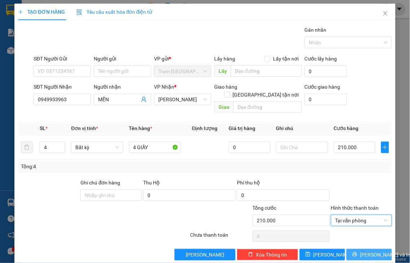
click at [366, 251] on span "[PERSON_NAME] và In" at bounding box center [385, 255] width 50 height 8
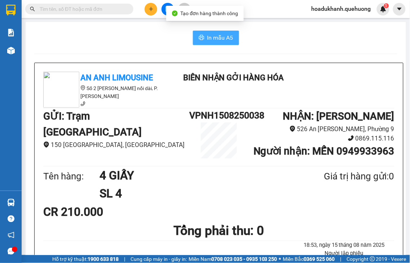
click at [211, 38] on span "In mẫu A5" at bounding box center [220, 37] width 26 height 9
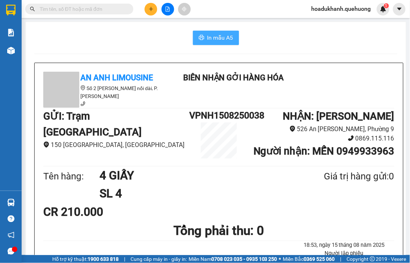
click at [211, 40] on span "In mẫu A5" at bounding box center [220, 37] width 26 height 9
click at [150, 9] on icon "plus" at bounding box center [151, 8] width 5 height 5
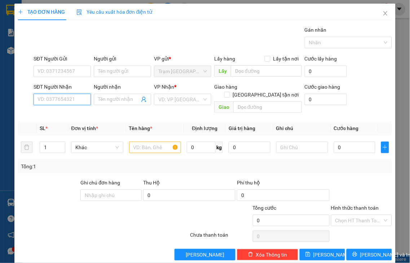
drag, startPoint x: 67, startPoint y: 100, endPoint x: 72, endPoint y: 94, distance: 8.7
click at [67, 100] on input "SĐT Người Nhận" at bounding box center [62, 100] width 57 height 12
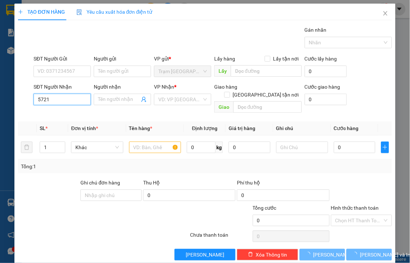
click at [71, 99] on input "5721" at bounding box center [62, 100] width 57 height 12
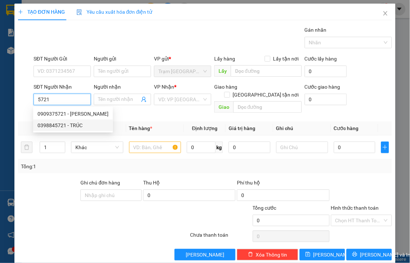
click at [64, 128] on div "0398845721 - TRÚC" at bounding box center [72, 125] width 71 height 8
type input "0398845721"
type input "TRÚC"
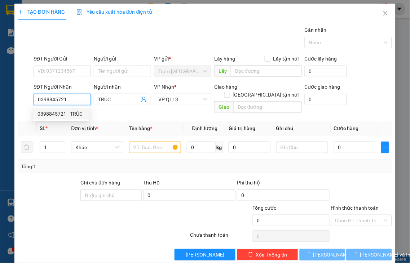
type input "40.000"
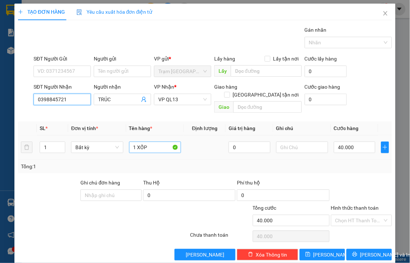
type input "0398845721"
click at [134, 142] on input "1 XỐP" at bounding box center [155, 148] width 52 height 12
drag, startPoint x: 135, startPoint y: 137, endPoint x: 166, endPoint y: 134, distance: 31.6
click at [166, 142] on input "1 XỐP" at bounding box center [155, 148] width 52 height 12
type input "1 HỒ SƠ"
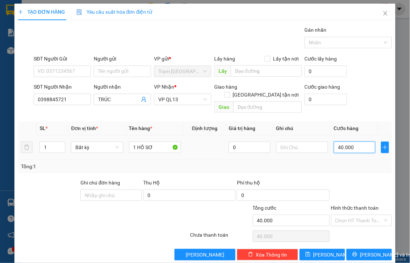
click at [357, 142] on input "40.000" at bounding box center [354, 148] width 41 height 12
type input "30"
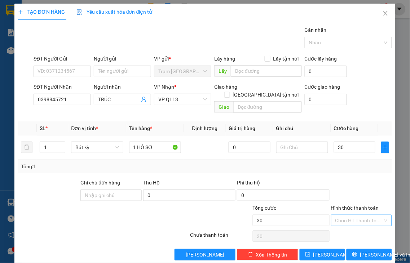
click at [355, 205] on label "Hình thức thanh toán" at bounding box center [355, 208] width 48 height 6
click at [355, 215] on input "Hình thức thanh toán" at bounding box center [359, 220] width 48 height 11
type input "30.000"
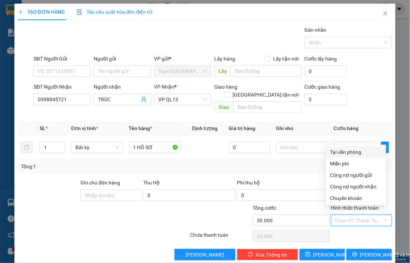
click at [346, 154] on div "Tại văn phòng" at bounding box center [356, 152] width 52 height 8
type input "0"
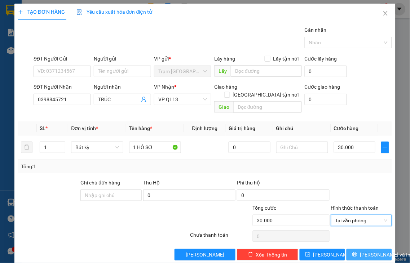
click at [356, 249] on button "[PERSON_NAME] và In" at bounding box center [368, 255] width 45 height 12
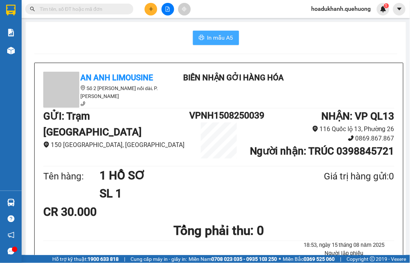
click at [217, 39] on span "In mẫu A5" at bounding box center [220, 37] width 26 height 9
click at [154, 9] on button at bounding box center [151, 9] width 13 height 13
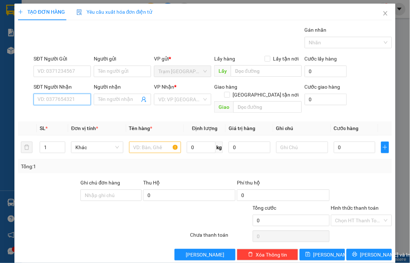
click at [53, 99] on input "SĐT Người Nhận" at bounding box center [62, 100] width 57 height 12
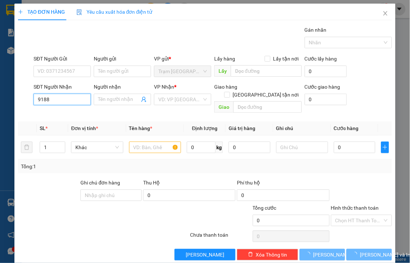
click at [63, 98] on input "9188" at bounding box center [62, 100] width 57 height 12
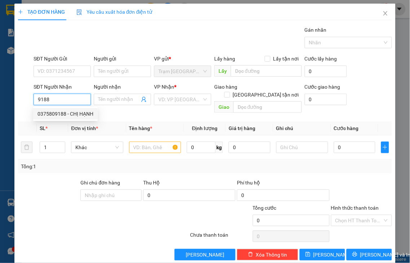
click at [81, 116] on div "0375809188 - CHỊ HẠNH" at bounding box center [65, 114] width 56 height 8
type input "0375809188"
type input "CHỊ HẠNH"
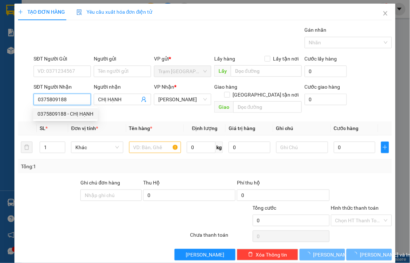
type input "170.000"
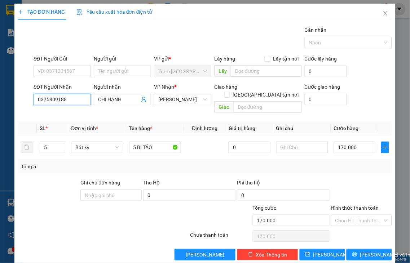
type input "0375809188"
click at [345, 205] on label "Hình thức thanh toán" at bounding box center [355, 208] width 48 height 6
click at [345, 215] on input "Hình thức thanh toán" at bounding box center [359, 220] width 48 height 11
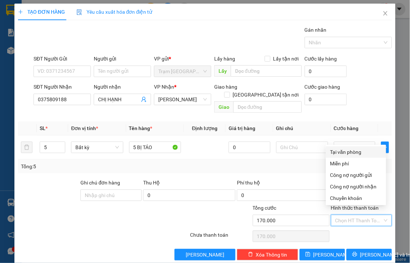
click at [351, 154] on div "Tại văn phòng" at bounding box center [356, 152] width 52 height 8
type input "0"
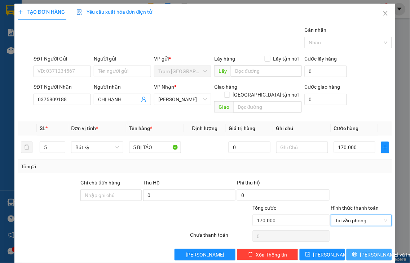
click at [360, 251] on span "[PERSON_NAME] và In" at bounding box center [385, 255] width 50 height 8
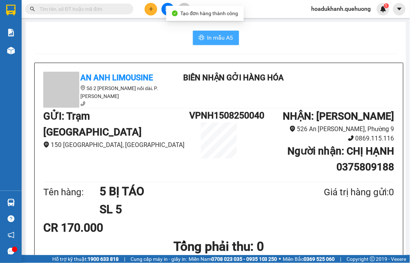
click at [207, 37] on span "In mẫu A5" at bounding box center [220, 37] width 26 height 9
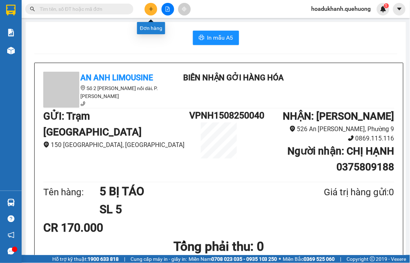
click at [150, 10] on icon "plus" at bounding box center [151, 8] width 5 height 5
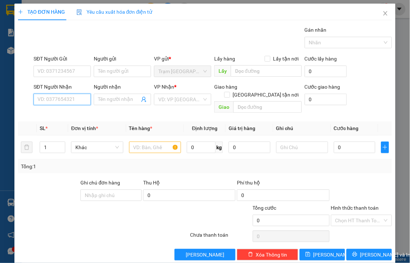
click at [66, 99] on input "SĐT Người Nhận" at bounding box center [62, 100] width 57 height 12
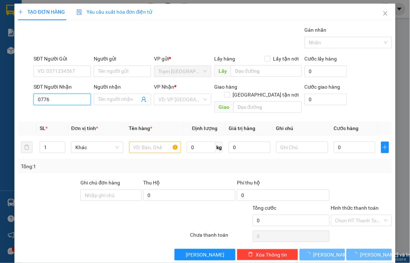
click at [65, 99] on input "0776" at bounding box center [62, 100] width 57 height 12
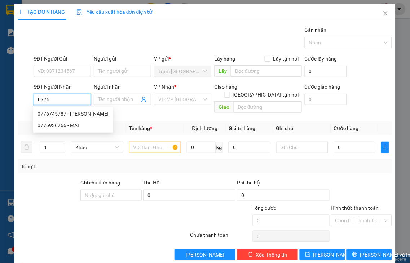
click at [63, 99] on input "0776" at bounding box center [62, 100] width 57 height 12
click at [64, 111] on div "0776745787 - THANH" at bounding box center [72, 114] width 71 height 8
type input "0776745787"
type input "THANH"
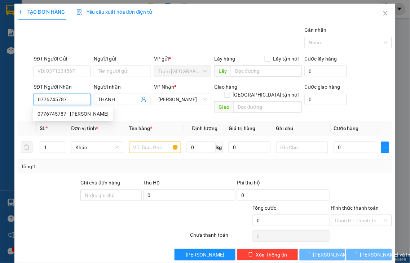
type input "80.000"
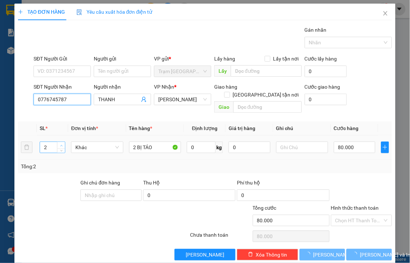
type input "0776745787"
click at [61, 143] on span "up" at bounding box center [61, 145] width 4 height 4
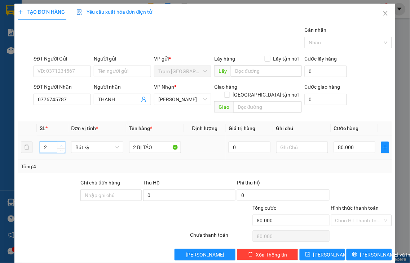
type input "4"
click at [60, 143] on span "up" at bounding box center [61, 145] width 4 height 4
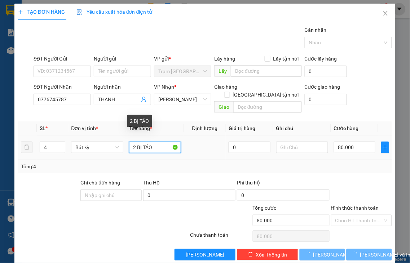
drag, startPoint x: 135, startPoint y: 138, endPoint x: 114, endPoint y: 146, distance: 21.8
click at [120, 145] on tr "4 Bất kỳ 2 BỊ TÁO 0 80.000" at bounding box center [205, 148] width 374 height 24
type input "4BỊ TÁO"
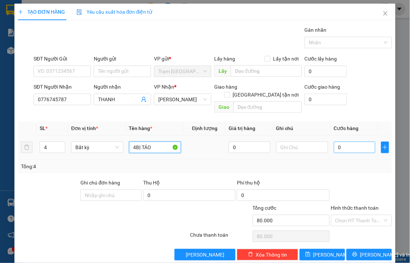
type input "0"
type input "4 BỊ TÁO"
click at [343, 142] on input "0" at bounding box center [354, 148] width 41 height 12
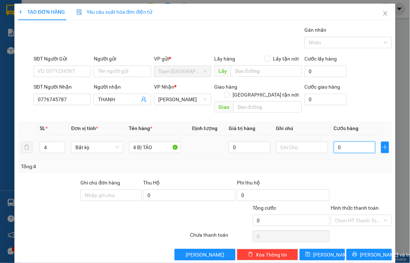
type input "1"
type input "16"
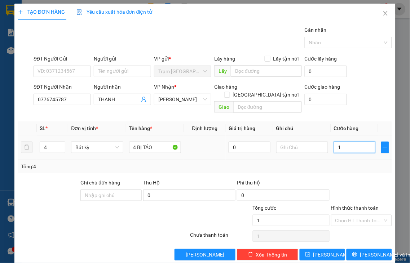
type input "16"
type input "160"
click at [350, 205] on label "Hình thức thanh toán" at bounding box center [355, 208] width 48 height 6
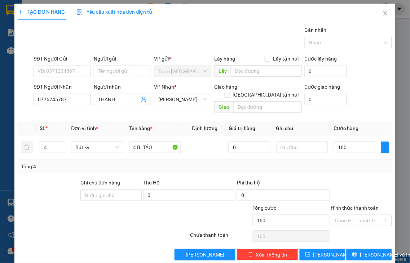
click at [350, 215] on input "Hình thức thanh toán" at bounding box center [359, 220] width 48 height 11
type input "160.000"
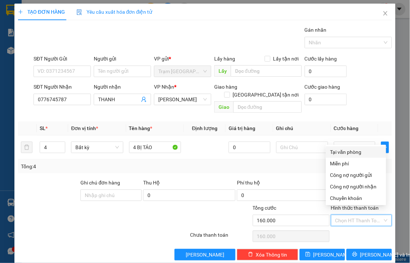
click at [352, 152] on div "Tại văn phòng" at bounding box center [356, 152] width 52 height 8
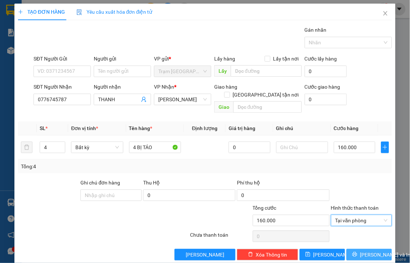
click at [356, 249] on button "[PERSON_NAME] và In" at bounding box center [368, 255] width 45 height 12
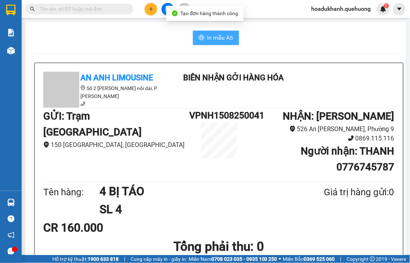
click at [225, 37] on span "In mẫu A5" at bounding box center [220, 37] width 26 height 9
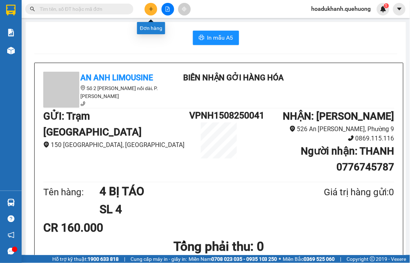
click at [153, 10] on icon "plus" at bounding box center [151, 8] width 5 height 5
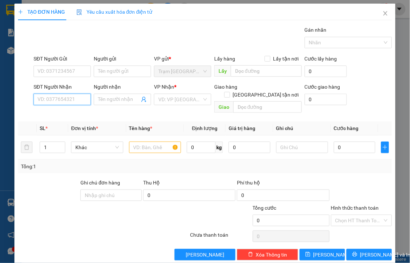
click at [70, 99] on input "SĐT Người Nhận" at bounding box center [62, 100] width 57 height 12
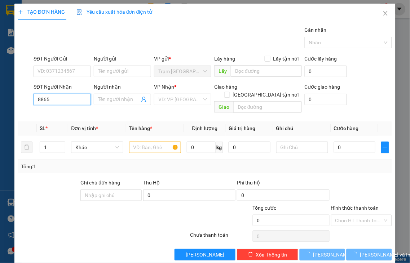
click at [64, 99] on input "8865" at bounding box center [62, 100] width 57 height 12
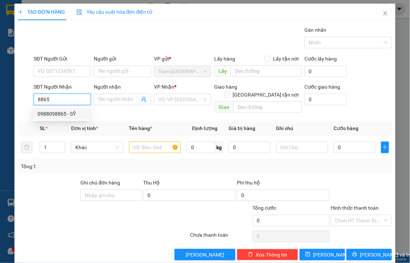
click at [67, 111] on div "0988098865 - SỸ" at bounding box center [61, 114] width 48 height 8
type input "0988098865"
type input "SỸ"
type input "ADV"
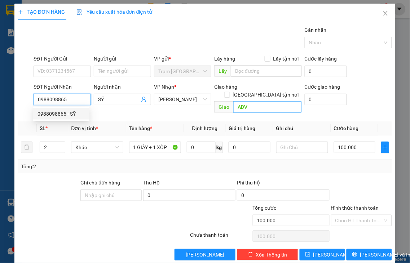
type input "100.000"
type input "0988098865"
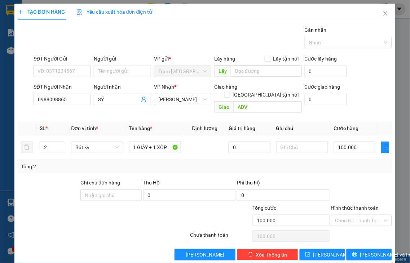
click at [354, 205] on label "Hình thức thanh toán" at bounding box center [355, 208] width 48 height 6
click at [354, 215] on input "Hình thức thanh toán" at bounding box center [359, 220] width 48 height 11
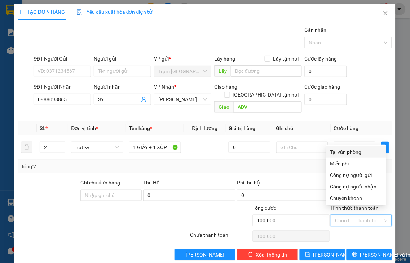
click at [347, 152] on div "Tại văn phòng" at bounding box center [356, 152] width 52 height 8
type input "0"
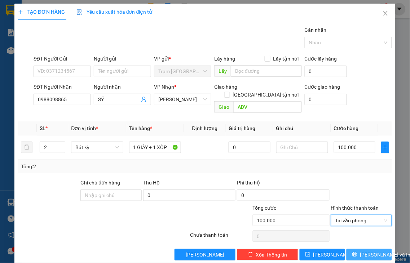
click at [360, 251] on span "[PERSON_NAME] và In" at bounding box center [385, 255] width 50 height 8
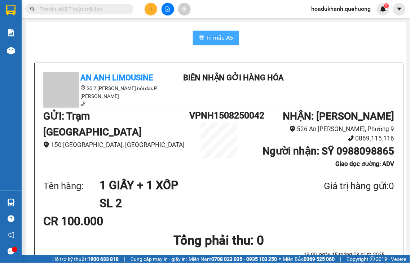
click at [212, 36] on span "In mẫu A5" at bounding box center [220, 37] width 26 height 9
click at [149, 6] on button at bounding box center [151, 9] width 13 height 13
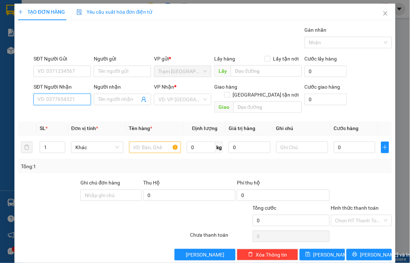
click at [81, 102] on input "SĐT Người Nhận" at bounding box center [62, 100] width 57 height 12
type input "0344587347"
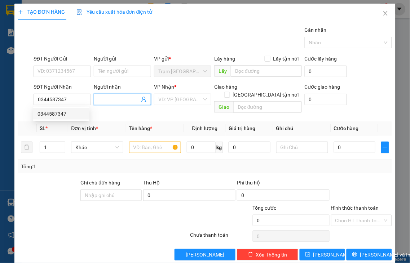
click at [111, 99] on input "Người nhận" at bounding box center [118, 100] width 41 height 8
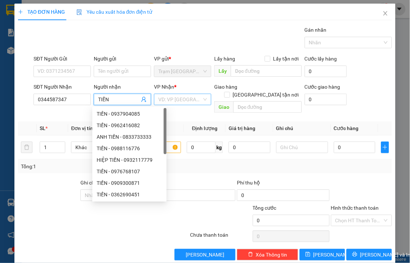
type input "TIẾN"
click at [173, 102] on input "search" at bounding box center [180, 99] width 44 height 11
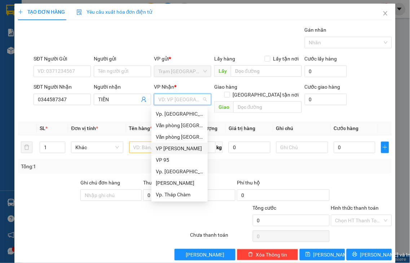
type input "Q"
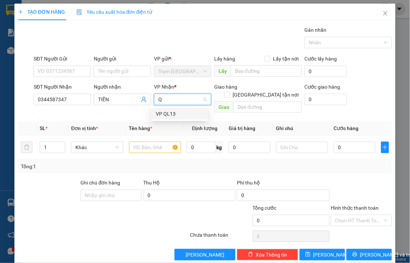
click at [166, 112] on div "VP QL13" at bounding box center [180, 114] width 48 height 8
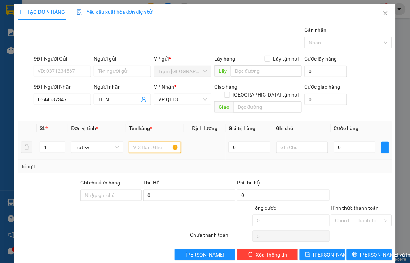
click at [138, 142] on input "text" at bounding box center [155, 148] width 52 height 12
click at [342, 142] on input "0" at bounding box center [354, 148] width 41 height 12
click at [355, 205] on label "Hình thức thanh toán" at bounding box center [355, 208] width 48 height 6
click at [355, 215] on input "Hình thức thanh toán" at bounding box center [359, 220] width 48 height 11
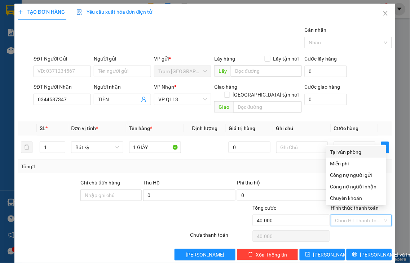
click at [358, 153] on div "Tại văn phòng" at bounding box center [356, 152] width 52 height 8
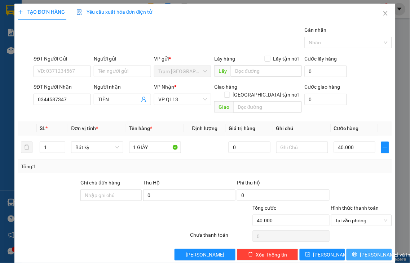
click at [360, 251] on span "[PERSON_NAME] và In" at bounding box center [385, 255] width 50 height 8
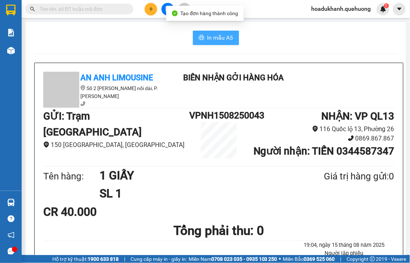
click at [207, 35] on span "In mẫu A5" at bounding box center [220, 37] width 26 height 9
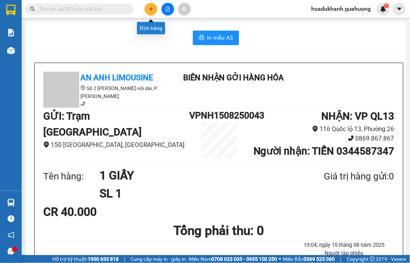
click at [151, 9] on icon "plus" at bounding box center [151, 9] width 4 height 0
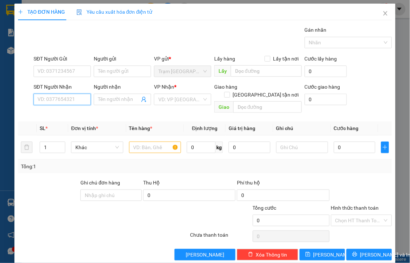
click at [58, 96] on input "SĐT Người Nhận" at bounding box center [62, 100] width 57 height 12
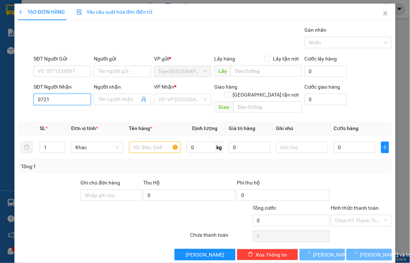
click at [63, 98] on input "0721" at bounding box center [62, 100] width 57 height 12
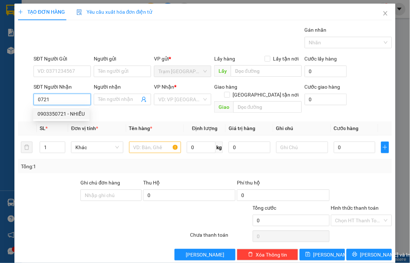
click at [65, 113] on div "0903350721 - NHIỄU" at bounding box center [61, 114] width 48 height 8
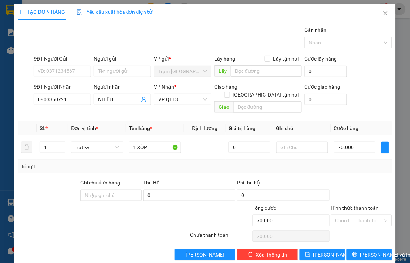
click at [355, 205] on label "Hình thức thanh toán" at bounding box center [355, 208] width 48 height 6
click at [355, 215] on input "Hình thức thanh toán" at bounding box center [359, 220] width 48 height 11
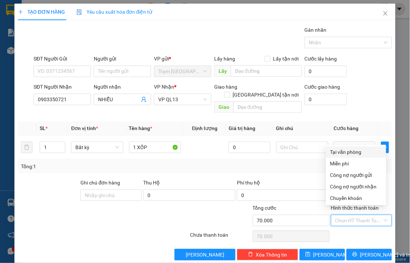
click at [350, 150] on div "Tại văn phòng" at bounding box center [356, 152] width 52 height 8
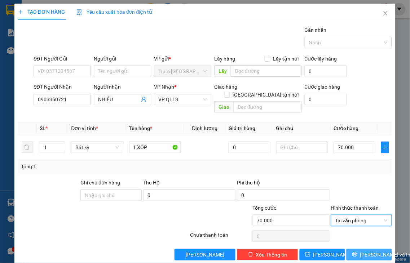
click at [361, 251] on span "[PERSON_NAME] và In" at bounding box center [385, 255] width 50 height 8
drag, startPoint x: 361, startPoint y: 244, endPoint x: 338, endPoint y: 225, distance: 30.4
click at [361, 251] on span "[PERSON_NAME] và In" at bounding box center [385, 255] width 50 height 8
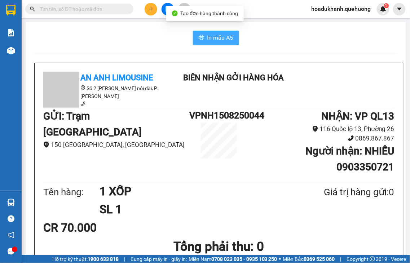
click at [218, 40] on span "In mẫu A5" at bounding box center [220, 37] width 26 height 9
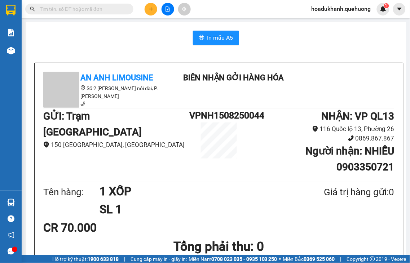
click at [149, 9] on icon "plus" at bounding box center [151, 8] width 5 height 5
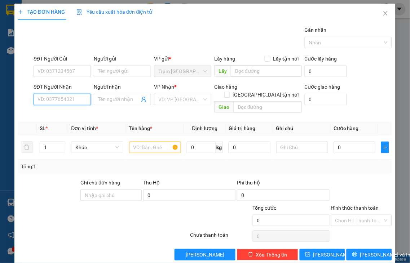
click at [80, 97] on input "SĐT Người Nhận" at bounding box center [62, 100] width 57 height 12
click at [78, 70] on input "SĐT Người Gửi" at bounding box center [62, 72] width 57 height 12
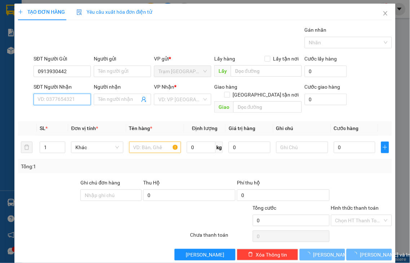
click at [67, 101] on input "SĐT Người Nhận" at bounding box center [62, 100] width 57 height 12
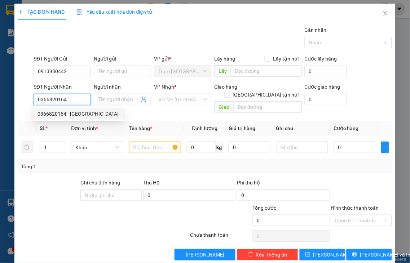
click at [70, 114] on div "0366820164 - ĐỨC TRUNG" at bounding box center [77, 114] width 81 height 8
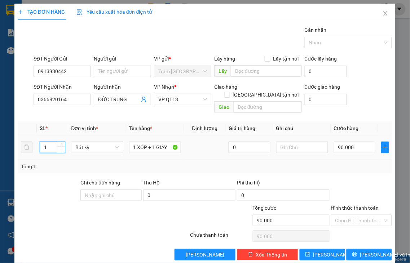
click at [59, 148] on span "down" at bounding box center [61, 150] width 4 height 4
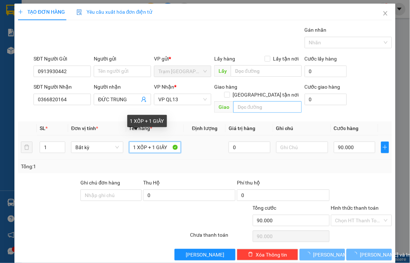
drag, startPoint x: 134, startPoint y: 138, endPoint x: 292, endPoint y: 105, distance: 161.4
click at [283, 110] on div "Transit Pickup Surcharge Ids Transit Deliver Surcharge Ids Transit Deliver Surc…" at bounding box center [205, 143] width 374 height 235
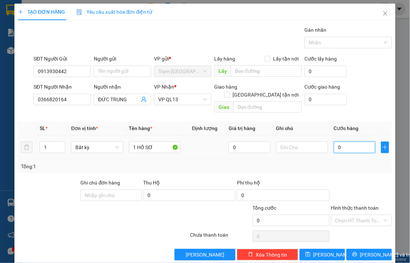
click at [346, 142] on input "0" at bounding box center [354, 148] width 41 height 12
click at [351, 205] on label "Hình thức thanh toán" at bounding box center [355, 208] width 48 height 6
click at [351, 215] on input "Hình thức thanh toán" at bounding box center [359, 220] width 48 height 11
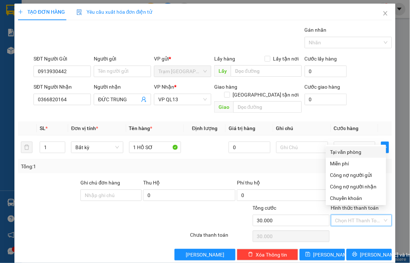
click at [347, 154] on div "Tại văn phòng" at bounding box center [356, 152] width 52 height 8
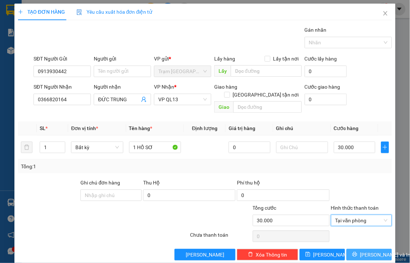
click at [350, 249] on button "[PERSON_NAME] và In" at bounding box center [368, 255] width 45 height 12
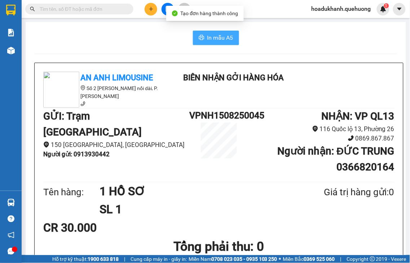
click at [218, 40] on span "In mẫu A5" at bounding box center [220, 37] width 26 height 9
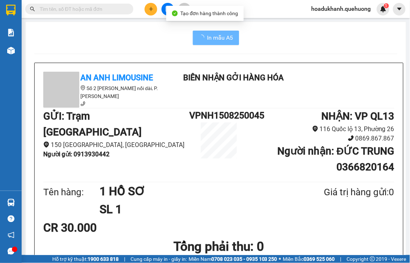
click at [147, 10] on button at bounding box center [151, 9] width 13 height 13
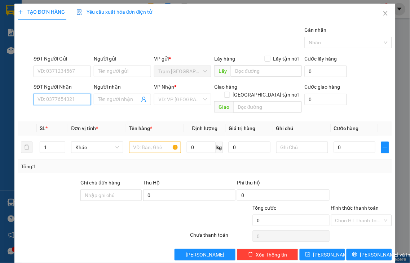
click at [78, 98] on input "SĐT Người Nhận" at bounding box center [62, 100] width 57 height 12
click at [78, 98] on input "0776" at bounding box center [62, 100] width 57 height 12
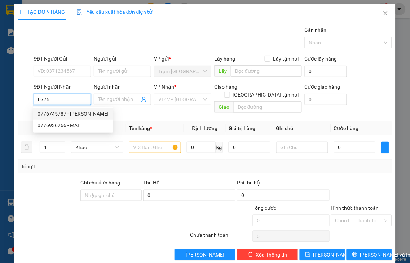
click at [77, 116] on div "0776745787 - THANH" at bounding box center [72, 114] width 71 height 8
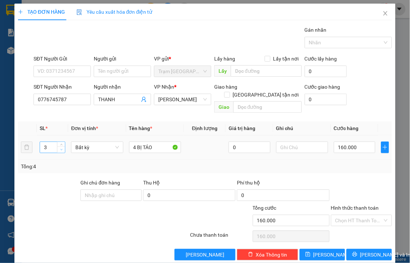
click at [60, 149] on icon "down" at bounding box center [61, 150] width 3 height 3
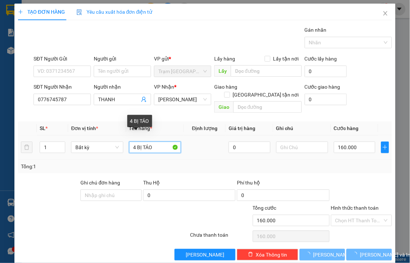
drag, startPoint x: 177, startPoint y: 132, endPoint x: 181, endPoint y: 127, distance: 6.9
click at [177, 140] on div "4 BỊ TÁO" at bounding box center [155, 147] width 52 height 14
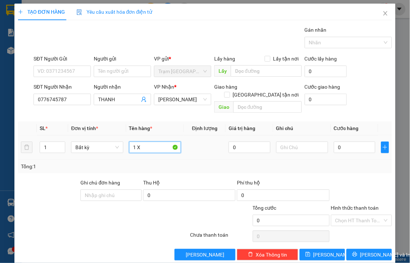
drag, startPoint x: 181, startPoint y: 127, endPoint x: 151, endPoint y: 140, distance: 33.1
click at [151, 142] on input "1 X" at bounding box center [155, 148] width 52 height 12
click at [342, 142] on input "0" at bounding box center [354, 148] width 41 height 12
click at [349, 205] on label "Hình thức thanh toán" at bounding box center [355, 208] width 48 height 6
click at [349, 215] on input "Hình thức thanh toán" at bounding box center [359, 220] width 48 height 11
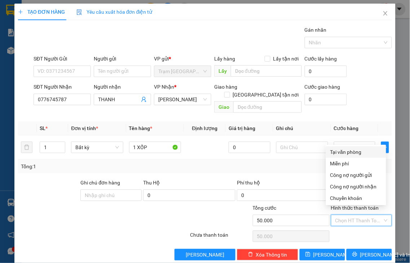
click at [341, 153] on div "Tại văn phòng" at bounding box center [356, 152] width 52 height 8
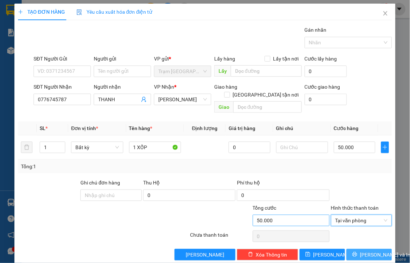
drag, startPoint x: 369, startPoint y: 245, endPoint x: 314, endPoint y: 217, distance: 61.7
click at [369, 251] on span "[PERSON_NAME] và In" at bounding box center [385, 255] width 50 height 8
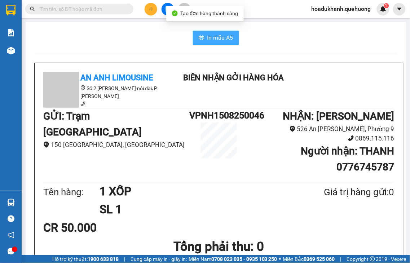
click at [211, 37] on span "In mẫu A5" at bounding box center [220, 37] width 26 height 9
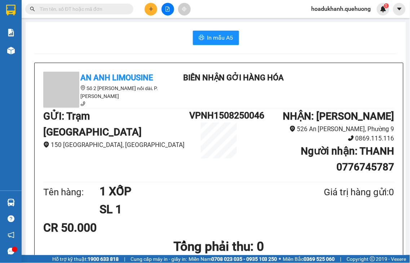
click at [63, 8] on input "text" at bounding box center [82, 9] width 85 height 8
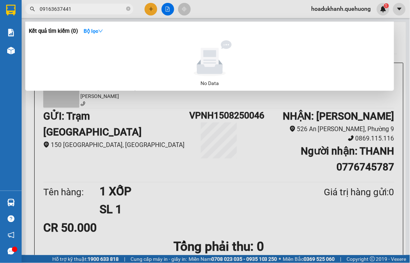
click at [73, 9] on input "09163637441" at bounding box center [82, 9] width 85 height 8
click at [130, 9] on icon "close-circle" at bounding box center [128, 8] width 4 height 4
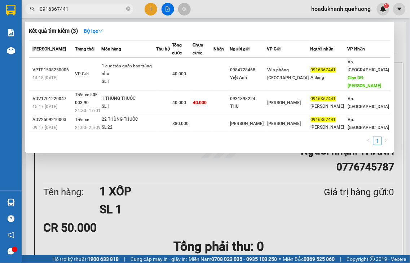
drag, startPoint x: 306, startPoint y: 199, endPoint x: 291, endPoint y: 183, distance: 22.4
click at [305, 204] on div at bounding box center [205, 131] width 410 height 263
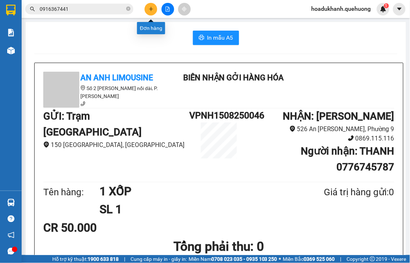
click at [148, 8] on button at bounding box center [151, 9] width 13 height 13
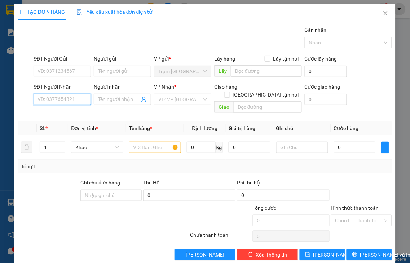
click at [71, 99] on input "SĐT Người Nhận" at bounding box center [62, 100] width 57 height 12
click at [71, 114] on div "0972733327 - HẢI DUYÊN" at bounding box center [72, 114] width 71 height 8
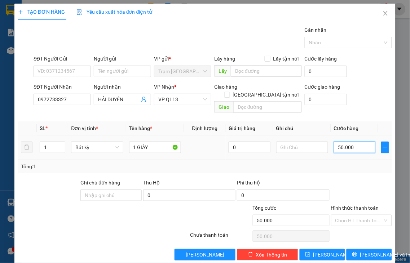
click at [358, 142] on input "50.000" at bounding box center [354, 148] width 41 height 12
click at [361, 205] on label "Hình thức thanh toán" at bounding box center [355, 208] width 48 height 6
click at [361, 215] on input "Hình thức thanh toán" at bounding box center [359, 220] width 48 height 11
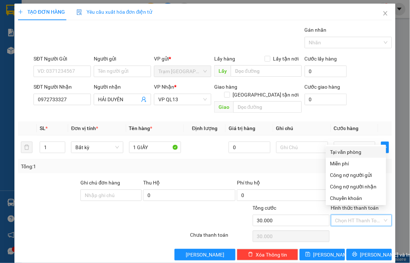
click at [350, 152] on div "Tại văn phòng" at bounding box center [356, 152] width 52 height 8
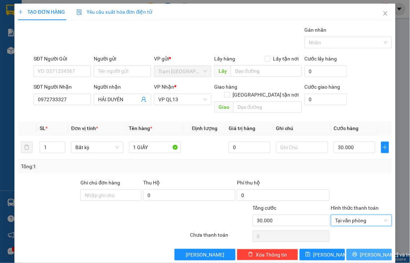
click at [355, 249] on button "[PERSON_NAME] và In" at bounding box center [368, 255] width 45 height 12
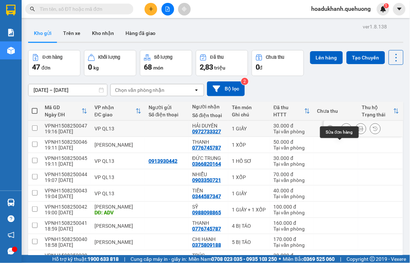
click at [358, 131] on icon at bounding box center [360, 128] width 5 height 5
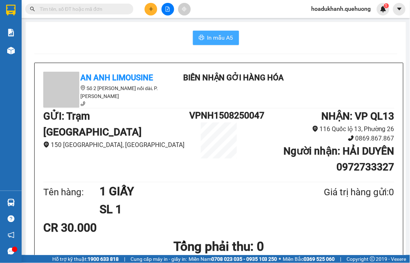
click at [222, 40] on span "In mẫu A5" at bounding box center [220, 37] width 26 height 9
click at [149, 9] on icon "plus" at bounding box center [151, 8] width 5 height 5
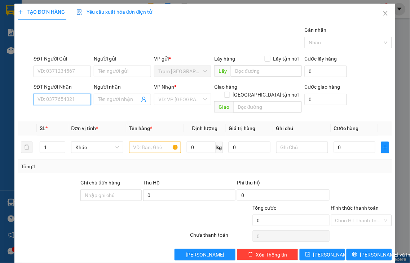
click at [71, 98] on input "SĐT Người Nhận" at bounding box center [62, 100] width 57 height 12
click at [62, 102] on input "SĐT Người Nhận" at bounding box center [62, 100] width 57 height 12
type input "0917667937"
drag, startPoint x: 76, startPoint y: 115, endPoint x: 78, endPoint y: 111, distance: 4.2
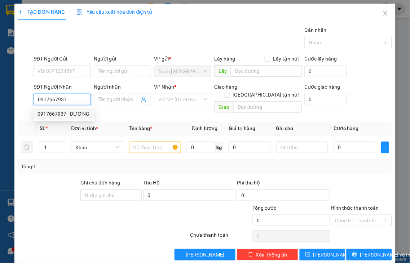
click at [76, 115] on div "0917667937 - DƯƠNG" at bounding box center [63, 114] width 52 height 8
type input "DƯƠNG"
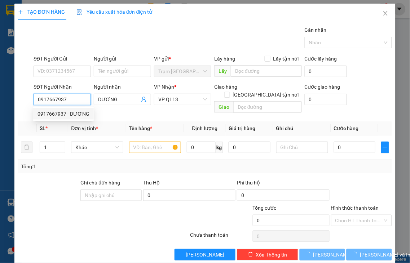
type input "80.000"
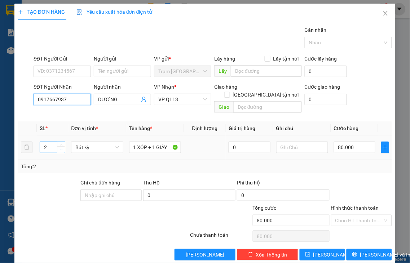
type input "0917667937"
click at [61, 149] on icon "down" at bounding box center [61, 150] width 3 height 3
type input "1"
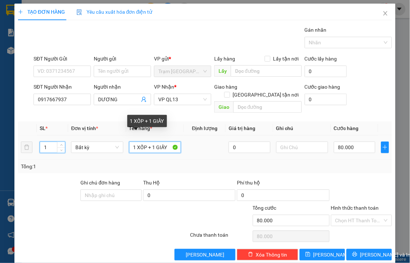
drag, startPoint x: 147, startPoint y: 136, endPoint x: 242, endPoint y: 124, distance: 95.5
click at [242, 124] on table "SL * Đơn vị tính * Tên hàng * Định lượng Giá trị hàng Ghi chú Cước hàng 1 Bất k…" at bounding box center [205, 140] width 374 height 38
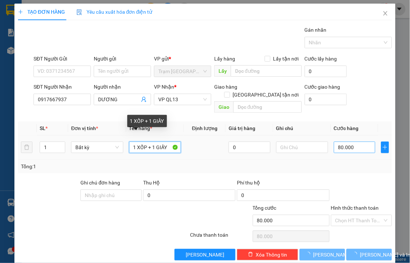
type input "1 XỐP"
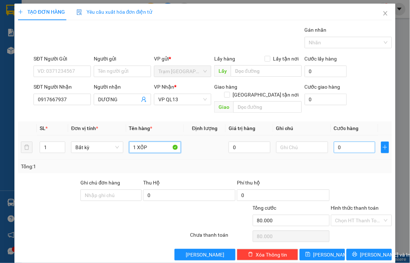
type input "0"
type input "1 XỐP"
click at [353, 142] on input "0" at bounding box center [354, 148] width 41 height 12
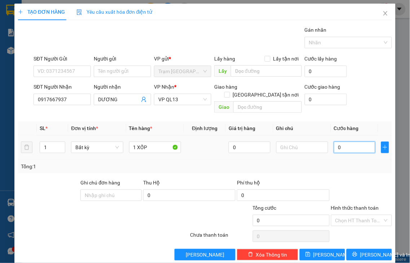
type input "5"
type input "50"
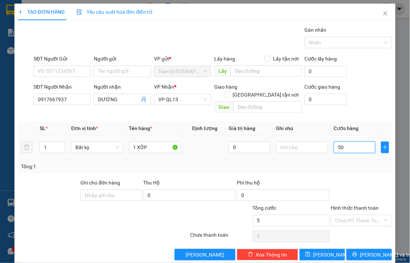
type input "50"
click at [336, 205] on label "Hình thức thanh toán" at bounding box center [355, 208] width 48 height 6
click at [336, 215] on input "Hình thức thanh toán" at bounding box center [359, 220] width 48 height 11
type input "50.000"
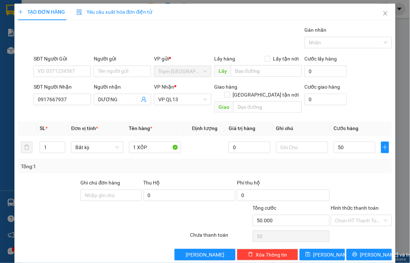
type input "50.000"
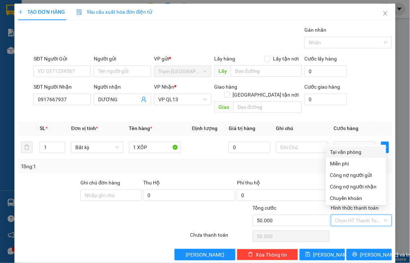
click at [348, 155] on div "Tại văn phòng" at bounding box center [356, 152] width 52 height 8
type input "0"
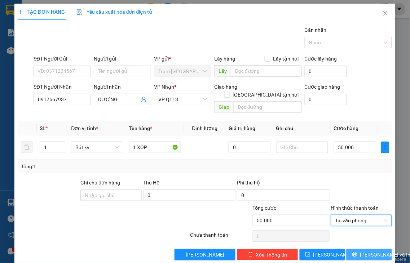
click at [369, 251] on span "[PERSON_NAME] và In" at bounding box center [385, 255] width 50 height 8
click at [360, 251] on span "[PERSON_NAME] và In" at bounding box center [385, 255] width 50 height 8
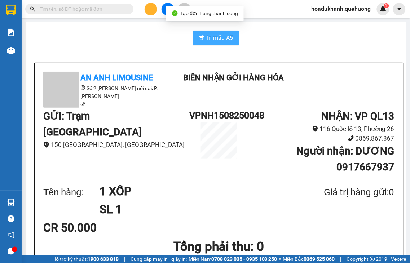
click at [208, 40] on span "In mẫu A5" at bounding box center [220, 37] width 26 height 9
click at [209, 38] on span "In mẫu A5" at bounding box center [220, 37] width 26 height 9
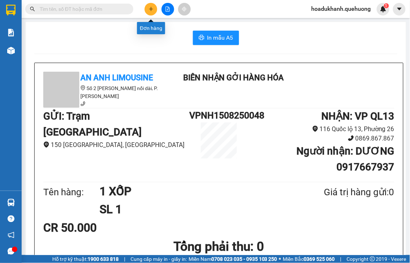
click at [150, 12] on button at bounding box center [151, 9] width 13 height 13
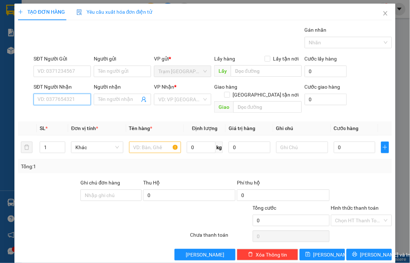
click at [74, 101] on input "SĐT Người Nhận" at bounding box center [62, 100] width 57 height 12
click at [72, 99] on input "6899" at bounding box center [62, 100] width 57 height 12
click at [72, 99] on input "0904736899" at bounding box center [62, 100] width 57 height 12
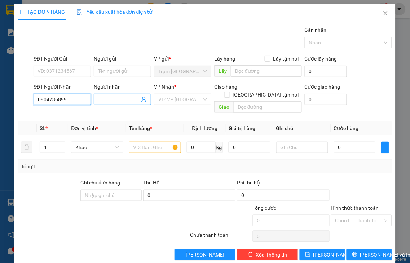
type input "0904736899"
click at [98, 99] on input "Người nhận" at bounding box center [118, 100] width 41 height 8
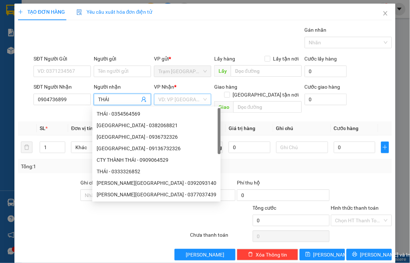
type input "THÁI"
drag, startPoint x: 168, startPoint y: 98, endPoint x: 173, endPoint y: 98, distance: 5.4
click at [168, 98] on input "search" at bounding box center [180, 99] width 44 height 11
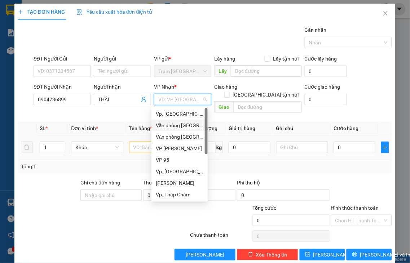
drag, startPoint x: 188, startPoint y: 125, endPoint x: 155, endPoint y: 138, distance: 34.7
click at [188, 126] on div "Văn phòng [GEOGRAPHIC_DATA]" at bounding box center [180, 125] width 48 height 8
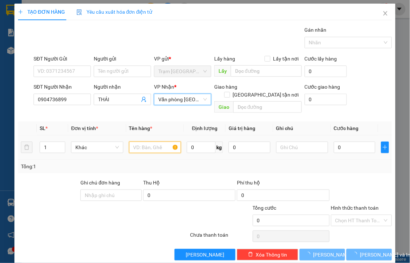
click at [145, 142] on input "text" at bounding box center [155, 148] width 52 height 12
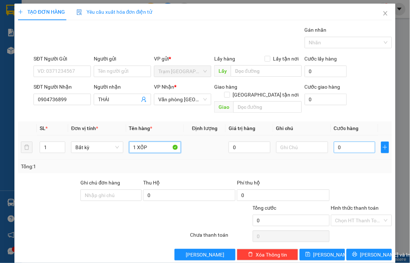
type input "1 XỐP"
click at [337, 145] on input "0" at bounding box center [354, 148] width 41 height 12
type input "4"
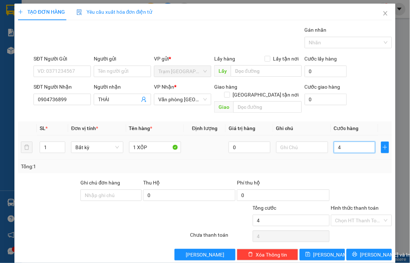
type input "40"
type input "40.000"
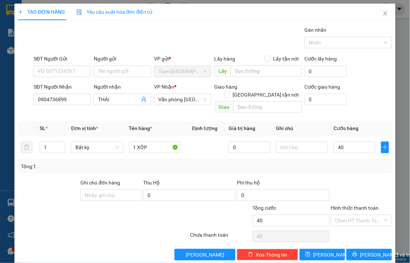
type input "40.000"
click at [359, 205] on label "Hình thức thanh toán" at bounding box center [355, 208] width 48 height 6
click at [359, 215] on input "Hình thức thanh toán" at bounding box center [359, 220] width 48 height 11
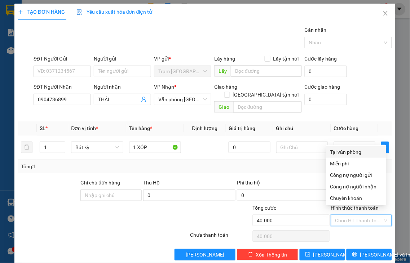
click at [350, 152] on div "Tại văn phòng" at bounding box center [356, 152] width 52 height 8
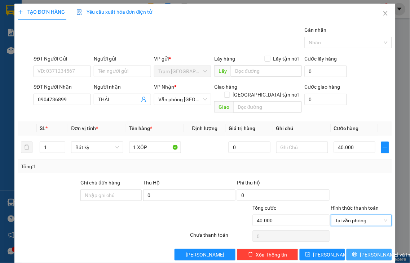
click at [353, 252] on icon "printer" at bounding box center [354, 254] width 5 height 5
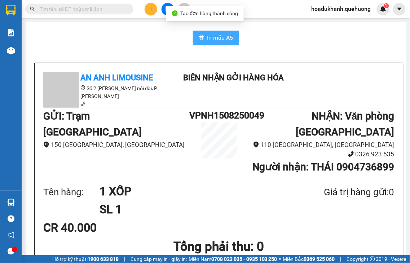
click at [217, 40] on span "In mẫu A5" at bounding box center [220, 37] width 26 height 9
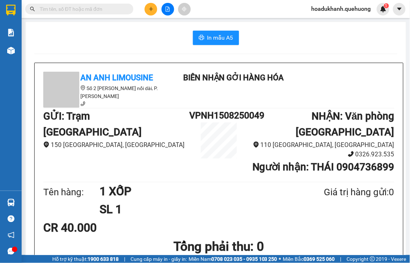
click at [148, 11] on button at bounding box center [151, 9] width 13 height 13
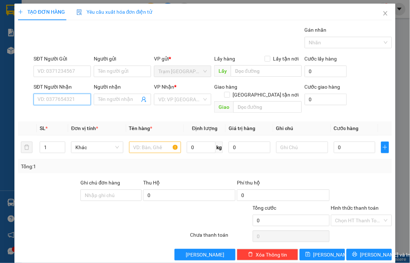
click at [67, 98] on input "SĐT Người Nhận" at bounding box center [62, 100] width 57 height 12
type input "0909797897"
click at [49, 116] on div "0909797897 - NHƯ" at bounding box center [61, 114] width 48 height 8
type input "NHƯ"
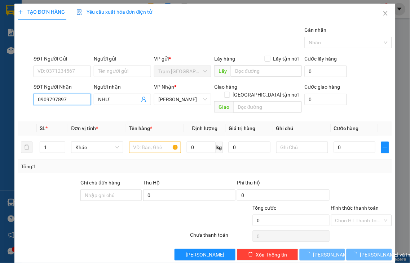
type input "40.000"
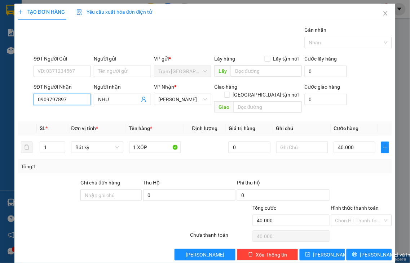
type input "0909797897"
click at [358, 205] on label "Hình thức thanh toán" at bounding box center [355, 208] width 48 height 6
click at [358, 215] on input "Hình thức thanh toán" at bounding box center [359, 220] width 48 height 11
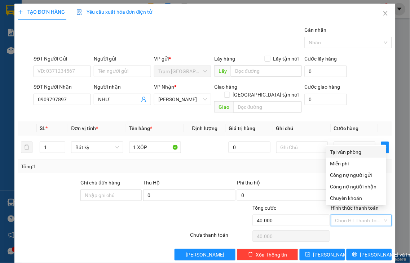
drag, startPoint x: 346, startPoint y: 154, endPoint x: 359, endPoint y: 163, distance: 15.7
click at [346, 153] on div "Tại văn phòng" at bounding box center [356, 152] width 52 height 8
type input "0"
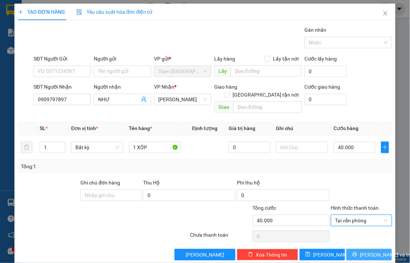
click at [360, 251] on span "[PERSON_NAME] và In" at bounding box center [385, 255] width 50 height 8
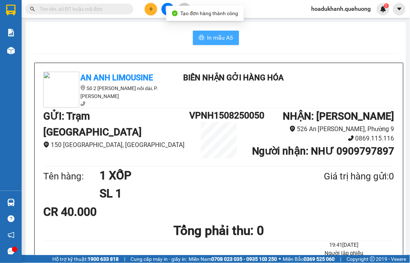
click at [220, 39] on span "In mẫu A5" at bounding box center [220, 37] width 26 height 9
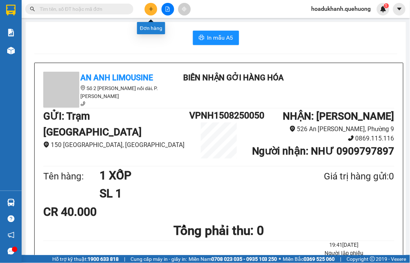
click at [149, 9] on icon "plus" at bounding box center [151, 8] width 5 height 5
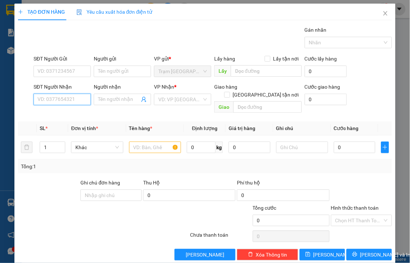
click at [69, 97] on input "SĐT Người Nhận" at bounding box center [62, 100] width 57 height 12
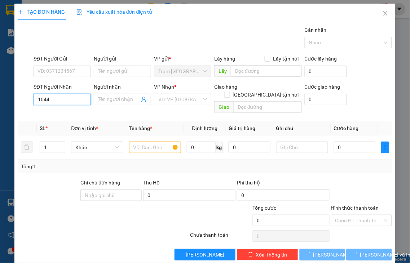
click at [71, 102] on input "1044" at bounding box center [62, 100] width 57 height 12
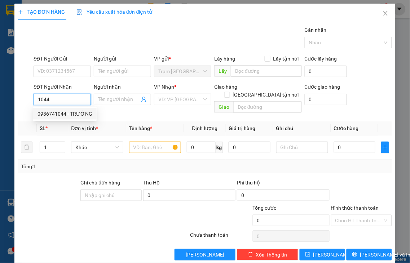
click at [70, 113] on div "0936741044 - TRƯỜNG" at bounding box center [64, 114] width 55 height 8
type input "0936741044"
type input "TRƯỜNG"
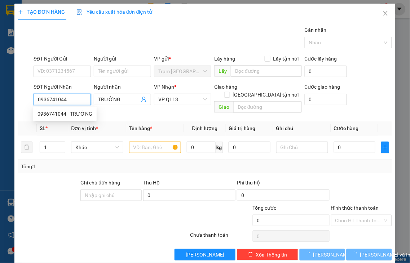
type input "50.000"
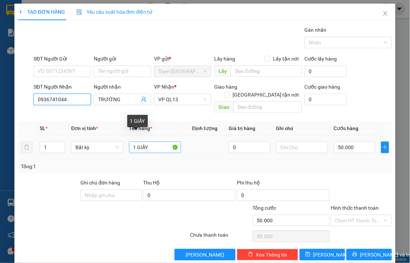
type input "0936741044"
drag, startPoint x: 134, startPoint y: 140, endPoint x: 226, endPoint y: 136, distance: 91.6
click at [226, 136] on tr "1 Bất kỳ 1 GIẤY 0 50.000" at bounding box center [205, 148] width 374 height 24
type input "1 xốp"
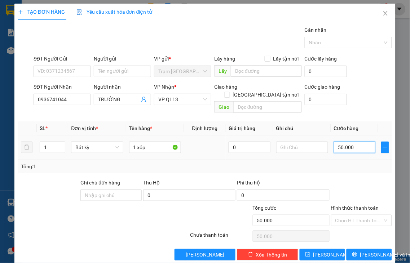
click at [359, 142] on input "50.000" at bounding box center [354, 148] width 41 height 12
type input "3"
type input "30"
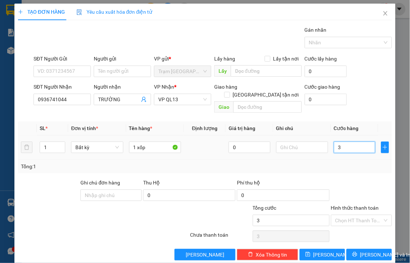
type input "30"
click at [354, 205] on label "Hình thức thanh toán" at bounding box center [355, 208] width 48 height 6
click at [354, 215] on input "Hình thức thanh toán" at bounding box center [359, 220] width 48 height 11
type input "30.000"
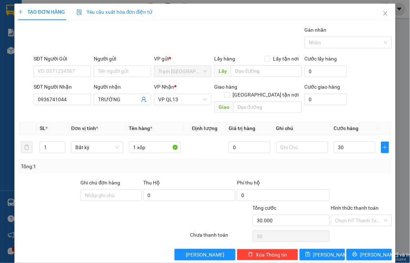
type input "30.000"
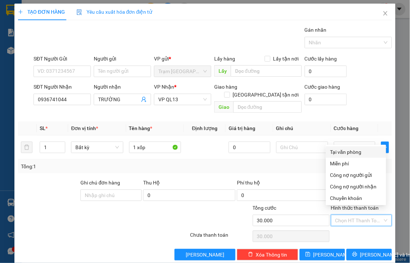
click at [351, 152] on div "Tại văn phòng" at bounding box center [356, 152] width 52 height 8
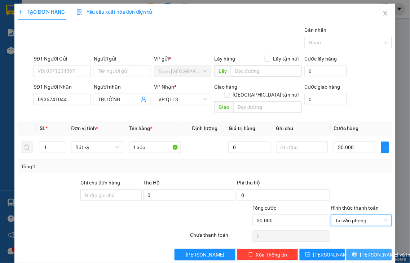
click at [362, 251] on span "[PERSON_NAME] và In" at bounding box center [385, 255] width 50 height 8
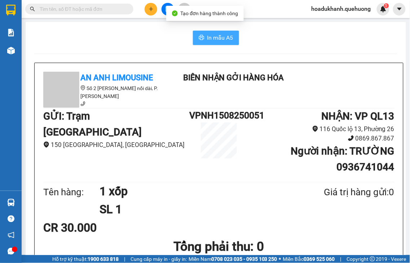
click at [212, 35] on span "In mẫu A5" at bounding box center [220, 37] width 26 height 9
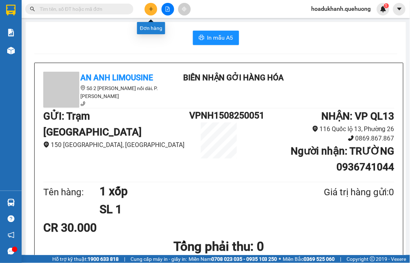
click at [150, 10] on icon "plus" at bounding box center [151, 8] width 5 height 5
